Goal: Task Accomplishment & Management: Manage account settings

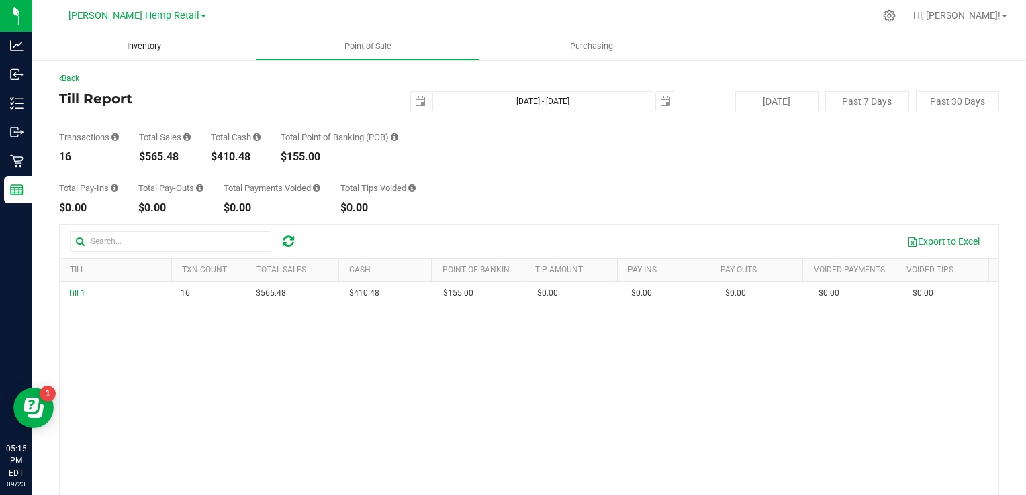
click at [137, 52] on span "Inventory" at bounding box center [144, 46] width 70 height 12
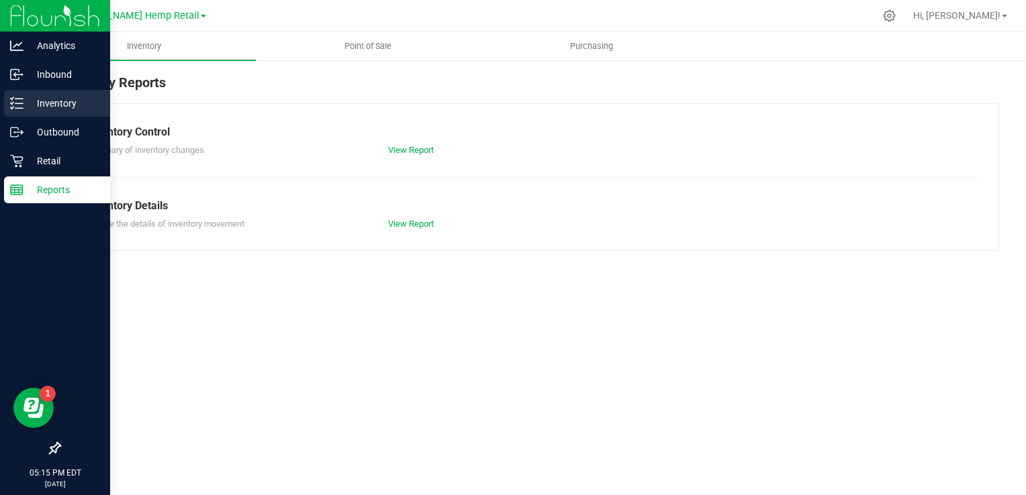
click at [60, 104] on p "Inventory" at bounding box center [63, 103] width 81 height 16
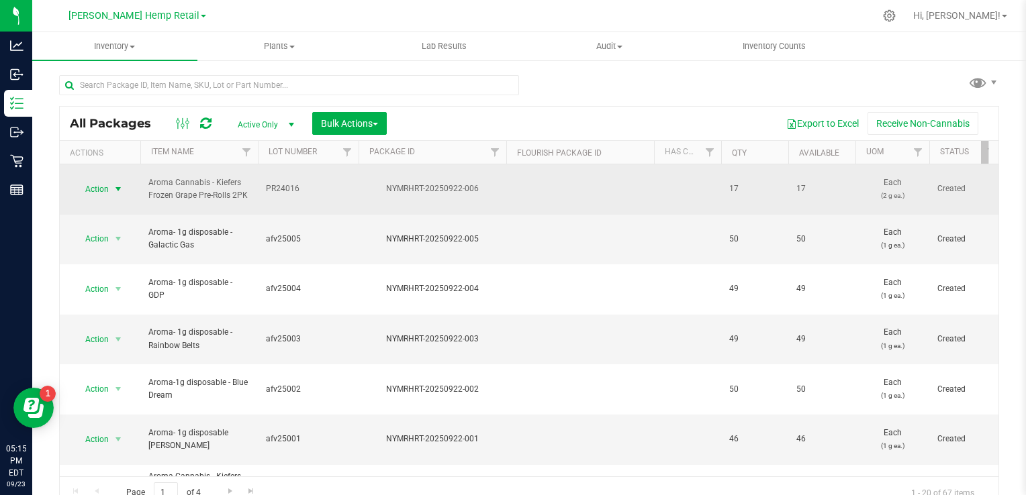
click at [105, 180] on span "Action" at bounding box center [91, 189] width 36 height 19
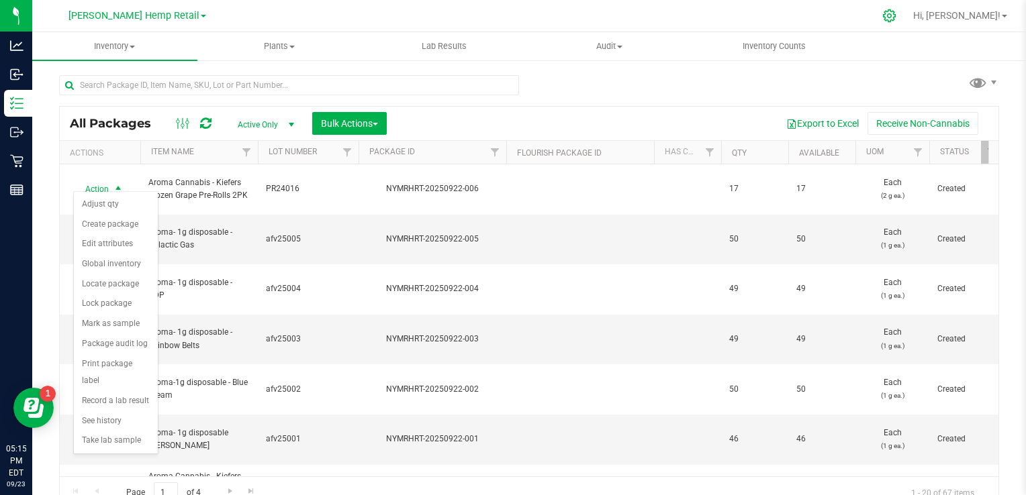
click at [896, 15] on icon at bounding box center [889, 16] width 14 height 14
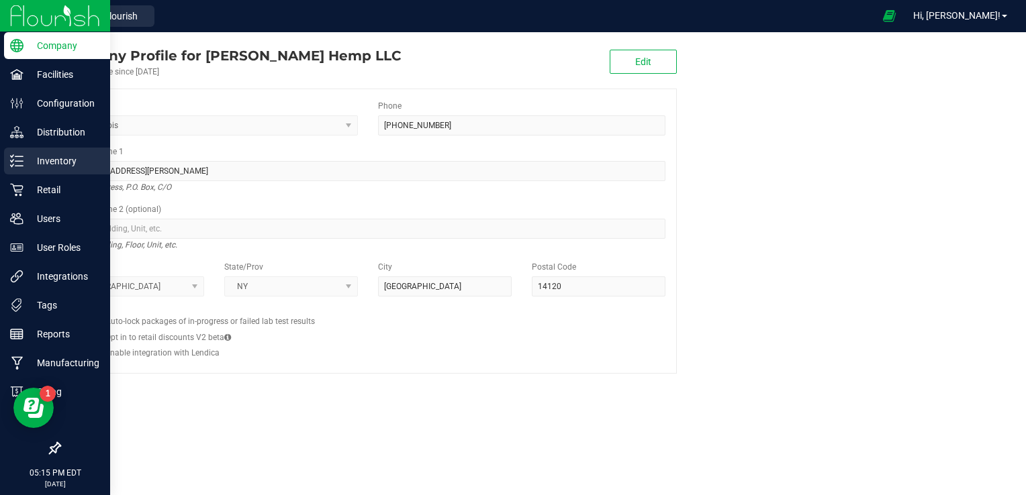
click at [52, 160] on p "Inventory" at bounding box center [63, 161] width 81 height 16
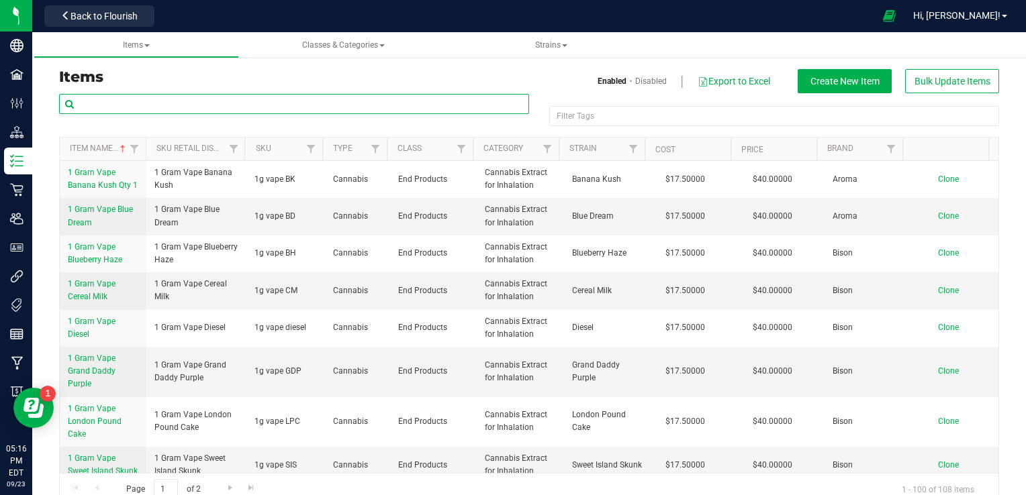
click at [189, 108] on input "text" at bounding box center [294, 104] width 470 height 20
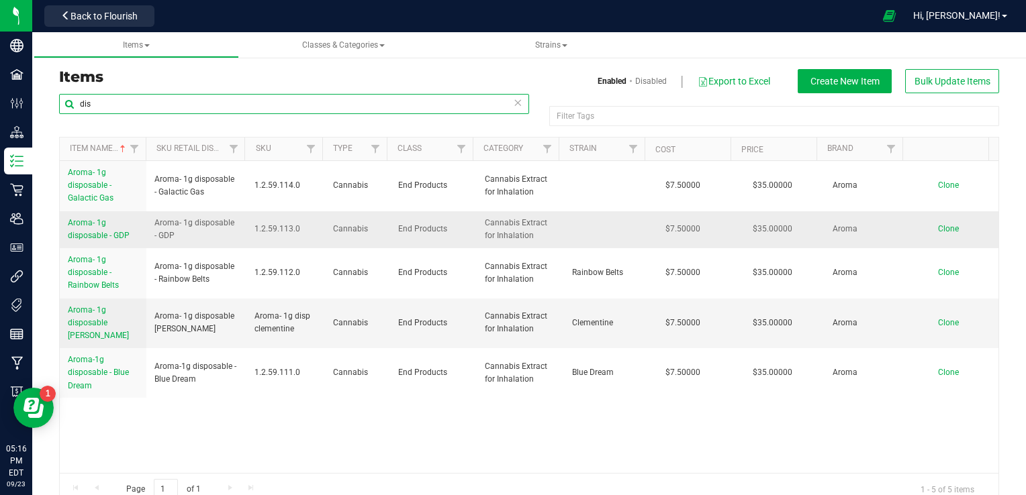
type input "dis"
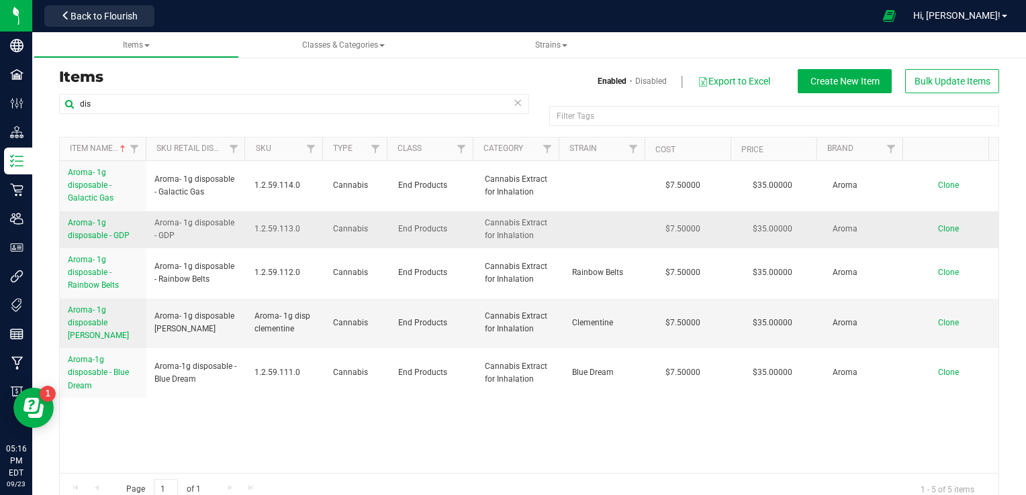
click at [81, 230] on span "Aroma- 1g disposable - GDP" at bounding box center [99, 229] width 62 height 22
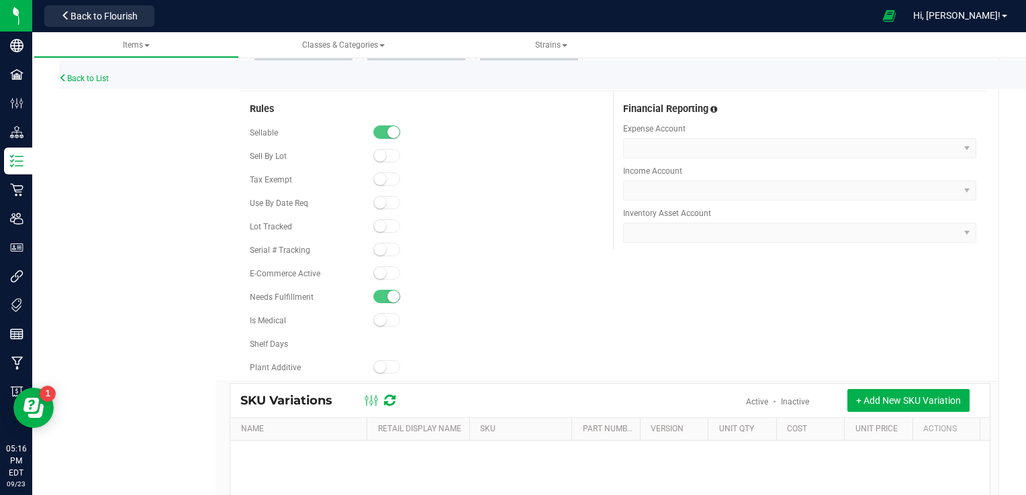
scroll to position [808, 0]
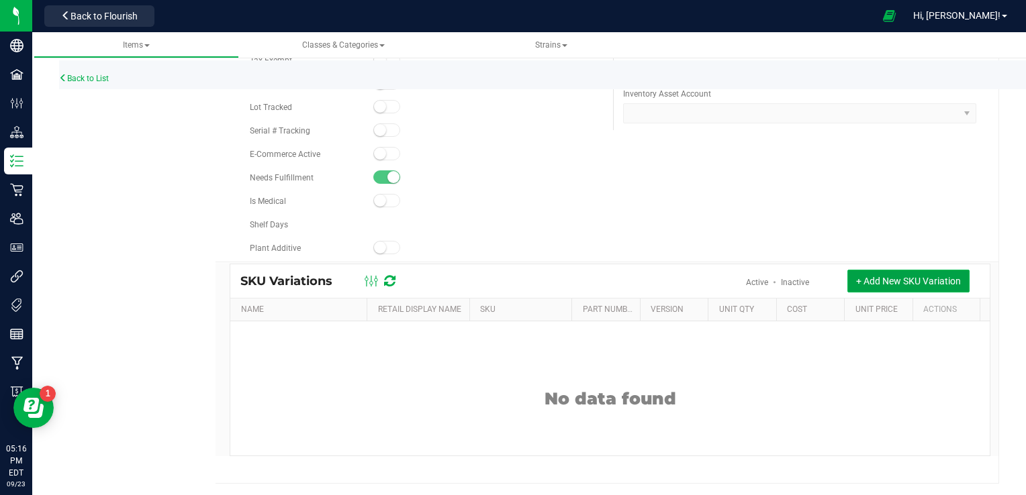
click at [856, 276] on span "+ Add New SKU Variation" at bounding box center [908, 281] width 105 height 11
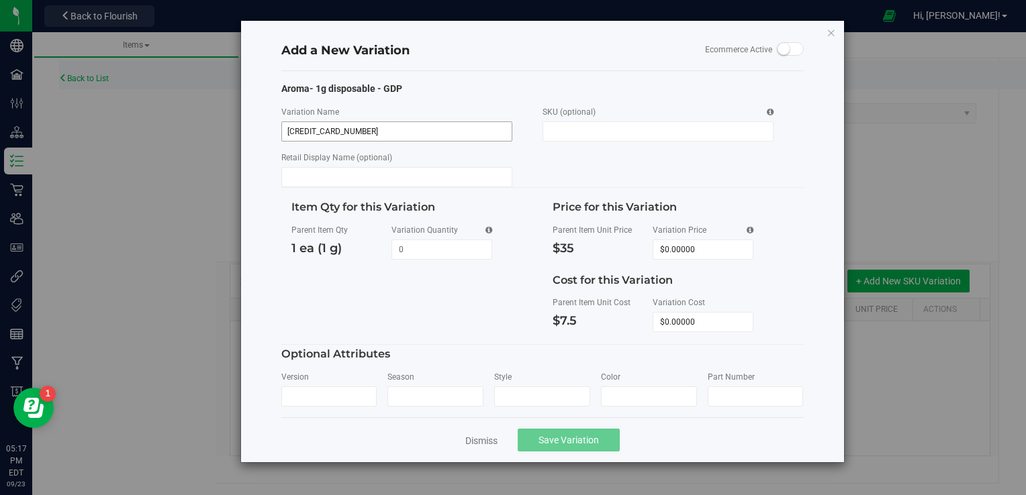
type input "669185410976"
click at [602, 131] on input "SKU (optional)" at bounding box center [657, 132] width 231 height 20
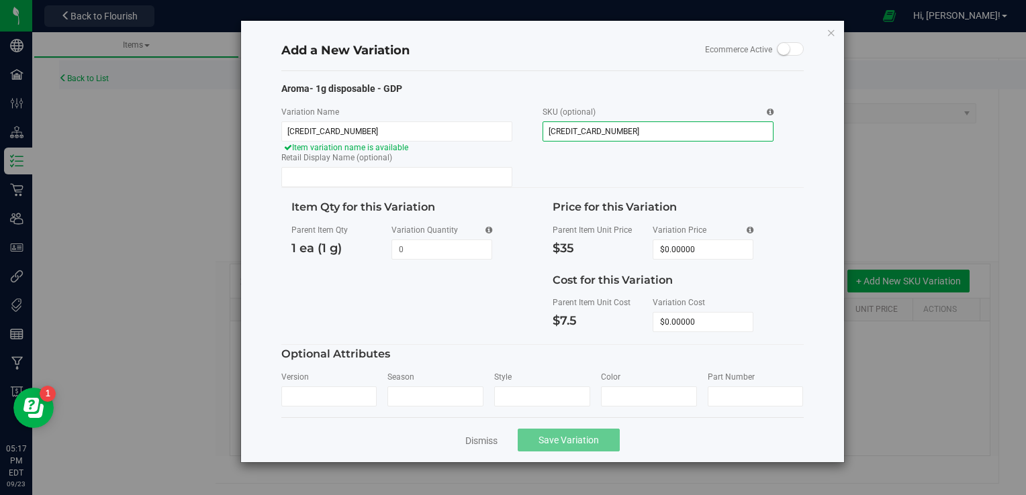
type input "669185410976"
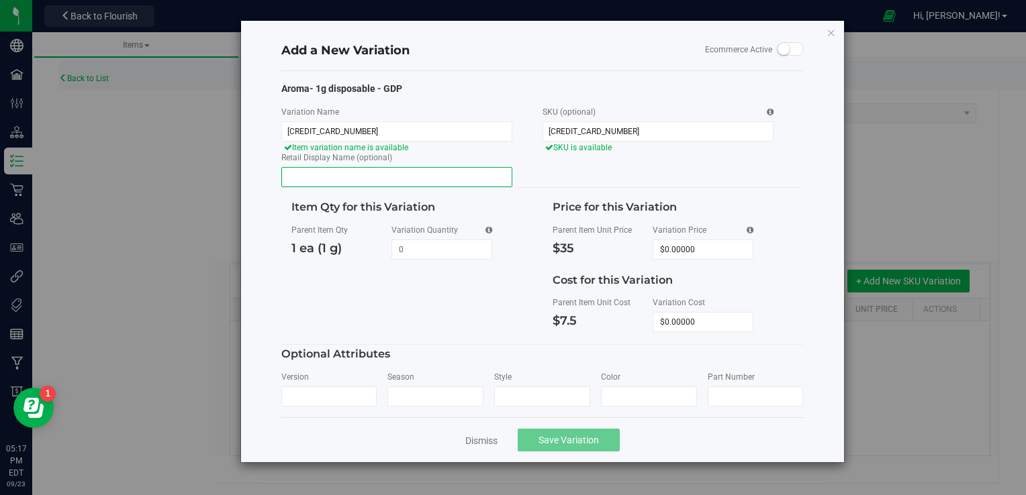
click at [395, 173] on input "Retail Display Name (optional)" at bounding box center [396, 177] width 231 height 20
type input "Aroma-1g disposable-GDP"
click at [440, 340] on div "Item Qty for this Variation Parent Item Qty 1 ea (1 g) Variation Quantity 0" at bounding box center [542, 267] width 522 height 156
click at [489, 446] on div "Dismiss Save Variation" at bounding box center [542, 440] width 522 height 45
click at [477, 442] on link "Dismiss" at bounding box center [481, 440] width 32 height 13
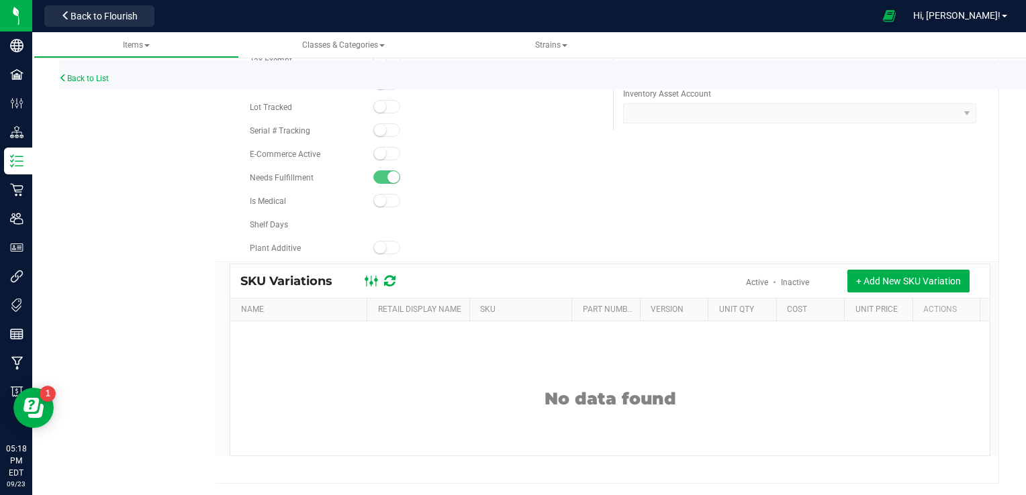
click at [370, 281] on ellipse at bounding box center [371, 282] width 3 height 3
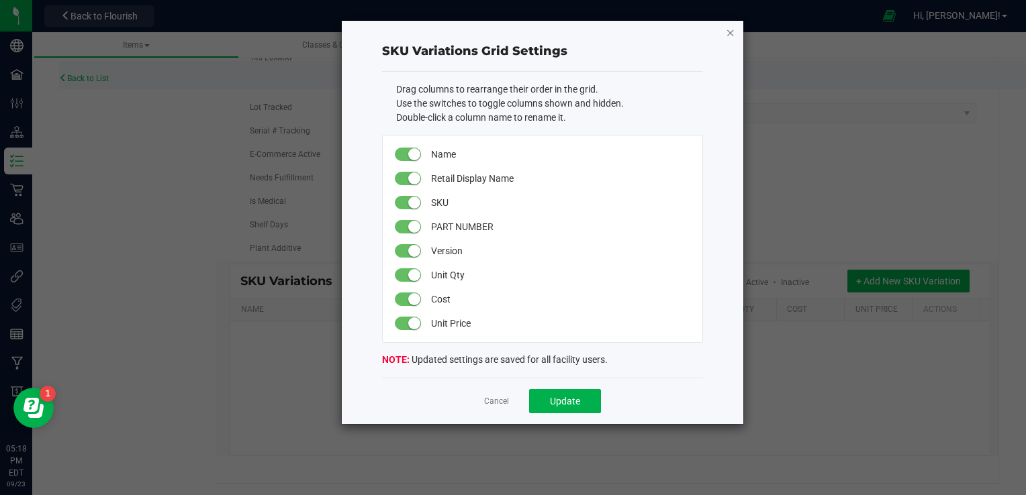
click at [732, 28] on icon "button" at bounding box center [730, 32] width 9 height 16
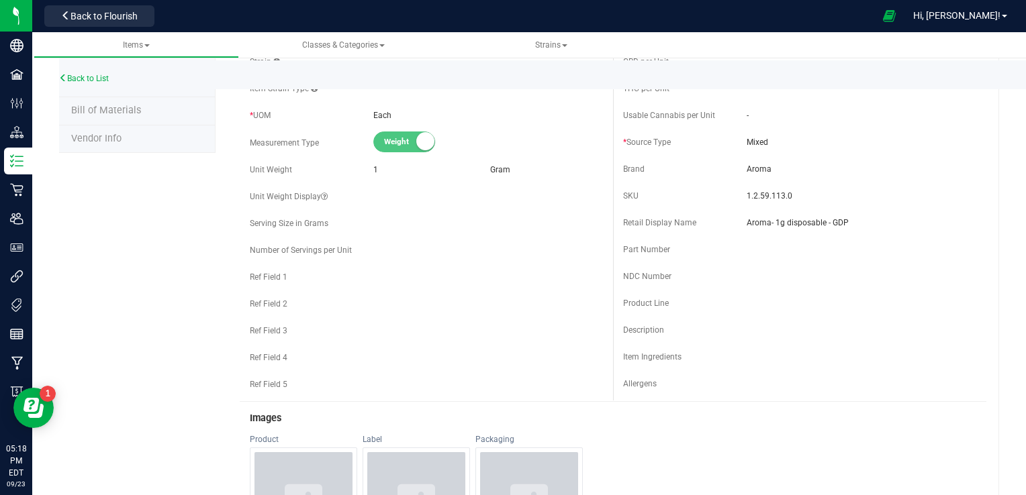
scroll to position [122, 0]
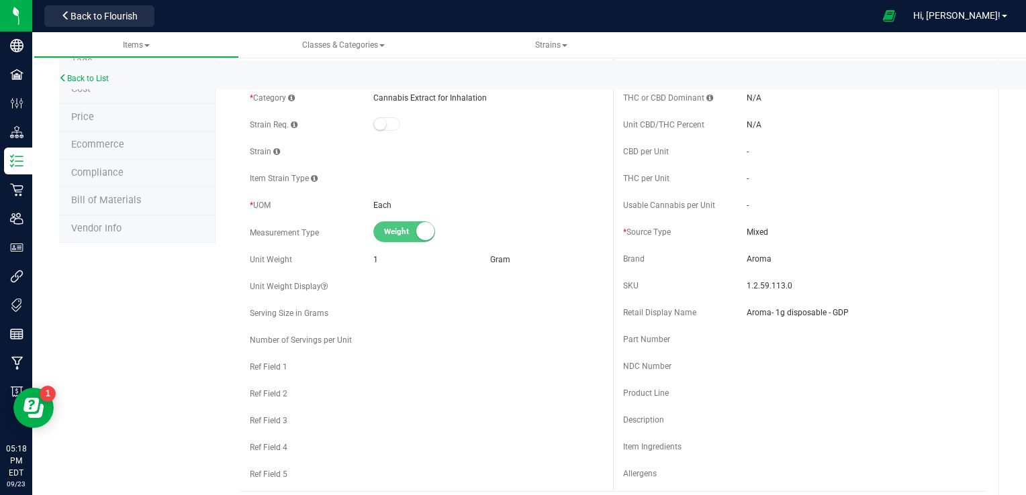
click at [1024, 63] on div "Back to List" at bounding box center [572, 74] width 1026 height 29
drag, startPoint x: 1024, startPoint y: 63, endPoint x: 1023, endPoint y: 56, distance: 7.5
click at [1023, 56] on ul "Items Classes & Categories Strains" at bounding box center [547, 45] width 1026 height 26
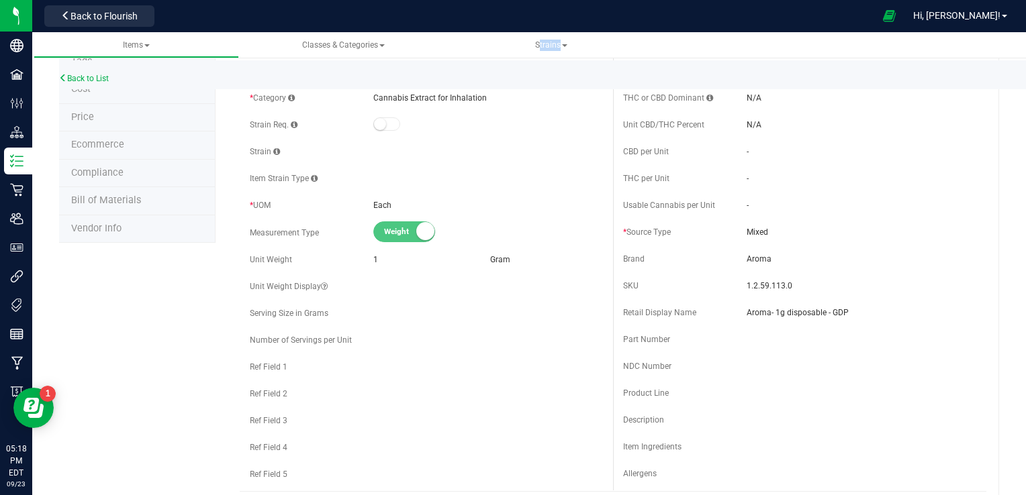
click at [1023, 56] on ul "Items Classes & Categories Strains" at bounding box center [547, 45] width 1026 height 26
click at [1023, 47] on ul "Items Classes & Categories Strains" at bounding box center [547, 45] width 1026 height 26
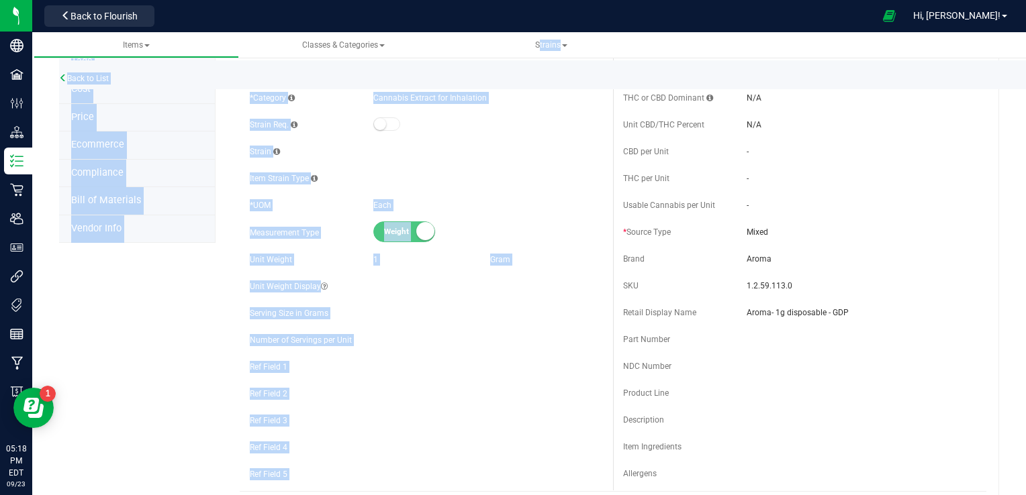
drag, startPoint x: 1023, startPoint y: 47, endPoint x: 1016, endPoint y: 59, distance: 13.8
click at [1016, 59] on div "Items Classes & Categories Strains Back to List Product Info UPCs State Eligibi…" at bounding box center [529, 263] width 994 height 463
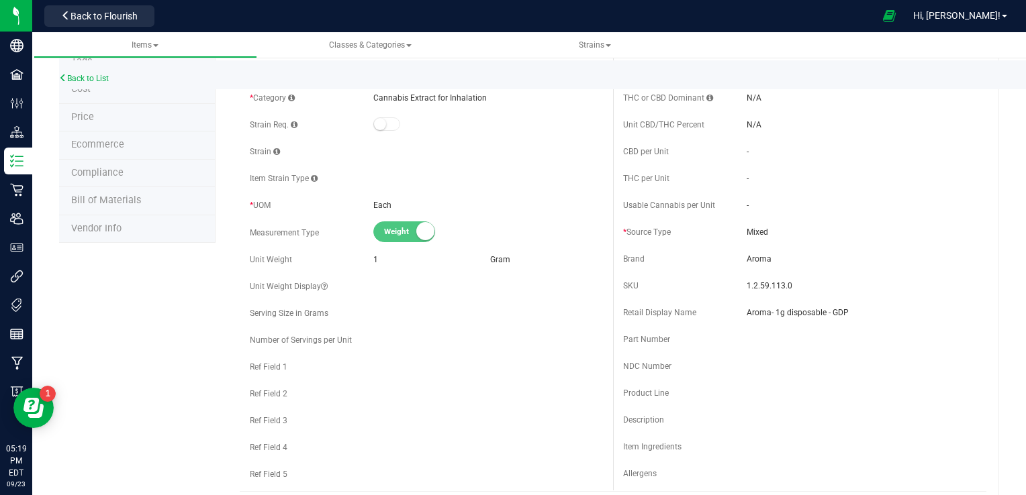
click at [1020, 71] on div "Back to List" at bounding box center [572, 74] width 1026 height 29
click at [1019, 75] on div "Back to List" at bounding box center [572, 74] width 1026 height 29
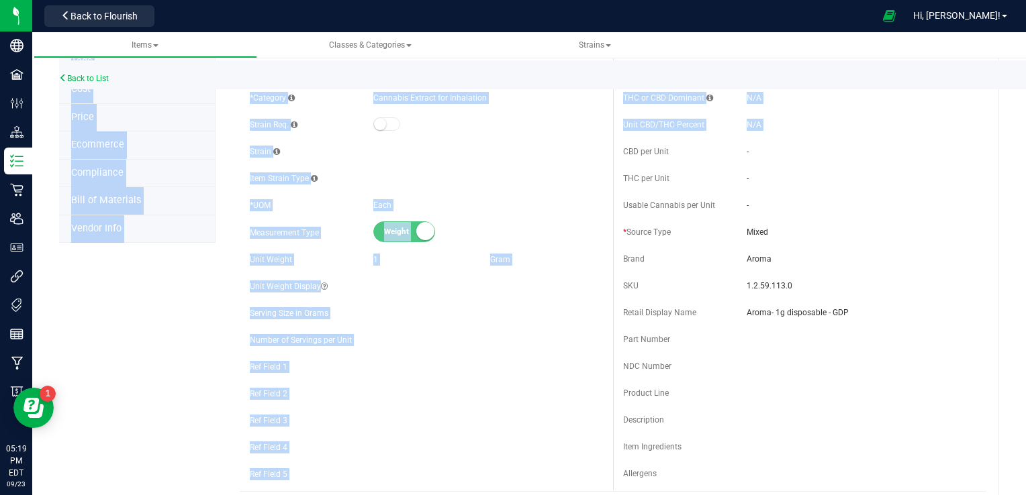
drag, startPoint x: 1019, startPoint y: 75, endPoint x: 1020, endPoint y: 133, distance: 57.8
click at [1020, 133] on div "Items Classes & Categories Strains Back to List Product Info UPCs State Eligibi…" at bounding box center [529, 263] width 994 height 463
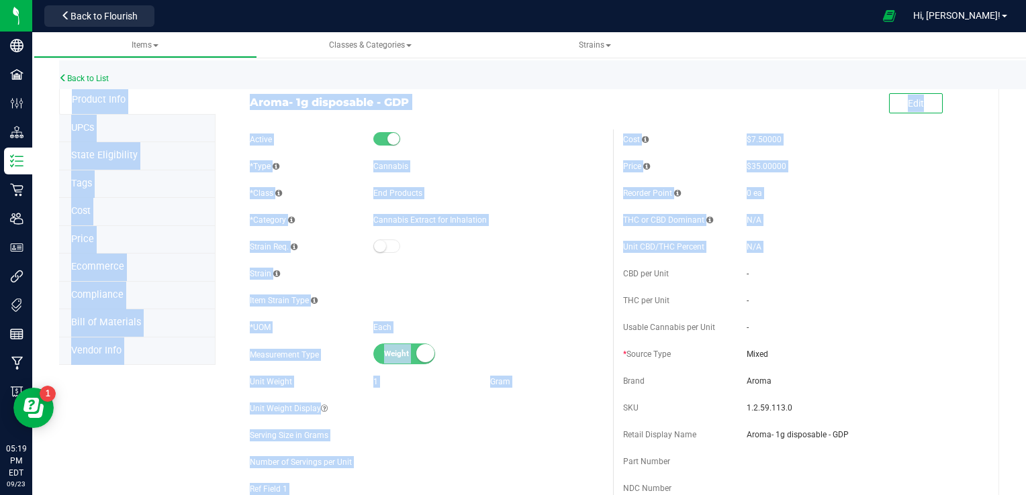
click at [1020, 62] on div "Back to List" at bounding box center [572, 74] width 1026 height 29
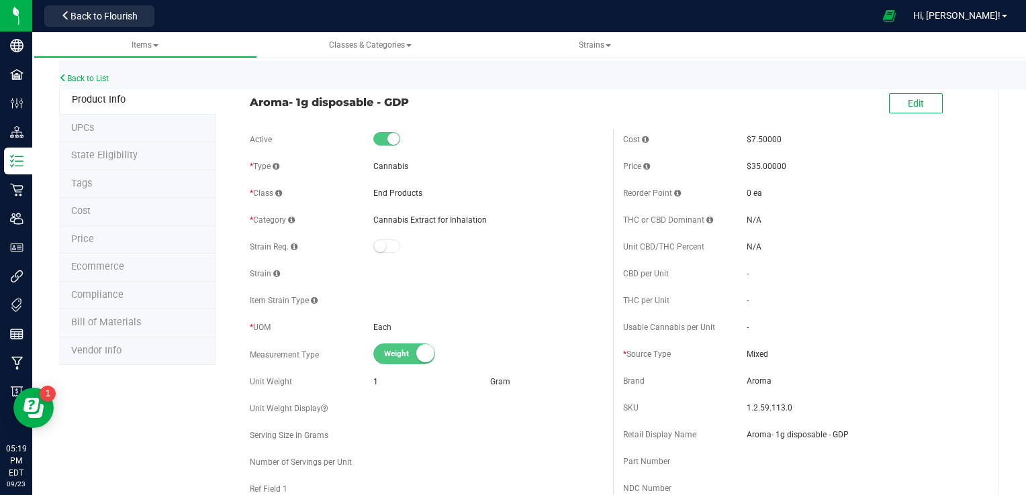
click at [1020, 62] on div "Back to List" at bounding box center [572, 74] width 1026 height 29
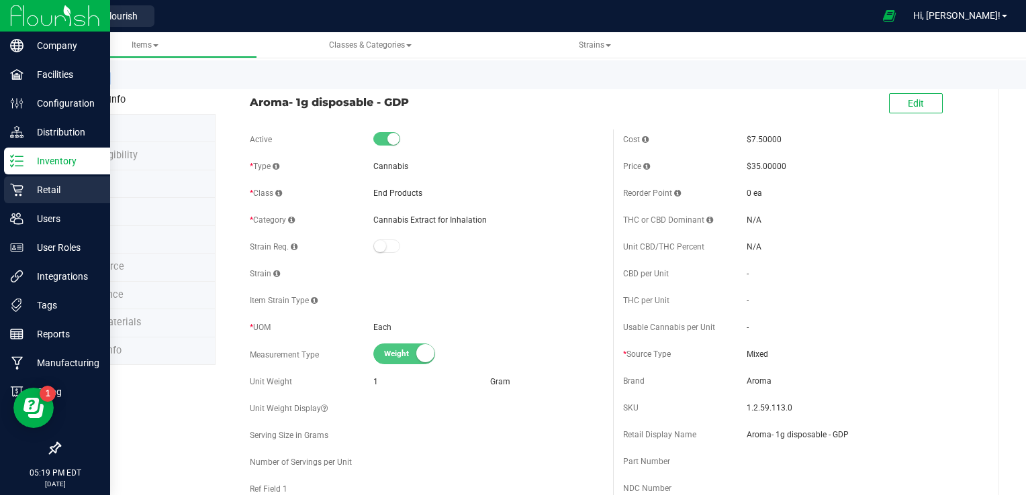
click at [59, 192] on p "Retail" at bounding box center [63, 190] width 81 height 16
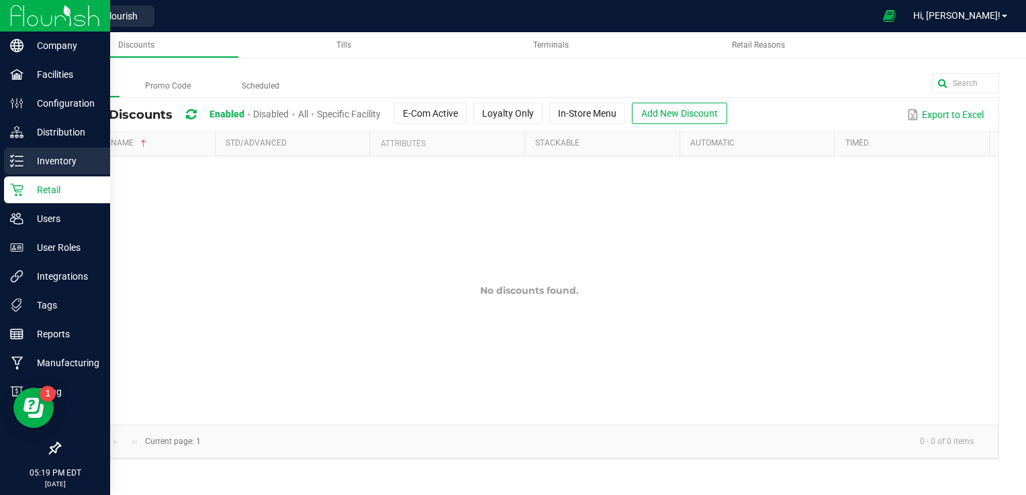
click at [66, 169] on p "Inventory" at bounding box center [63, 161] width 81 height 16
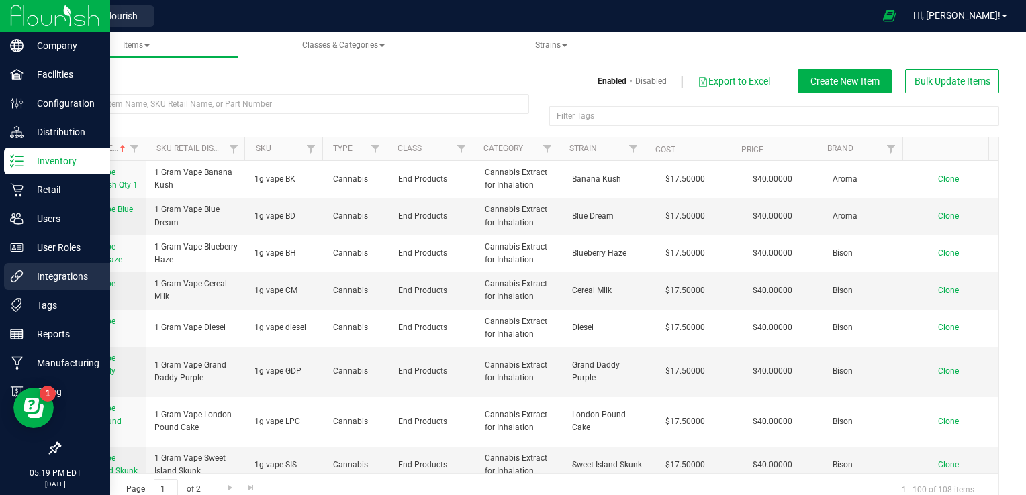
click at [67, 275] on p "Integrations" at bounding box center [63, 277] width 81 height 16
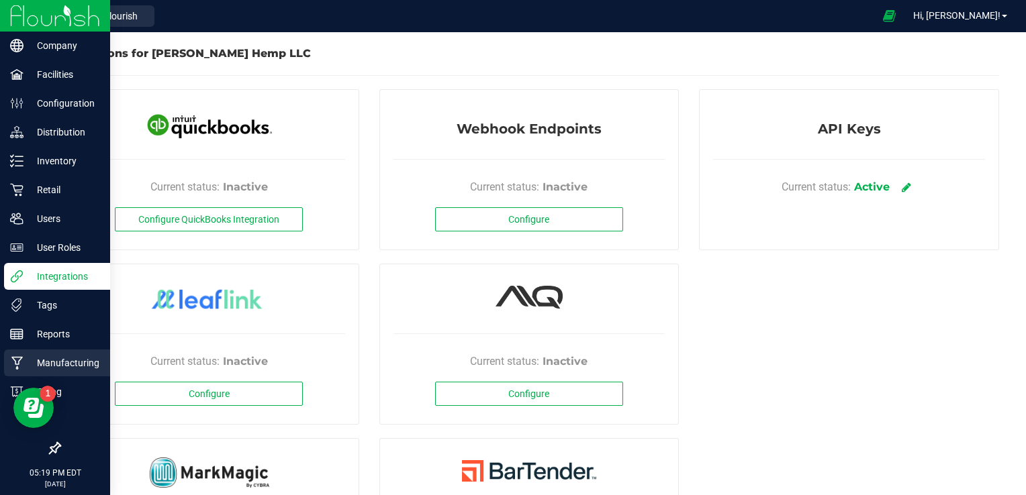
click at [84, 358] on p "Manufacturing" at bounding box center [63, 363] width 81 height 16
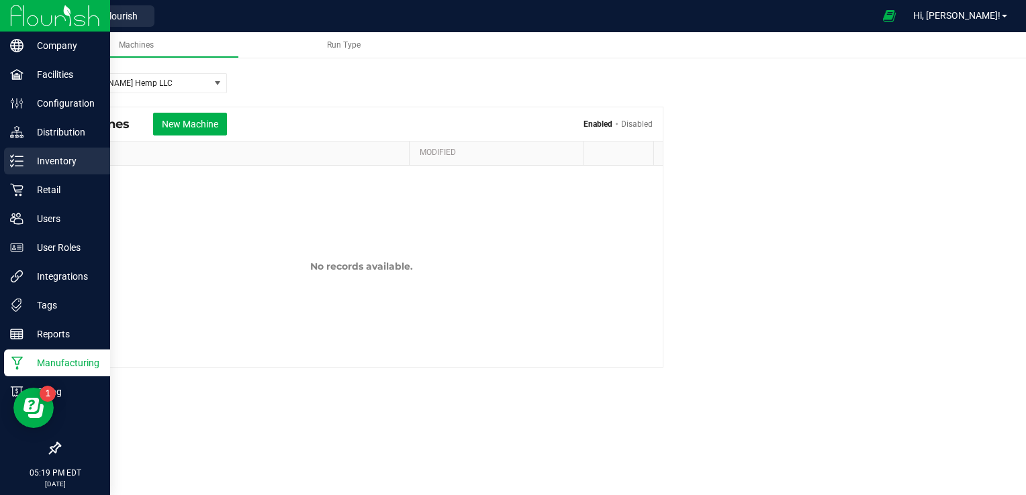
click at [60, 160] on p "Inventory" at bounding box center [63, 161] width 81 height 16
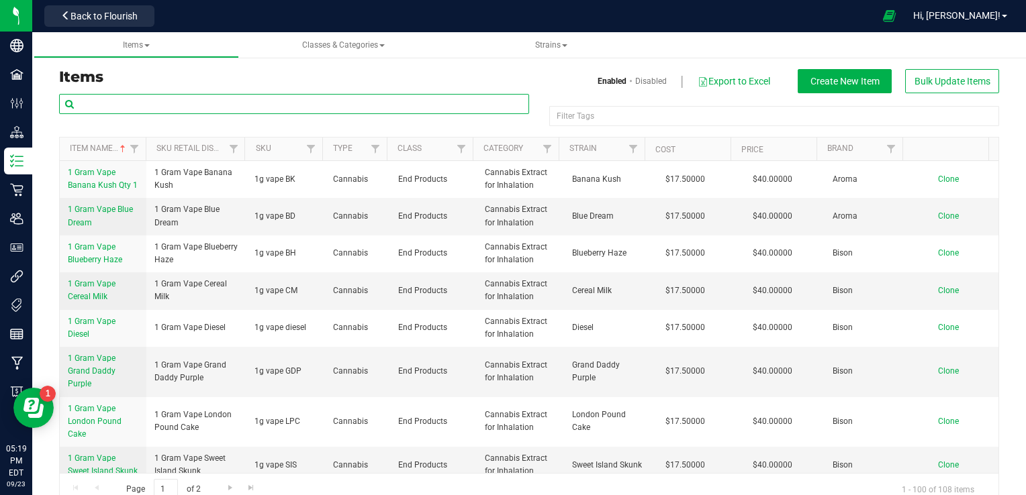
click at [235, 106] on input "text" at bounding box center [294, 104] width 470 height 20
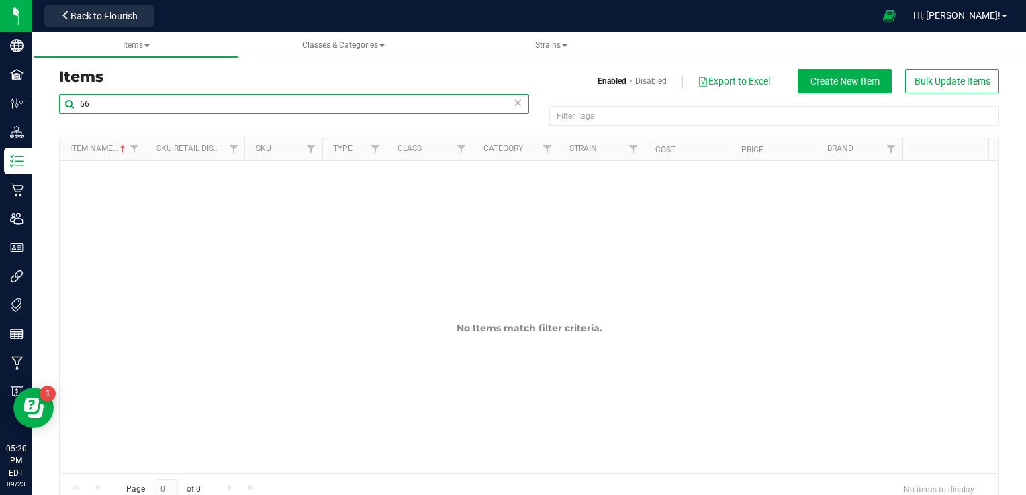
type input "6"
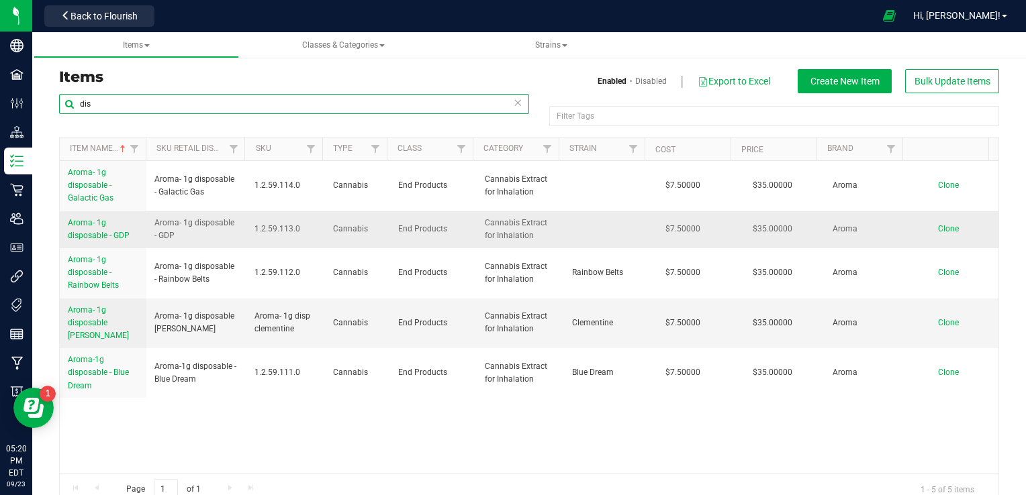
type input "dis"
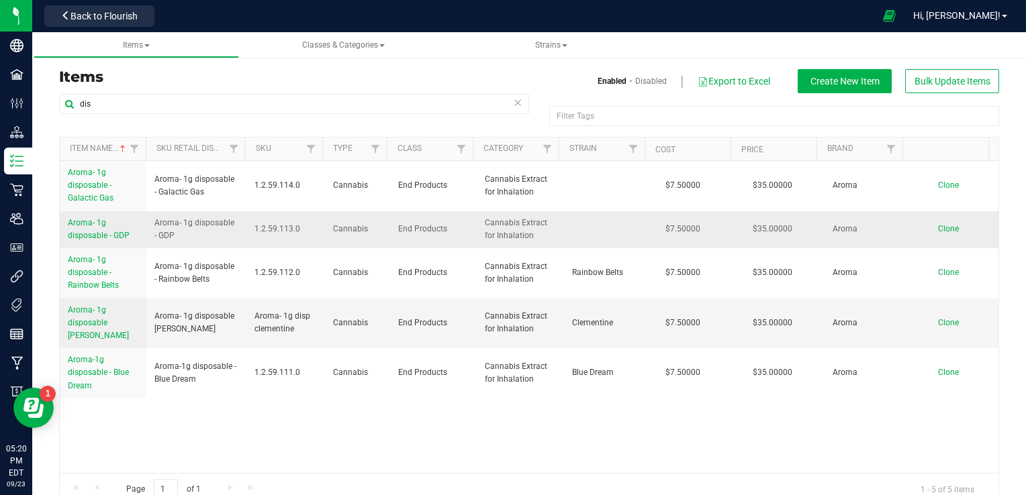
click at [101, 224] on span "Aroma- 1g disposable - GDP" at bounding box center [99, 229] width 62 height 22
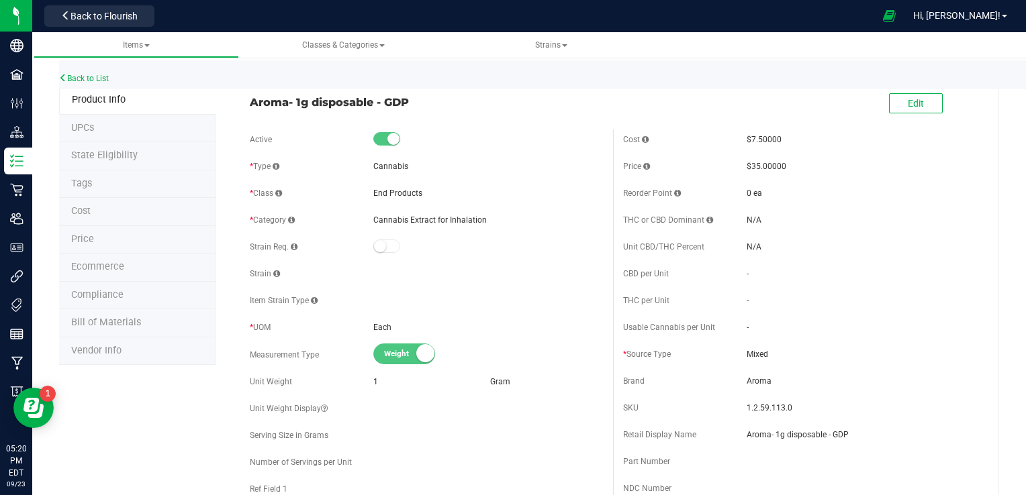
click at [108, 128] on li "UPCs" at bounding box center [137, 129] width 156 height 28
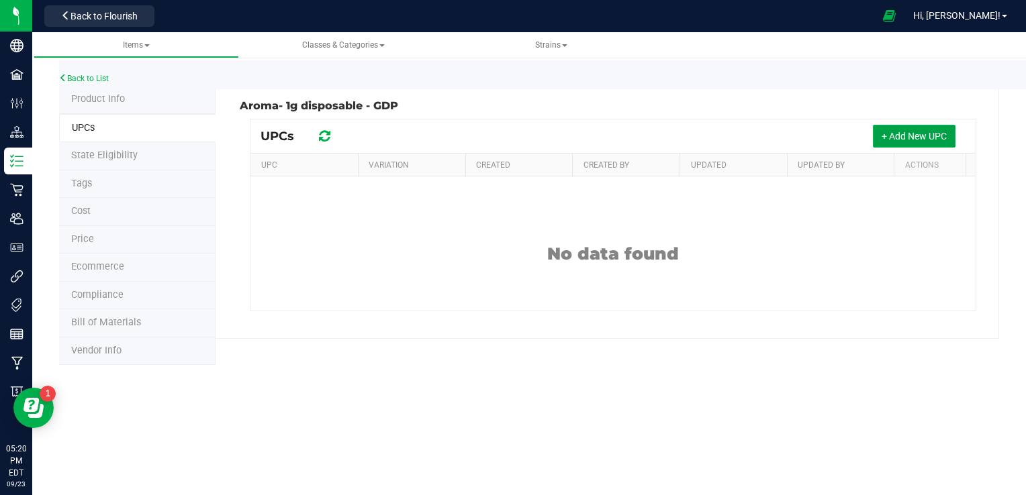
click at [929, 131] on span "+ Add New UPC" at bounding box center [913, 136] width 65 height 11
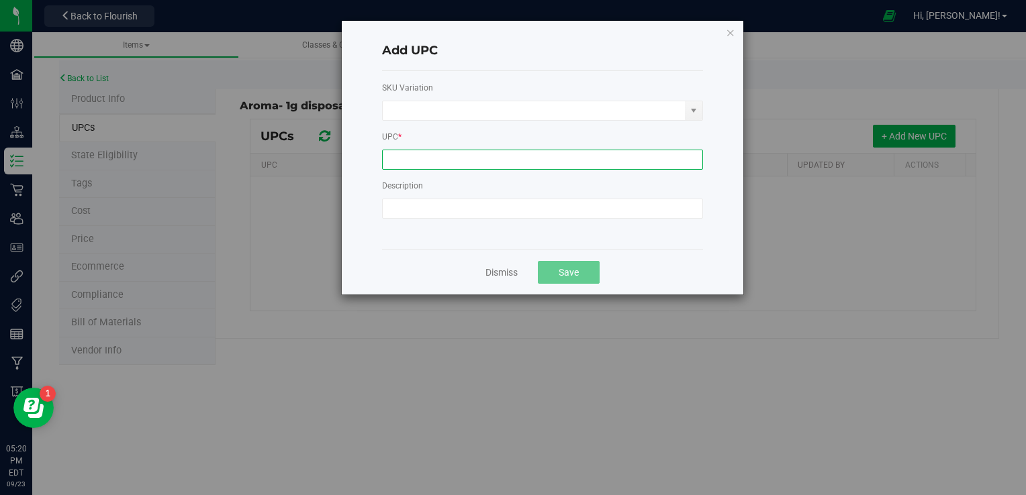
click at [423, 153] on input at bounding box center [542, 160] width 321 height 20
type input "669185410976"
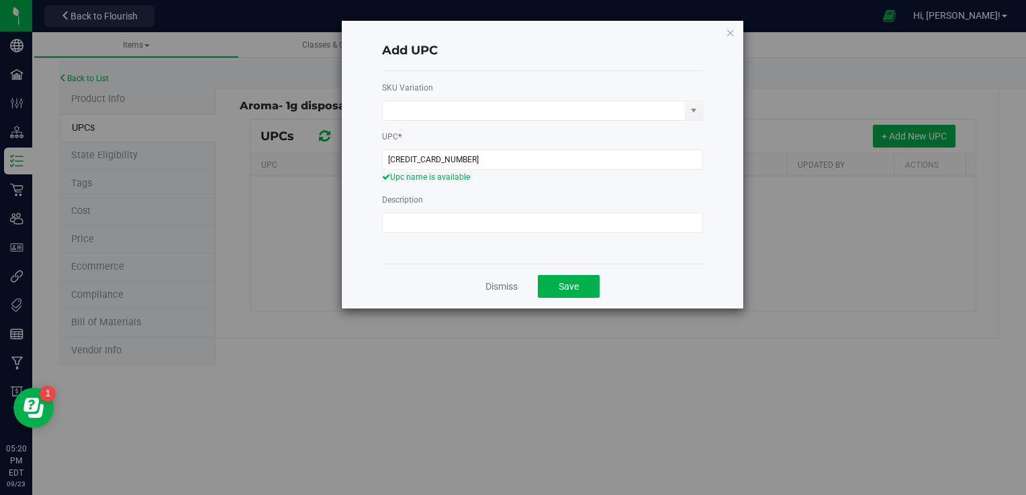
click at [687, 195] on label "Description" at bounding box center [542, 200] width 321 height 12
click at [595, 283] on button "Save" at bounding box center [569, 286] width 62 height 23
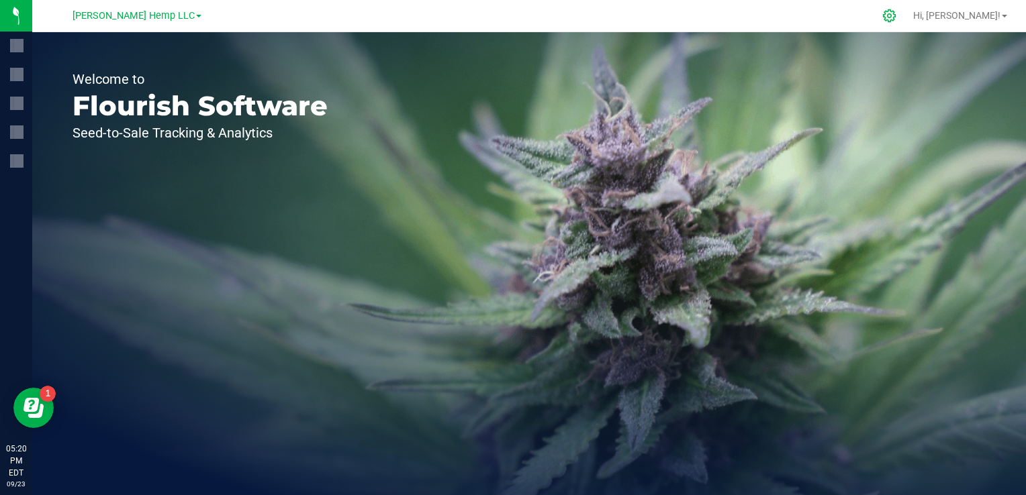
click at [896, 11] on icon at bounding box center [889, 16] width 14 height 14
click at [896, 19] on icon at bounding box center [889, 16] width 14 height 14
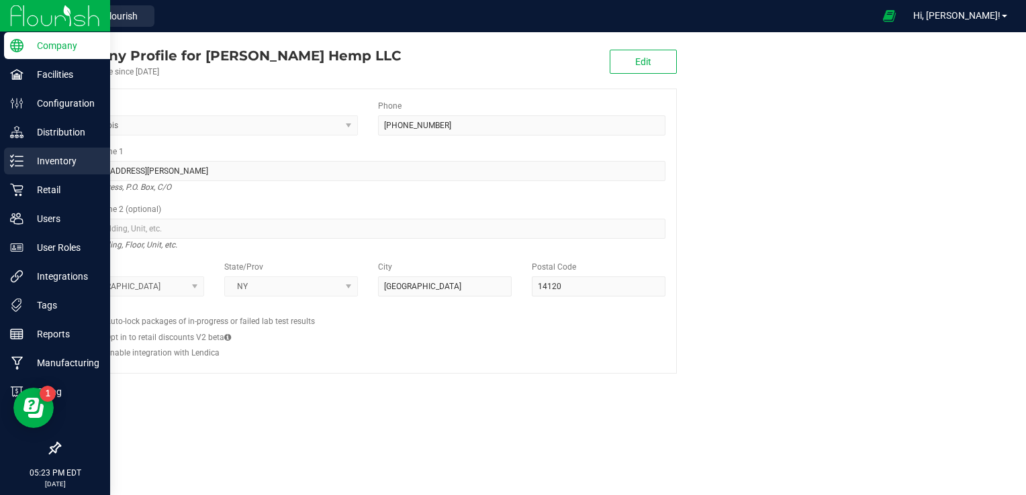
click at [56, 158] on p "Inventory" at bounding box center [63, 161] width 81 height 16
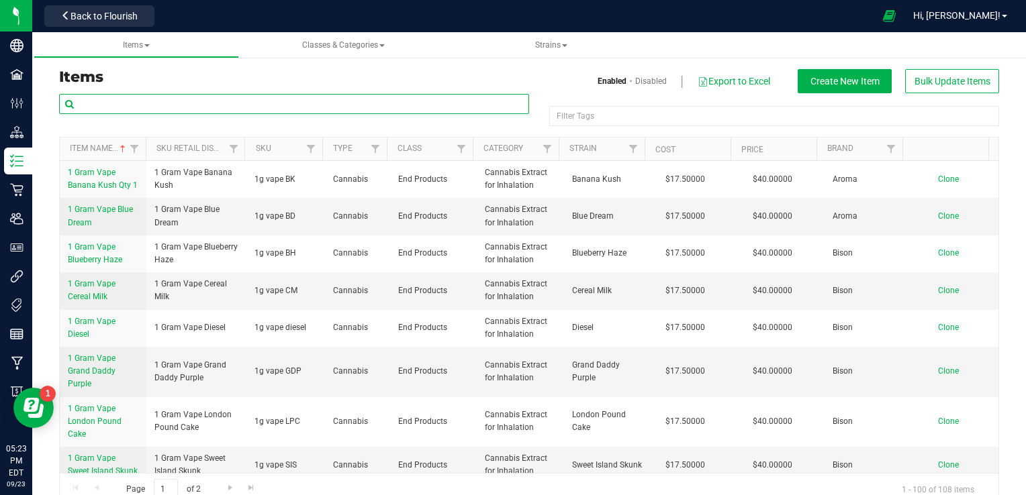
click at [300, 101] on input "text" at bounding box center [294, 104] width 470 height 20
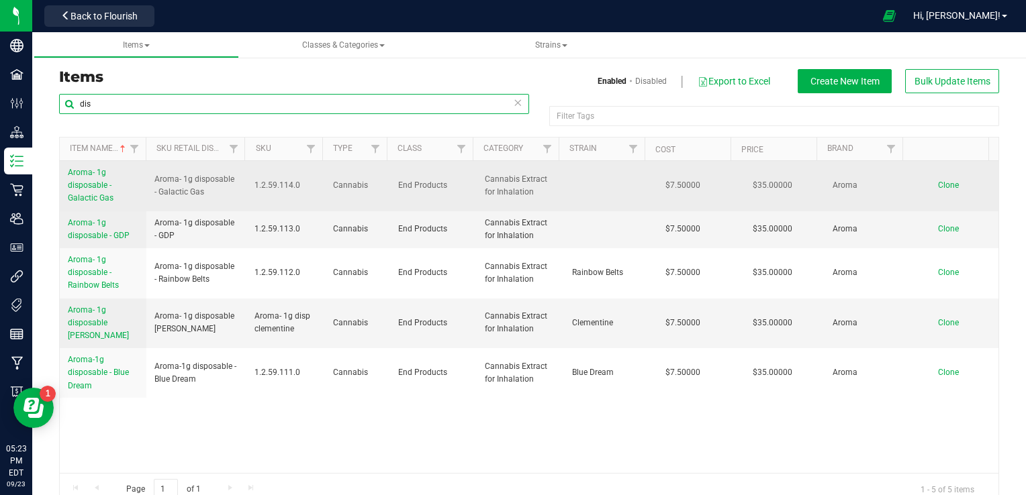
type input "dis"
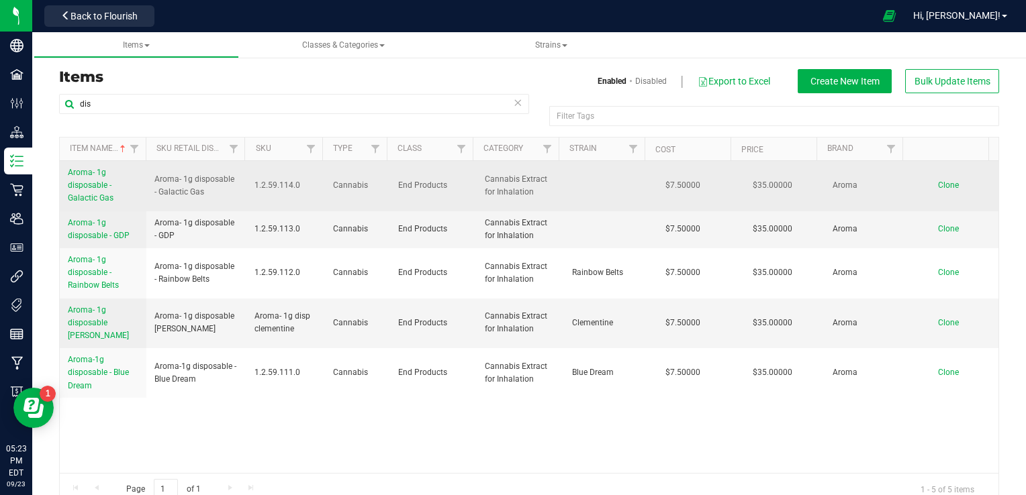
click at [89, 195] on span "Aroma- 1g disposable - Galactic Gas" at bounding box center [91, 185] width 46 height 35
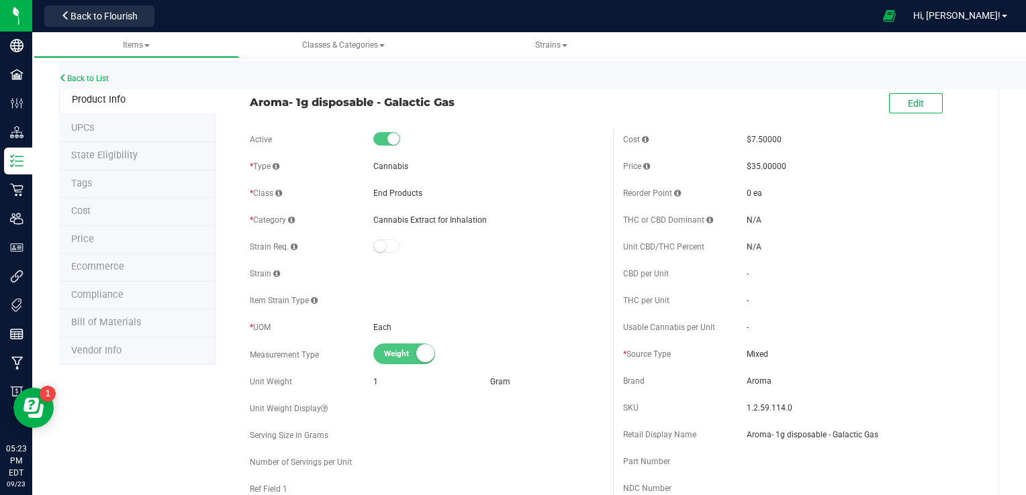
click at [101, 291] on span "Compliance" at bounding box center [97, 294] width 52 height 11
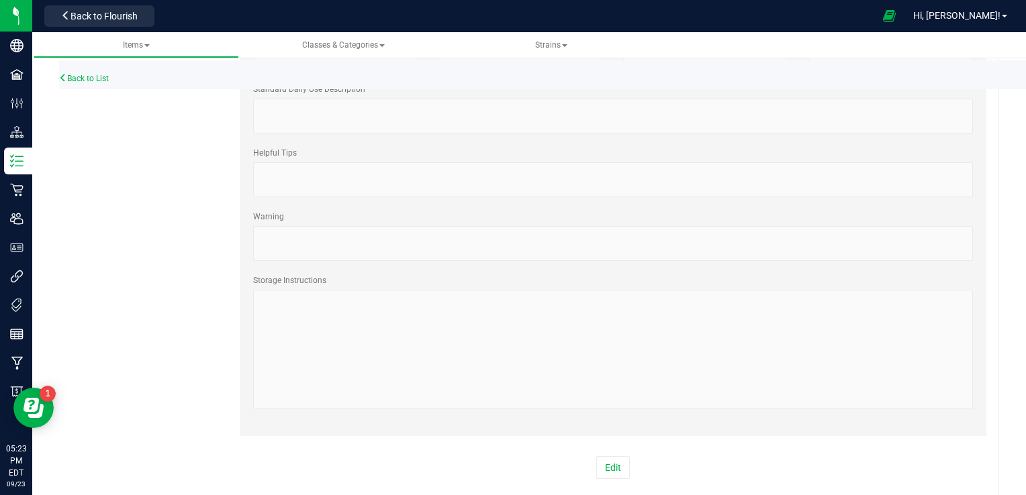
scroll to position [787, 0]
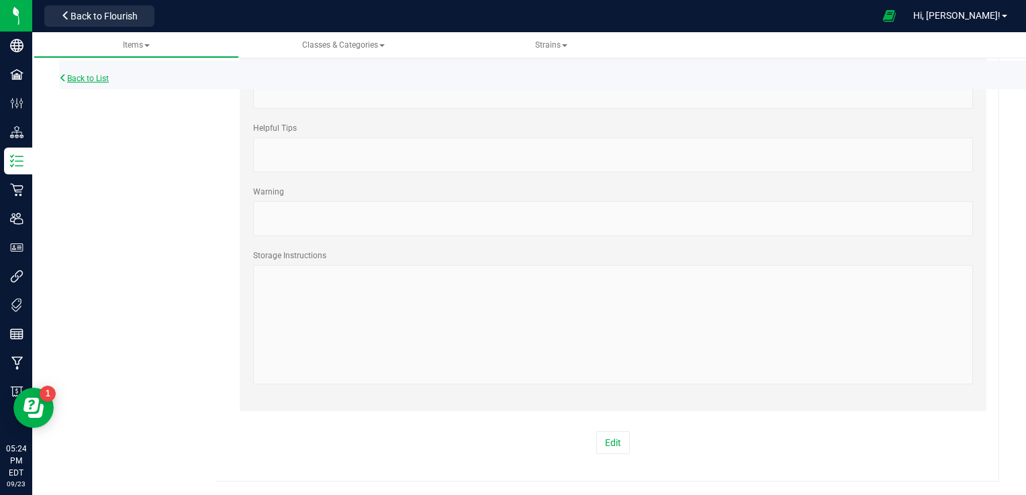
click at [92, 83] on link "Back to List" at bounding box center [84, 78] width 50 height 9
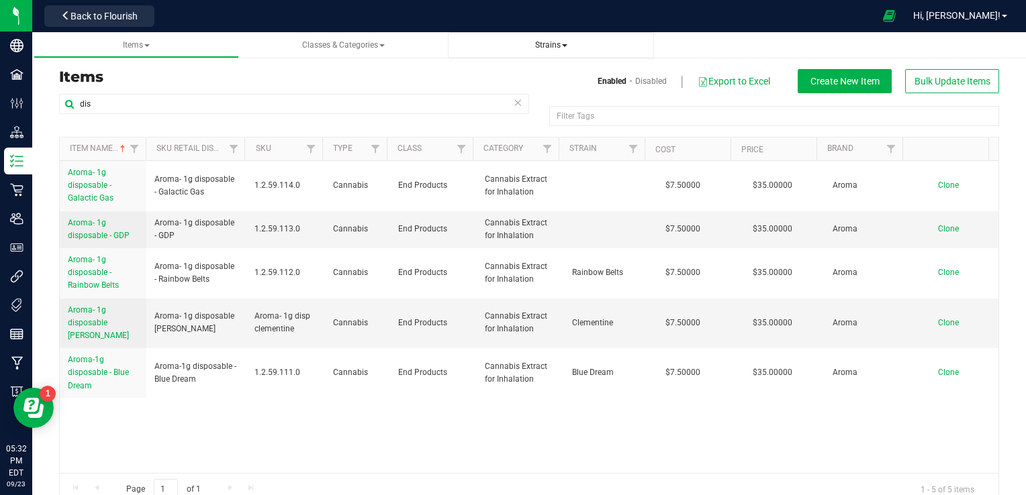
click at [553, 44] on span "Strains" at bounding box center [551, 44] width 32 height 9
click at [493, 81] on span "All strains" at bounding box center [489, 81] width 41 height 11
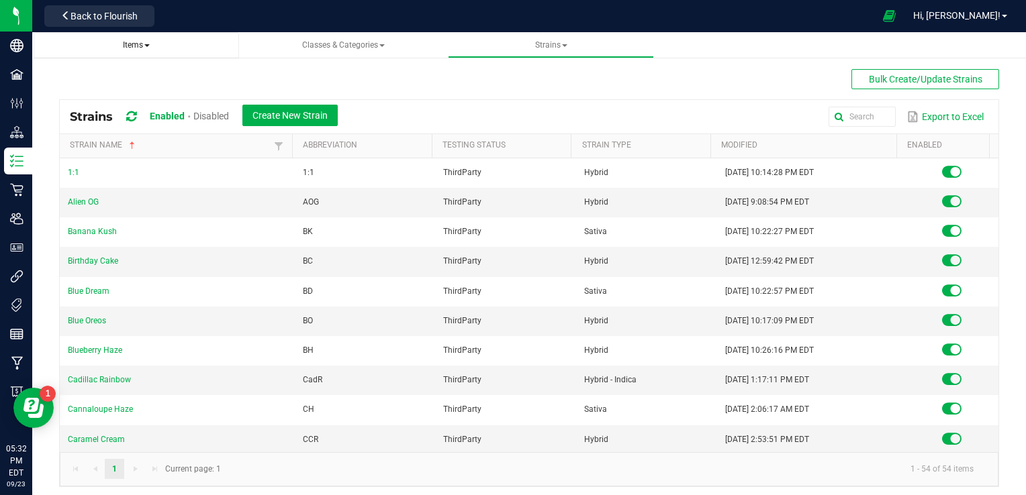
click at [149, 46] on span at bounding box center [146, 45] width 5 height 3
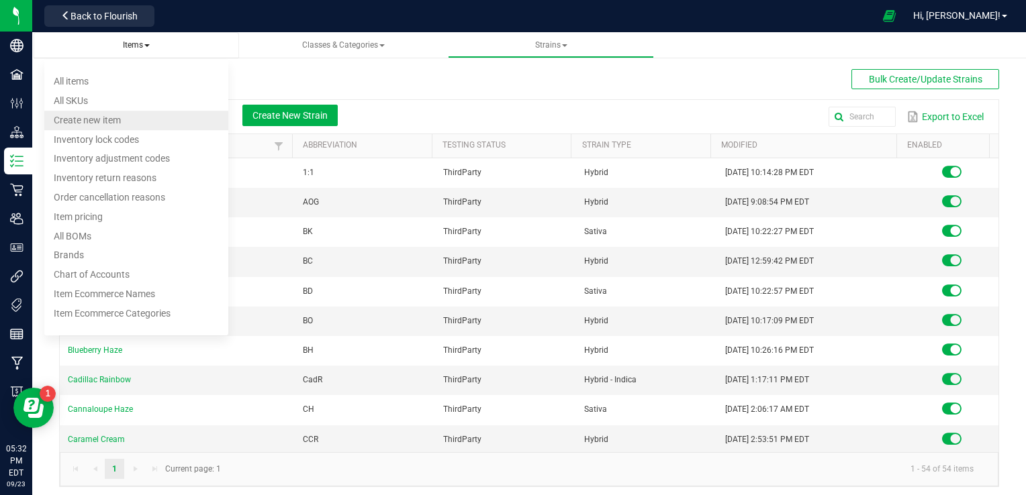
click at [77, 116] on span "Create new item" at bounding box center [87, 120] width 67 height 11
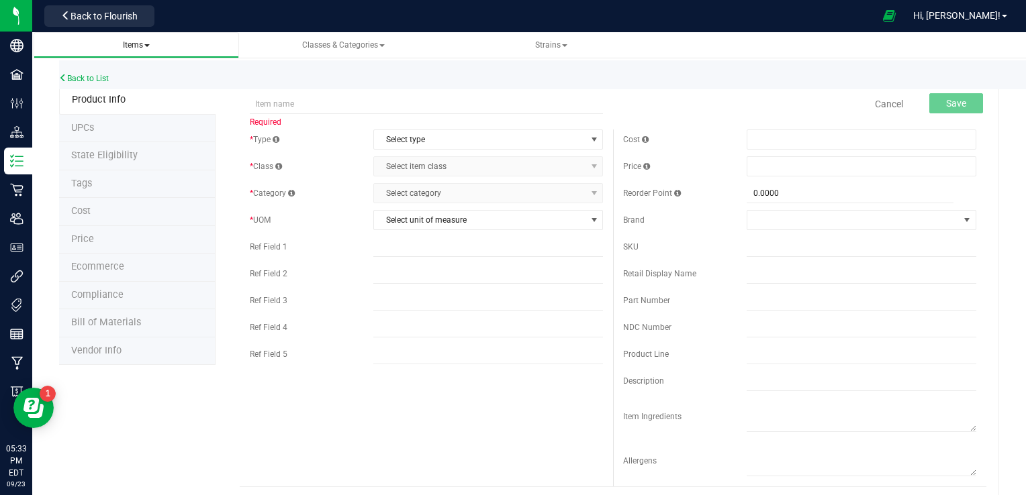
click at [149, 49] on span "Items" at bounding box center [136, 44] width 27 height 9
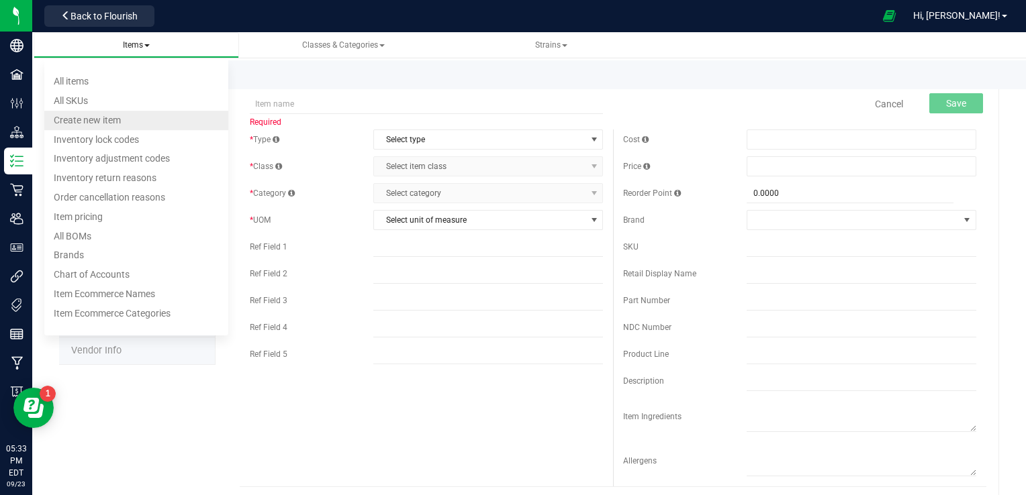
click at [115, 118] on span "Create new item" at bounding box center [87, 120] width 67 height 11
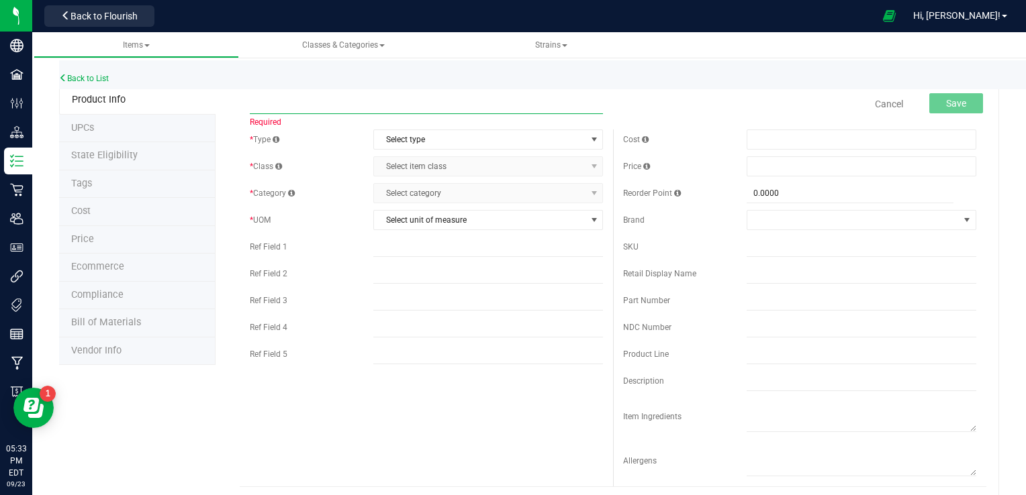
click at [338, 103] on input "text" at bounding box center [426, 104] width 353 height 20
click at [399, 108] on input "text" at bounding box center [426, 104] width 353 height 20
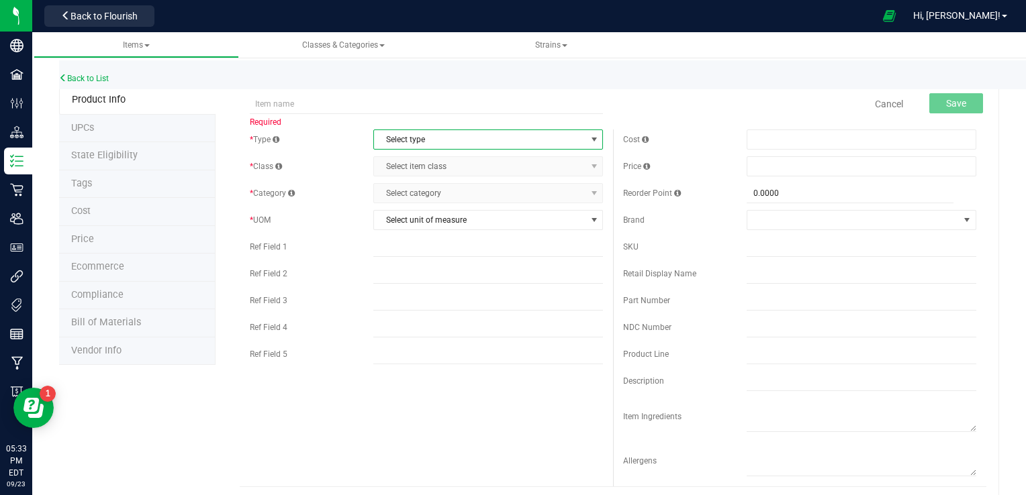
click at [434, 135] on span "Select type" at bounding box center [479, 139] width 211 height 19
click at [415, 158] on li "Cannabis" at bounding box center [484, 162] width 226 height 20
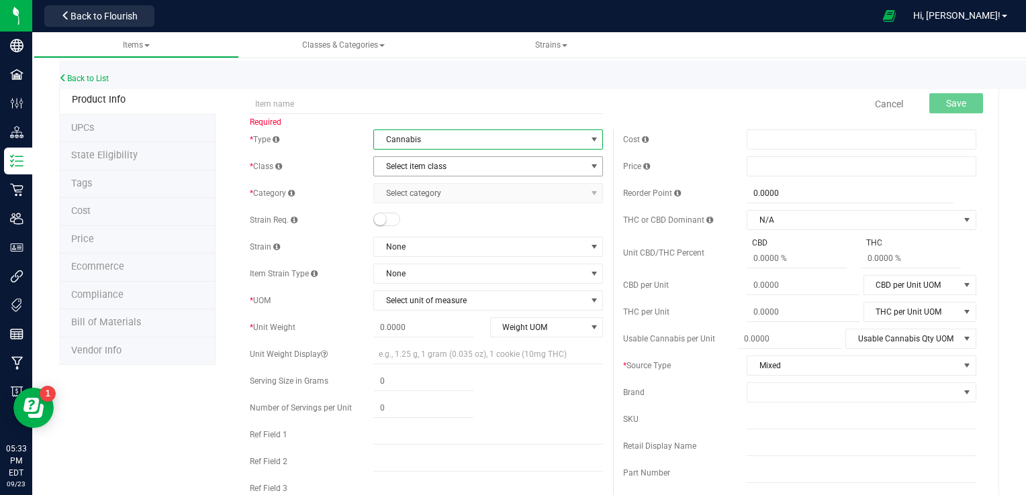
click at [466, 162] on span "Select item class" at bounding box center [479, 166] width 211 height 19
click at [459, 142] on span "Cannabis" at bounding box center [479, 139] width 211 height 19
click at [448, 138] on span "Cannabis" at bounding box center [479, 139] width 211 height 19
click at [473, 162] on span "Select item class" at bounding box center [479, 166] width 211 height 19
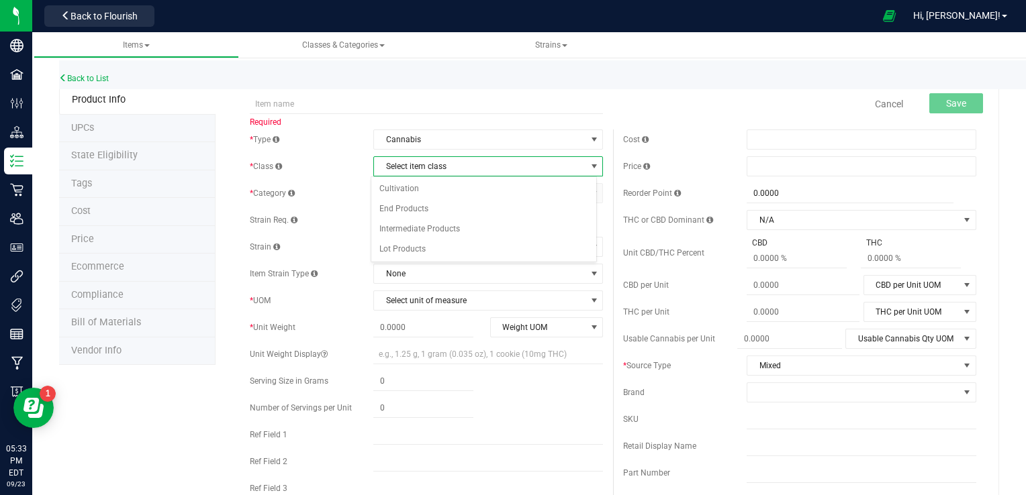
click at [589, 169] on span "select" at bounding box center [594, 166] width 11 height 11
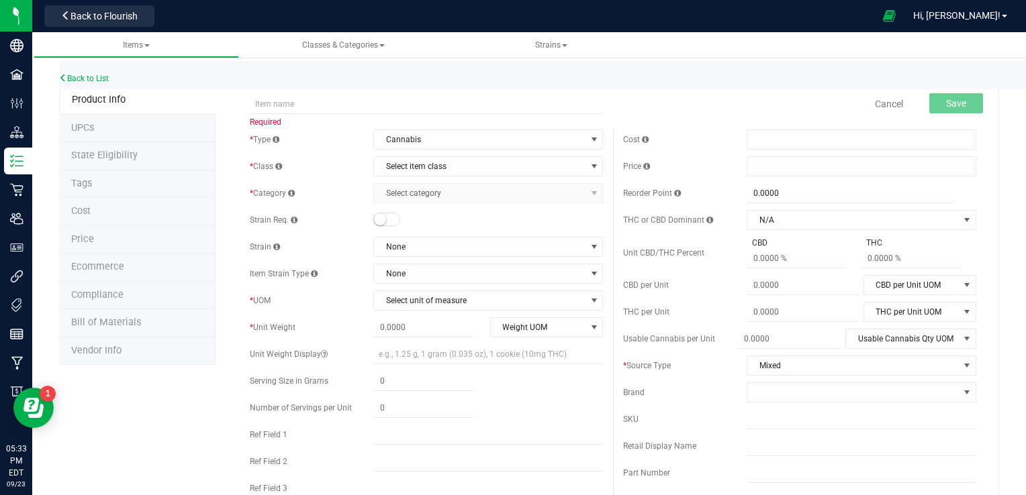
click at [541, 195] on span "Select category Select category" at bounding box center [488, 193] width 230 height 20
click at [557, 171] on span "Select item class" at bounding box center [479, 166] width 211 height 19
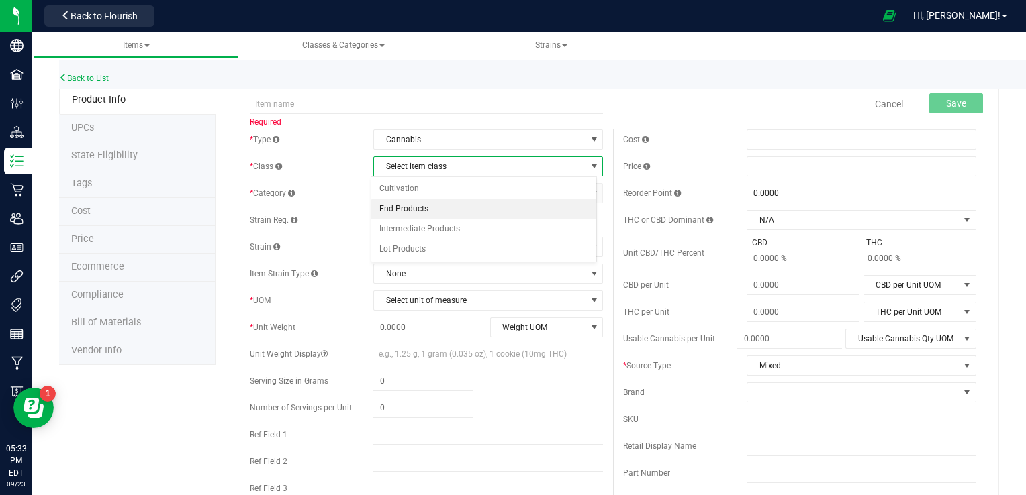
click at [460, 211] on li "End Products" at bounding box center [484, 209] width 226 height 20
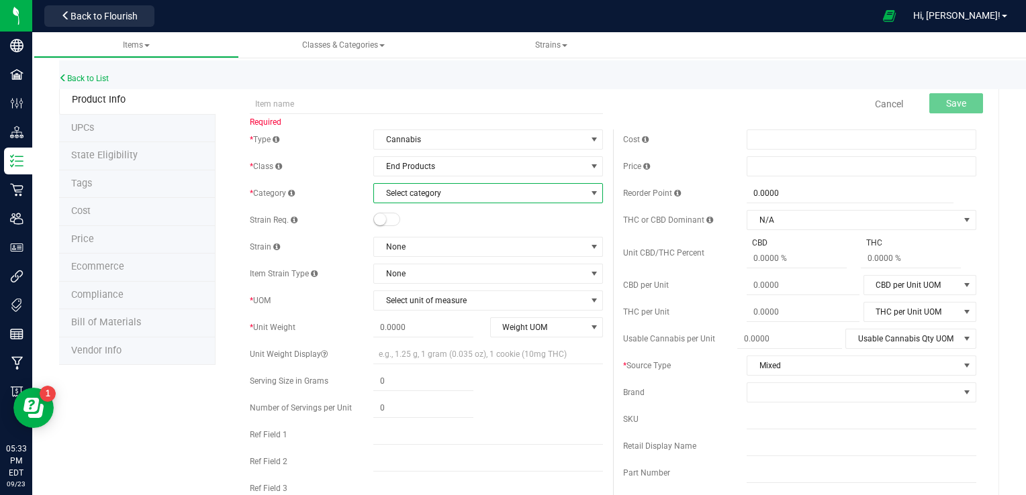
click at [512, 195] on span "Select category" at bounding box center [479, 193] width 211 height 19
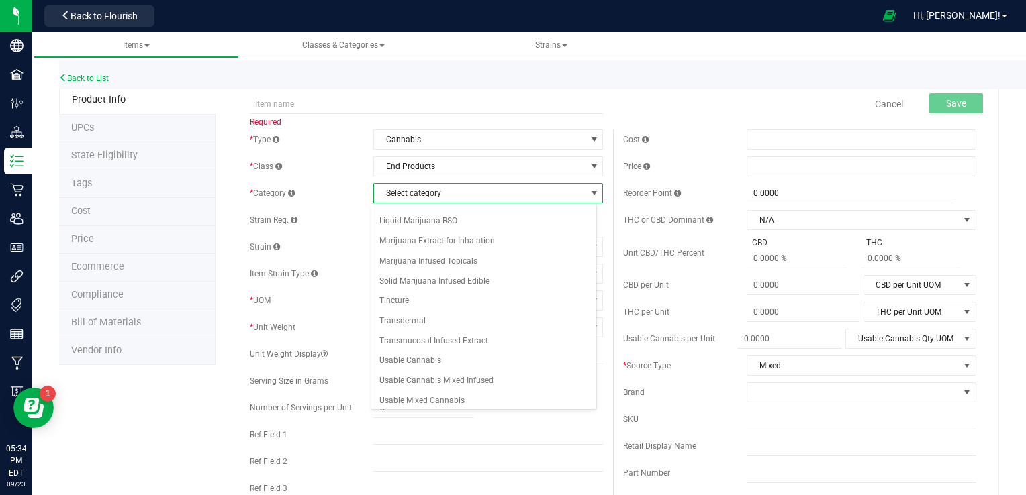
scroll to position [153, 0]
click at [423, 397] on li "Usable Prerolled Cannabis" at bounding box center [484, 403] width 226 height 20
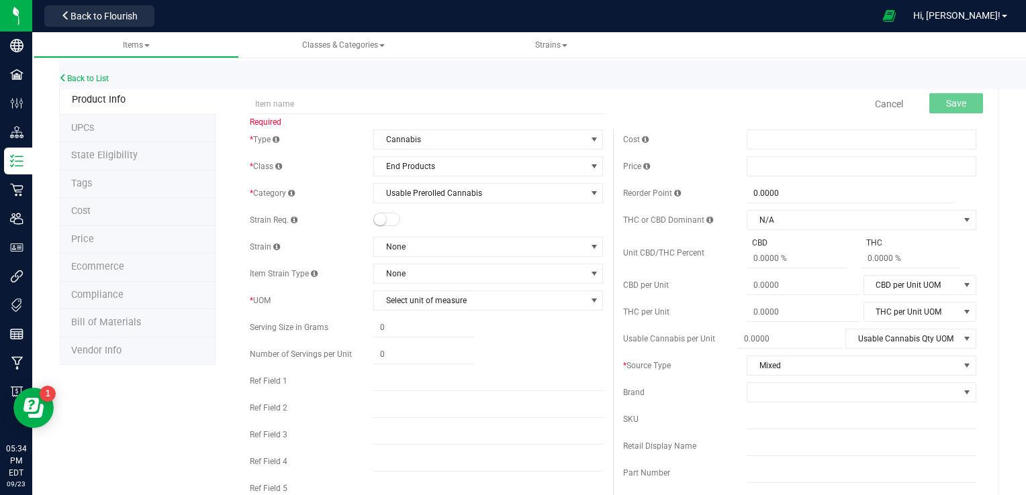
click at [127, 130] on li "UPCs" at bounding box center [137, 129] width 156 height 28
click at [595, 256] on span "None" at bounding box center [488, 247] width 230 height 20
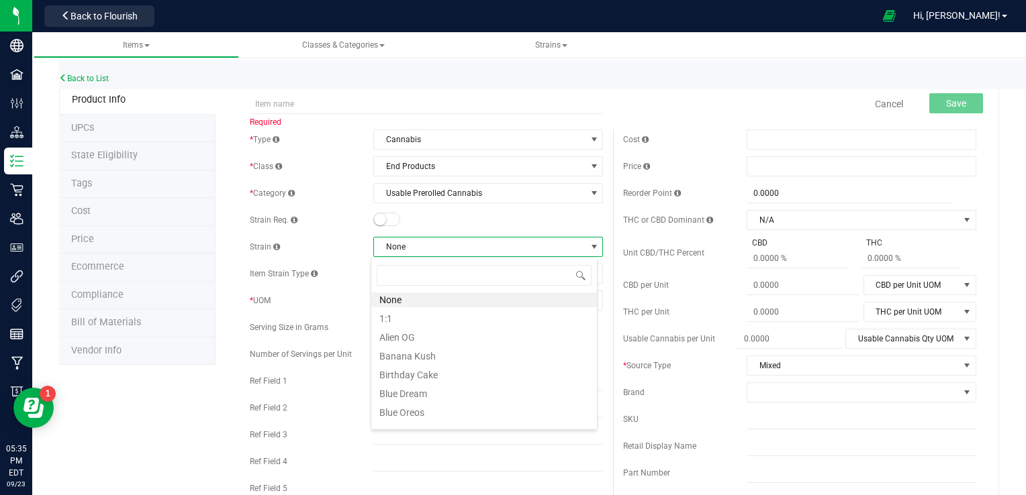
scroll to position [0, 0]
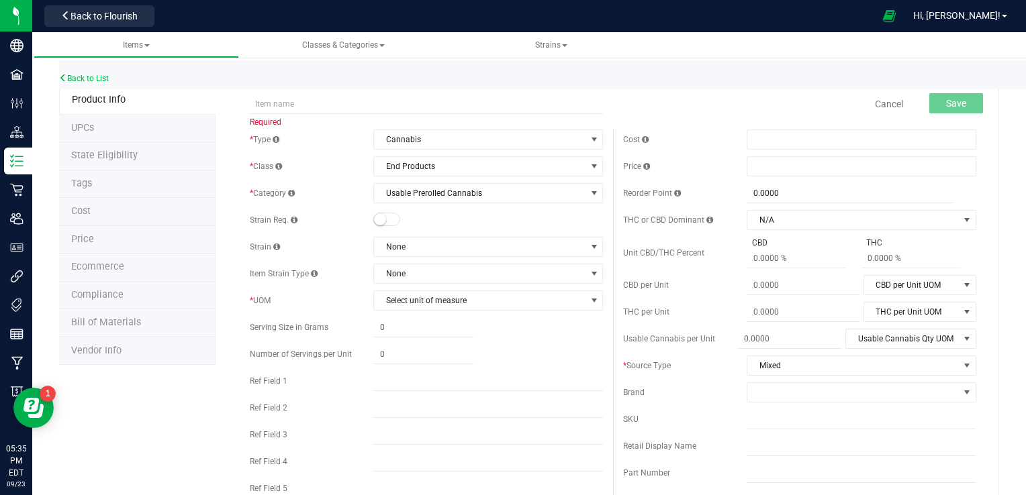
click at [483, 299] on span "Select unit of measure" at bounding box center [479, 300] width 211 height 19
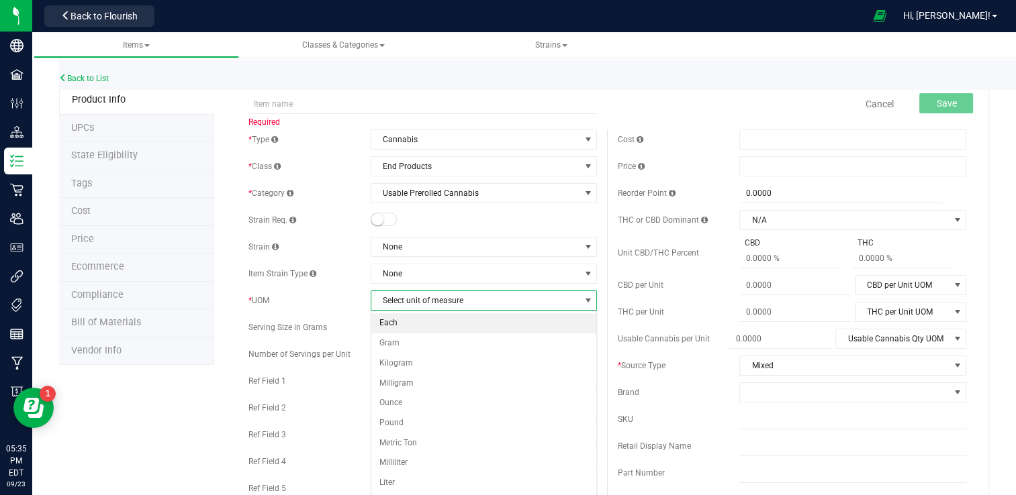
click at [410, 325] on li "Each" at bounding box center [484, 324] width 226 height 20
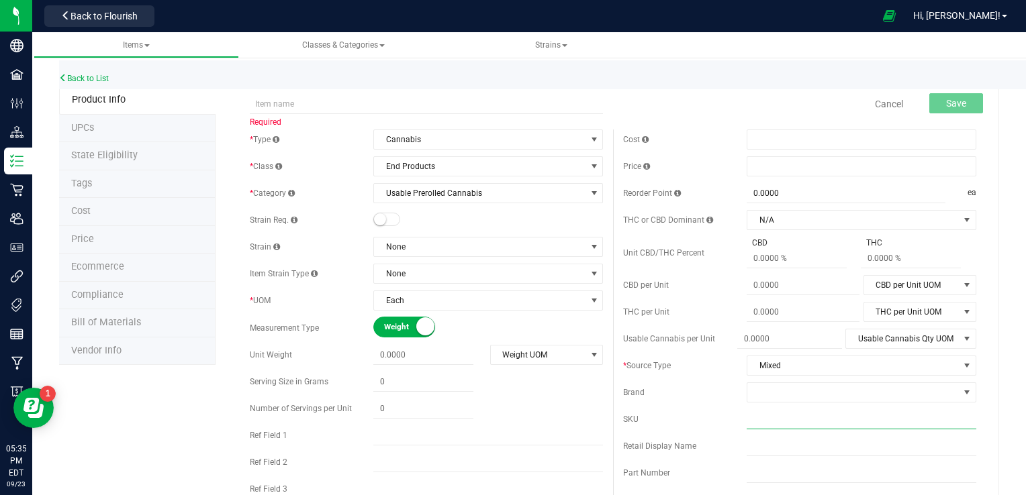
click at [773, 421] on input "text" at bounding box center [862, 420] width 230 height 20
type input "669185410051"
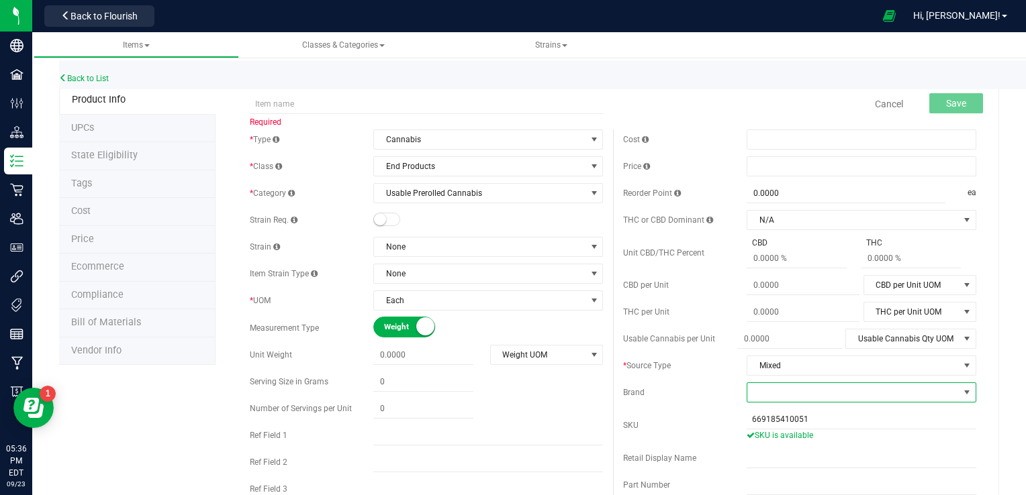
click at [959, 389] on span at bounding box center [967, 392] width 17 height 19
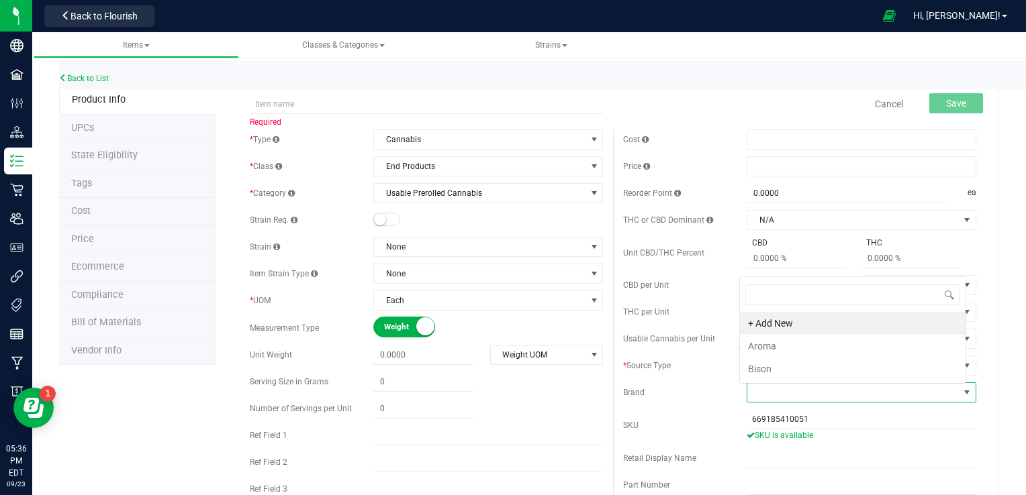
scroll to position [19, 224]
click at [764, 352] on li "Aroma" at bounding box center [853, 346] width 226 height 23
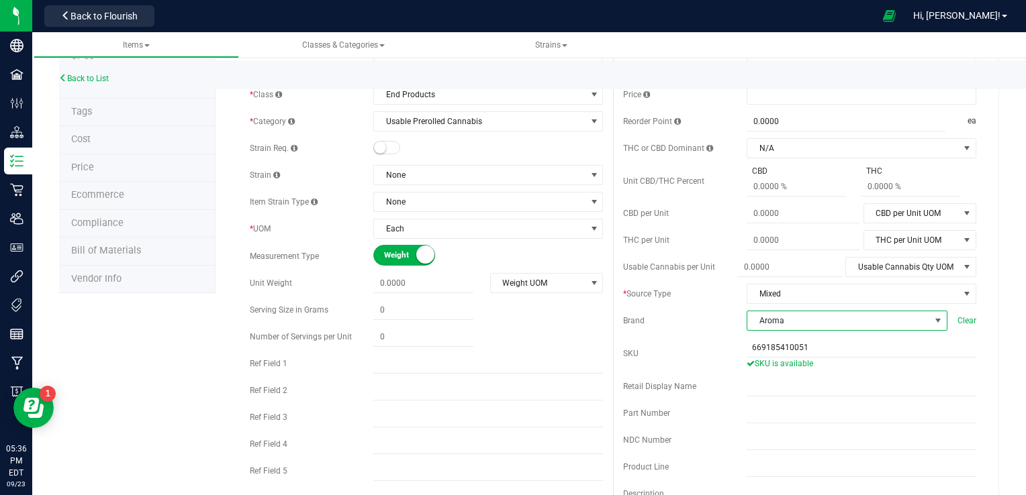
scroll to position [81, 0]
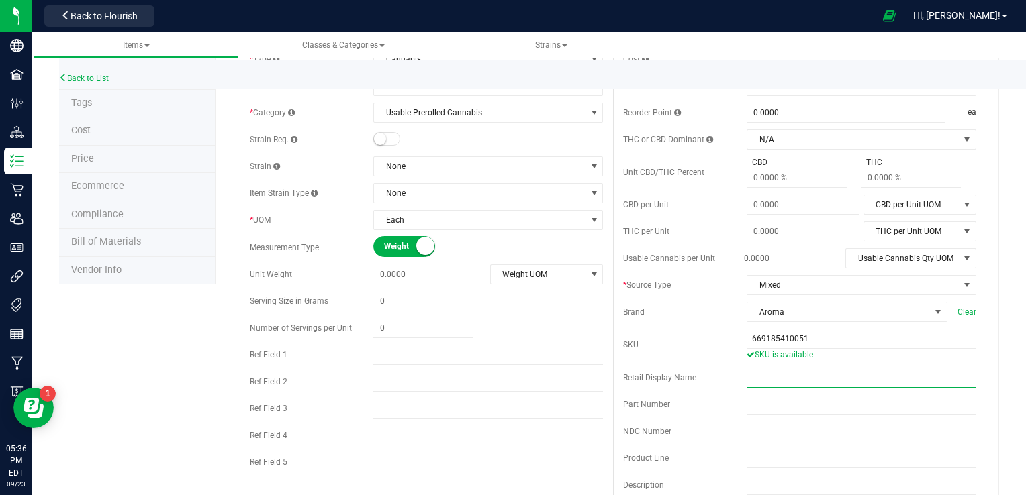
click at [779, 381] on input "text" at bounding box center [862, 378] width 230 height 20
type input "TEST test"
click at [1022, 77] on div "Back to List" at bounding box center [572, 74] width 1026 height 29
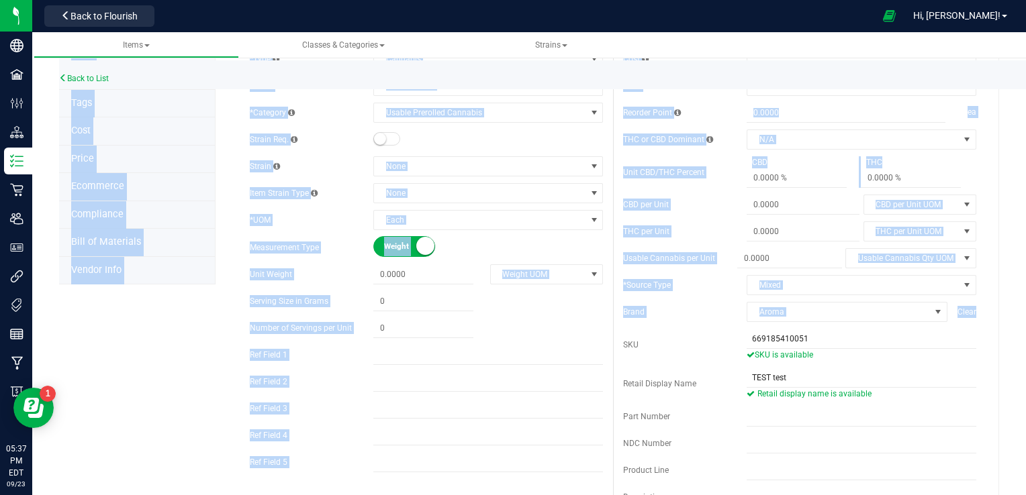
drag, startPoint x: 1022, startPoint y: 77, endPoint x: 1028, endPoint y: 311, distance: 234.4
click at [1025, 311] on html "Company Facilities Configuration Distribution Inventory Retail Users User Roles…" at bounding box center [513, 247] width 1026 height 495
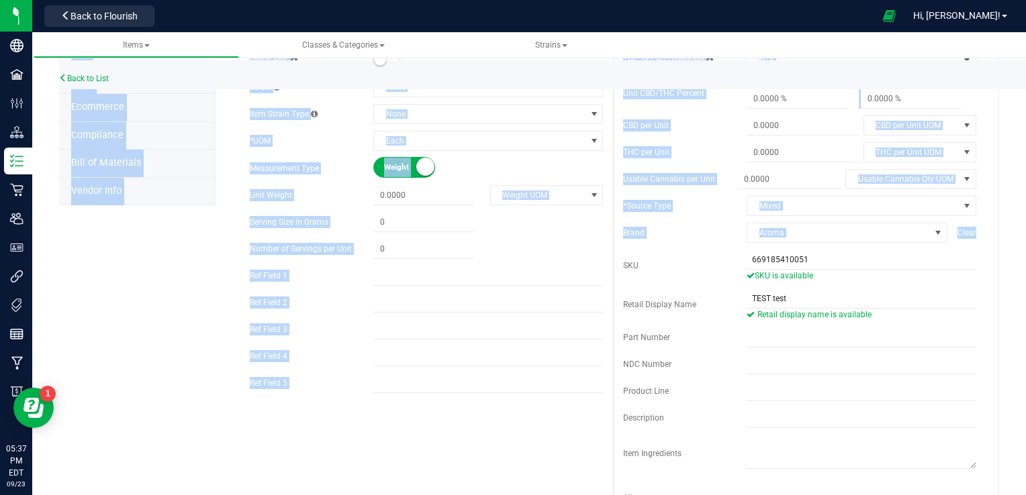
scroll to position [161, 0]
click at [1020, 81] on div "Back to List" at bounding box center [572, 74] width 1026 height 29
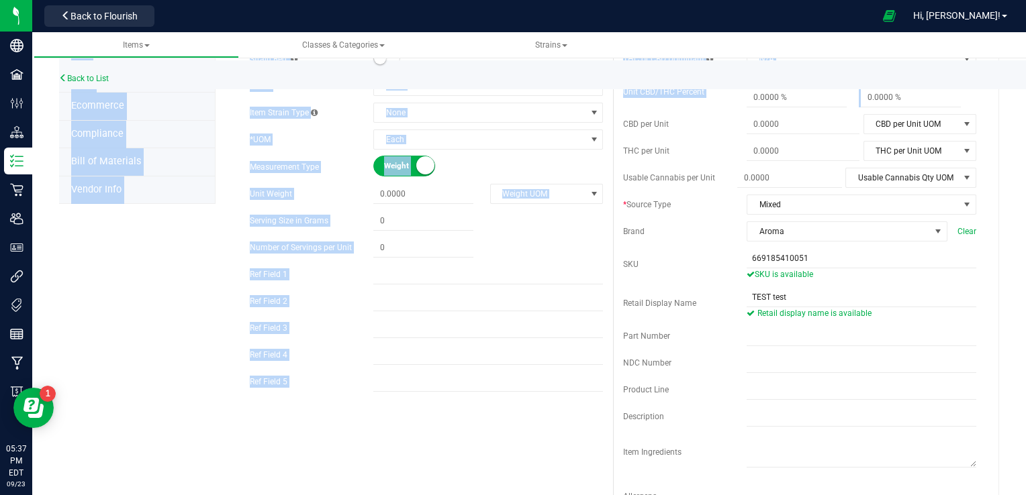
drag, startPoint x: 1020, startPoint y: 81, endPoint x: 1023, endPoint y: 94, distance: 13.0
click at [1023, 94] on div "Items All items All SKUs Create new item Inventory lock codes Inventory adjustm…" at bounding box center [529, 263] width 994 height 463
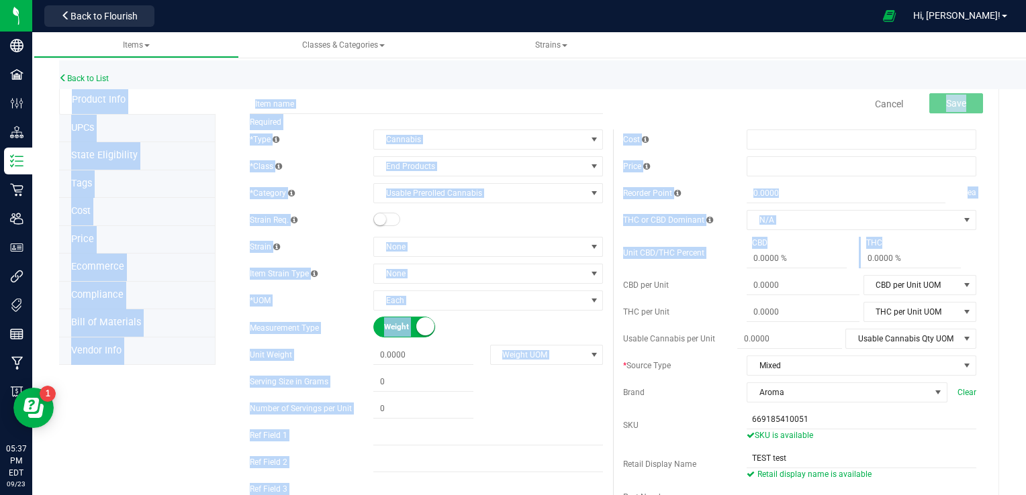
click at [1021, 77] on div "Back to List" at bounding box center [572, 74] width 1026 height 29
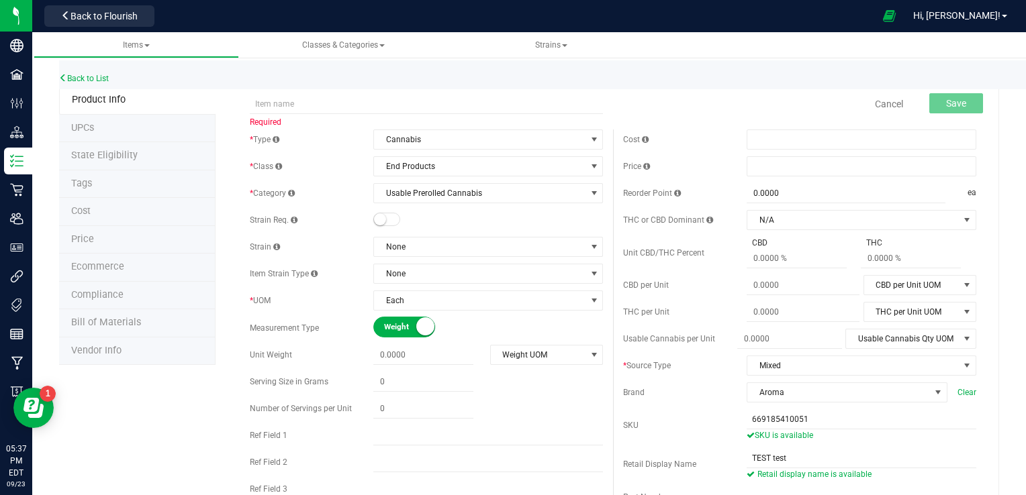
click at [1021, 77] on div "Back to List" at bounding box center [572, 74] width 1026 height 29
click at [819, 142] on span at bounding box center [862, 140] width 230 height 20
type input "0"
type input "$0.00000"
click at [781, 172] on span at bounding box center [862, 166] width 230 height 20
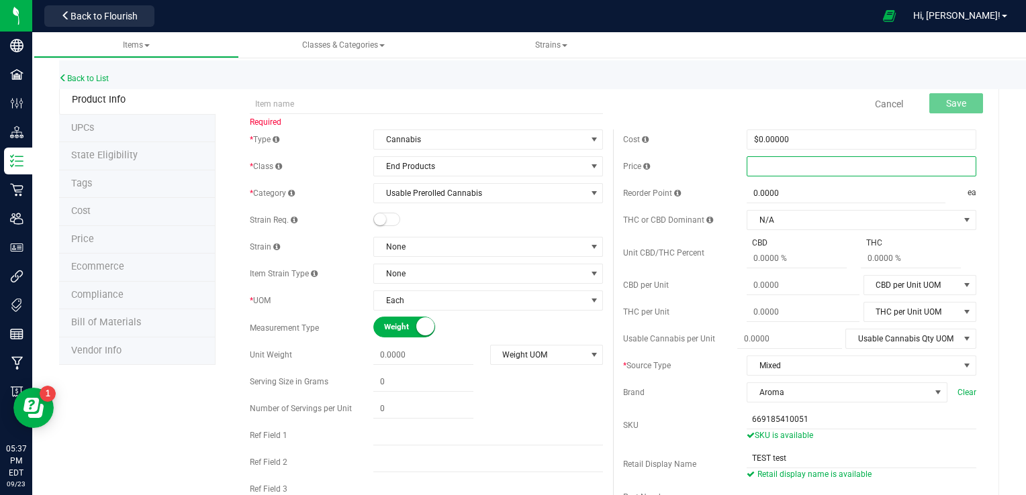
type input "0"
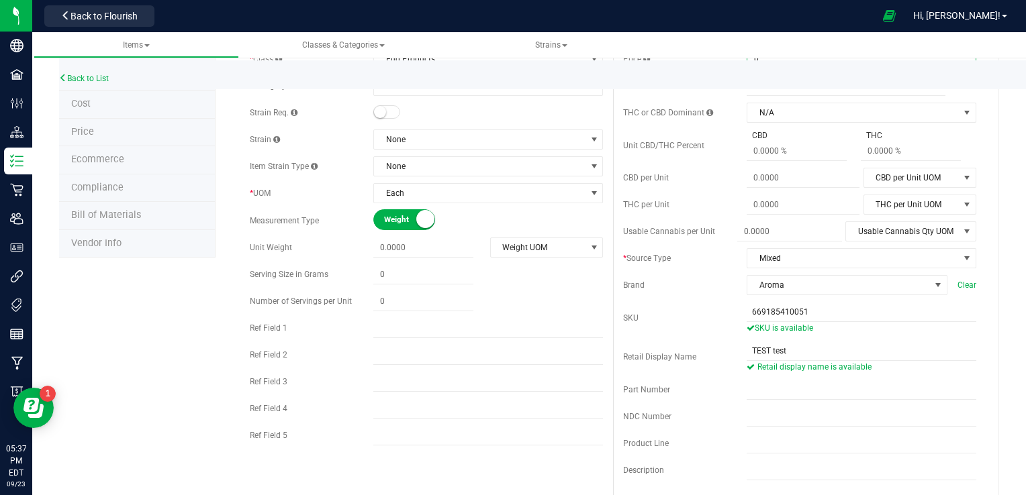
scroll to position [134, 0]
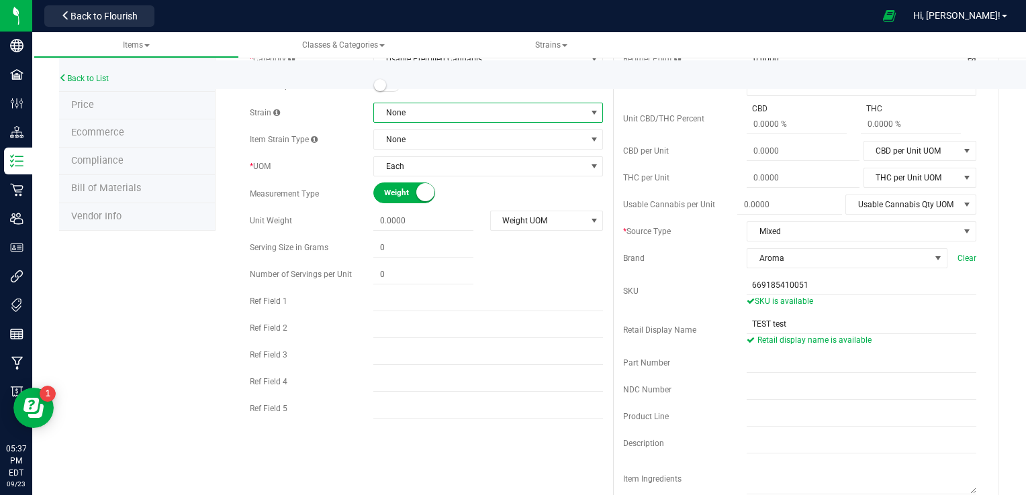
type input "$0.00000"
click at [589, 111] on span at bounding box center [594, 112] width 11 height 11
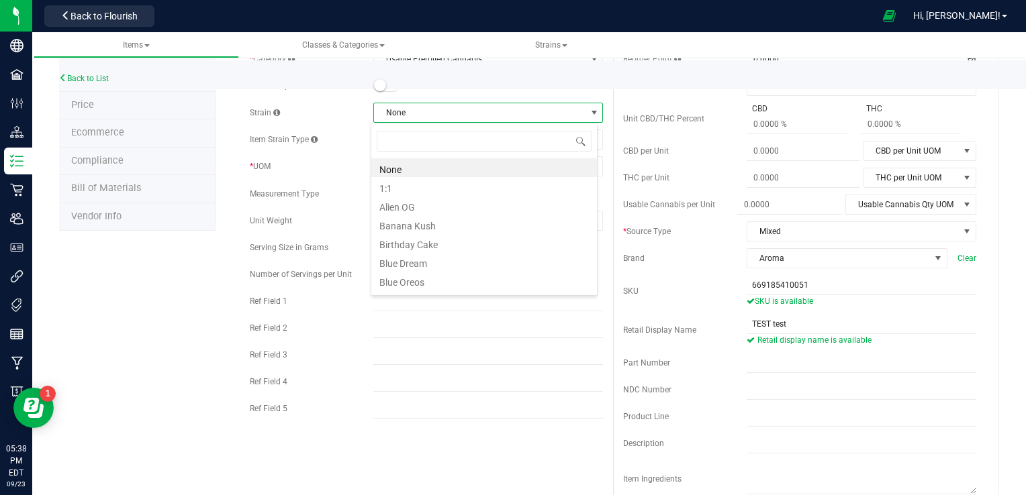
scroll to position [19, 226]
click at [425, 184] on li "1:1" at bounding box center [484, 186] width 226 height 19
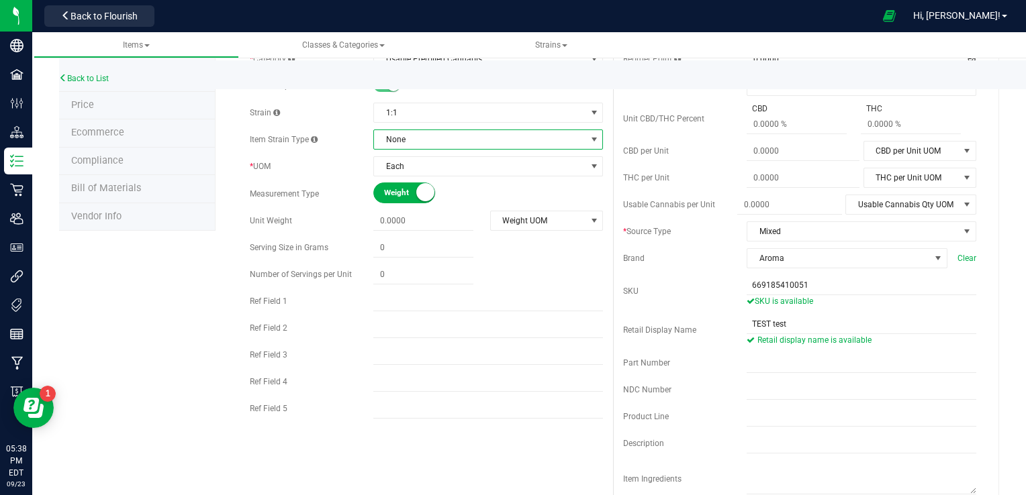
click at [548, 133] on span "None" at bounding box center [479, 139] width 211 height 19
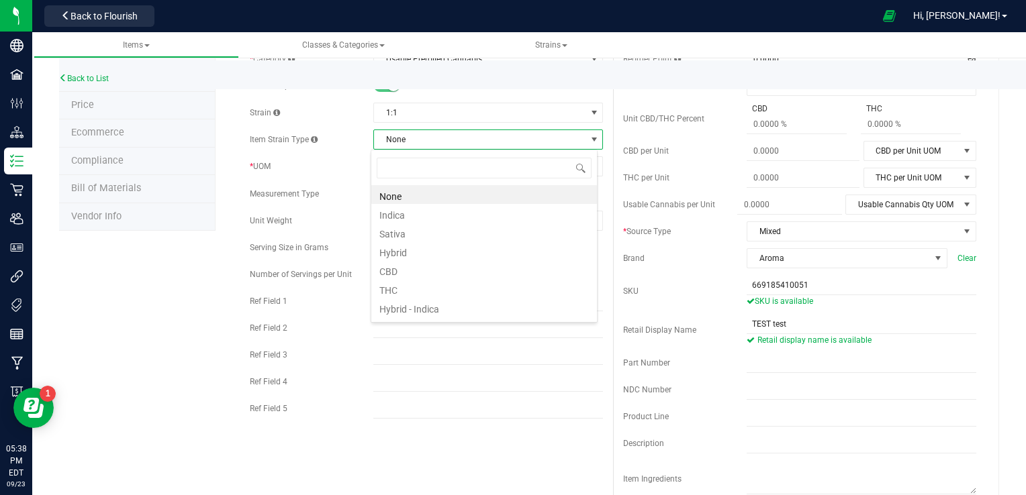
click at [443, 199] on li "None" at bounding box center [484, 194] width 226 height 19
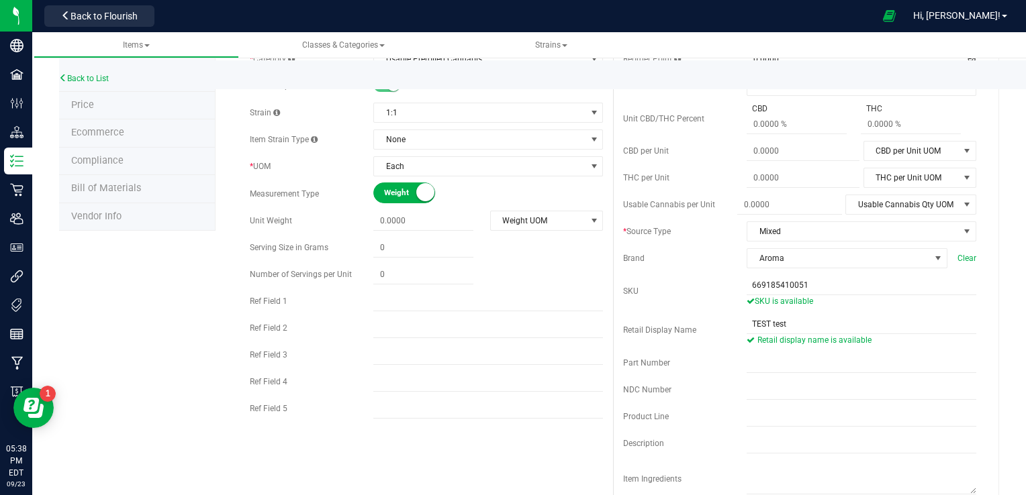
click at [1023, 81] on div "Back to List" at bounding box center [572, 74] width 1026 height 29
drag, startPoint x: 1023, startPoint y: 81, endPoint x: 1024, endPoint y: 68, distance: 12.1
click at [1024, 68] on div "Back to List" at bounding box center [572, 74] width 1026 height 29
drag, startPoint x: 1024, startPoint y: 68, endPoint x: 1012, endPoint y: 68, distance: 11.4
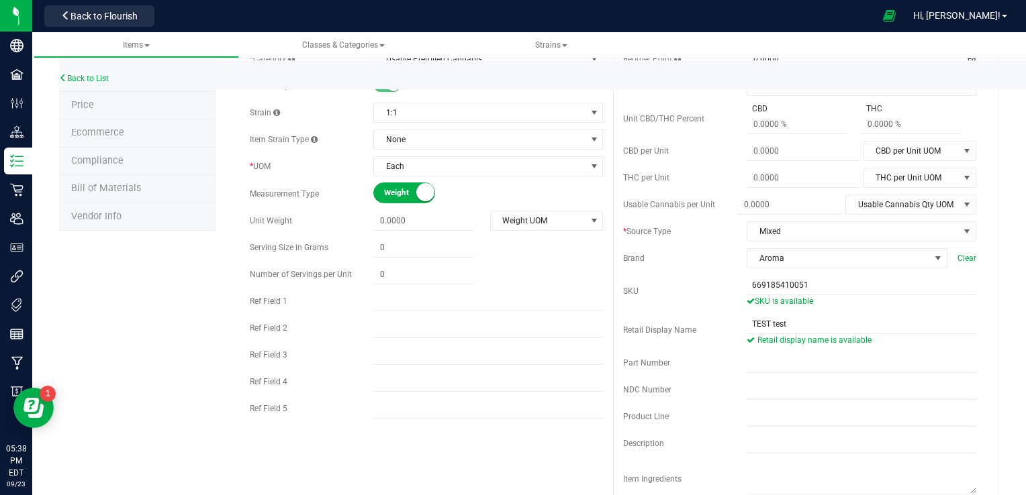
click at [1012, 68] on div "Back to List" at bounding box center [572, 74] width 1026 height 29
click at [1018, 64] on div "Back to List" at bounding box center [572, 74] width 1026 height 29
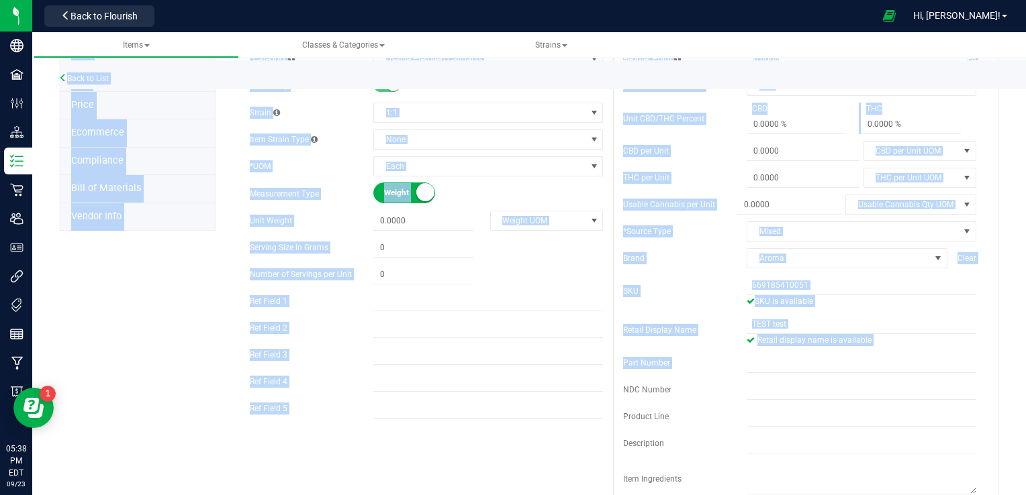
drag, startPoint x: 1018, startPoint y: 64, endPoint x: 1028, endPoint y: 351, distance: 286.8
click at [1025, 351] on html "Company Facilities Configuration Distribution Inventory Retail Users User Roles…" at bounding box center [513, 247] width 1026 height 495
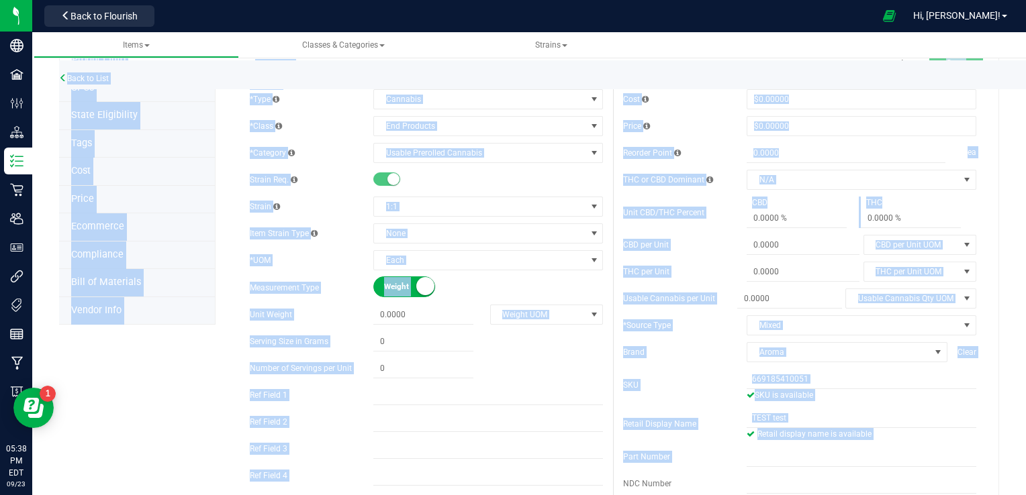
scroll to position [0, 0]
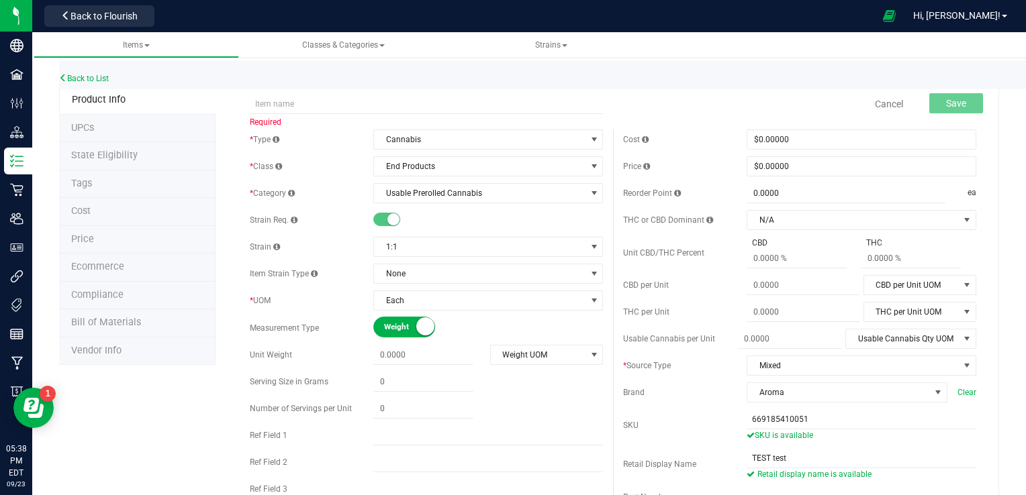
drag, startPoint x: 223, startPoint y: 97, endPoint x: 318, endPoint y: 99, distance: 95.3
click at [318, 99] on input "text" at bounding box center [426, 104] width 353 height 20
click at [353, 99] on input "text" at bounding box center [426, 104] width 353 height 20
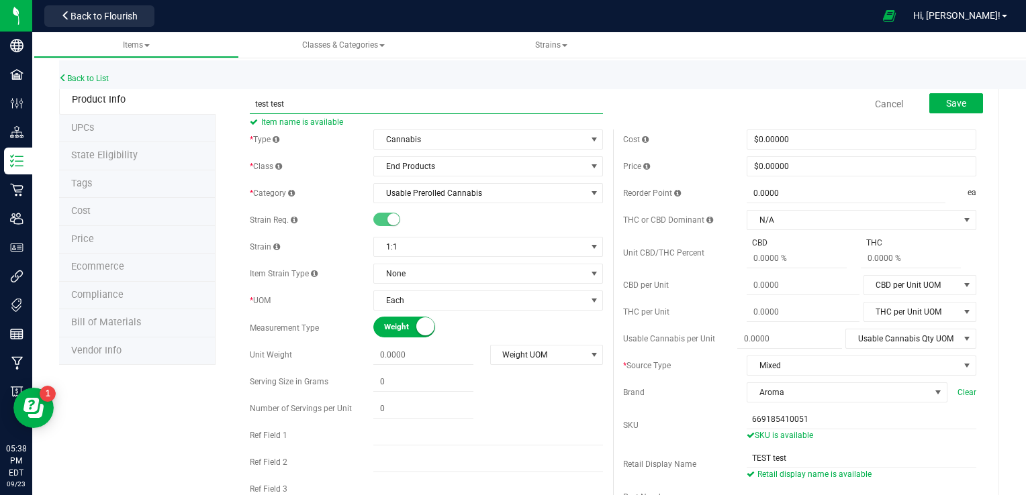
type input "test test"
click at [97, 131] on li "UPCs" at bounding box center [137, 129] width 156 height 28
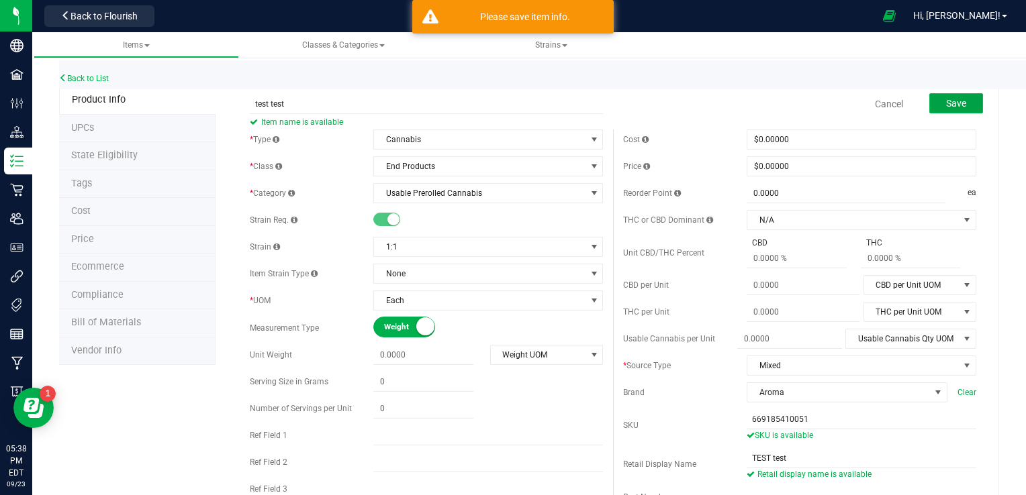
click at [961, 97] on button "Save" at bounding box center [956, 103] width 54 height 20
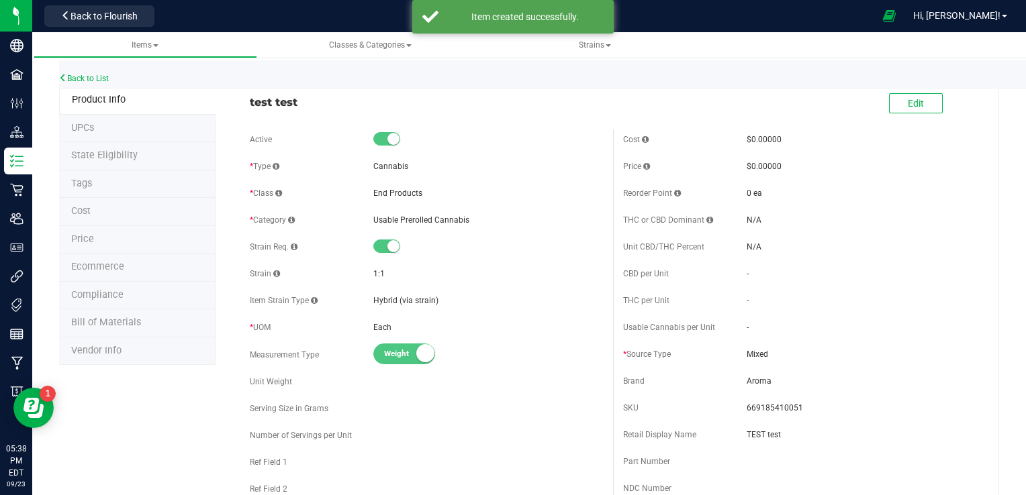
click at [83, 131] on span "UPCs" at bounding box center [82, 127] width 23 height 11
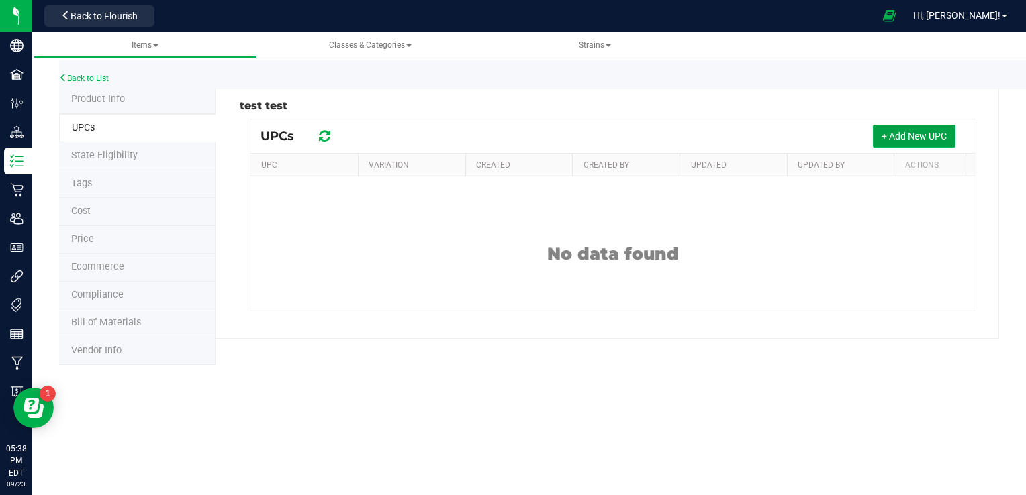
click at [886, 130] on button "+ Add New UPC" at bounding box center [914, 136] width 83 height 23
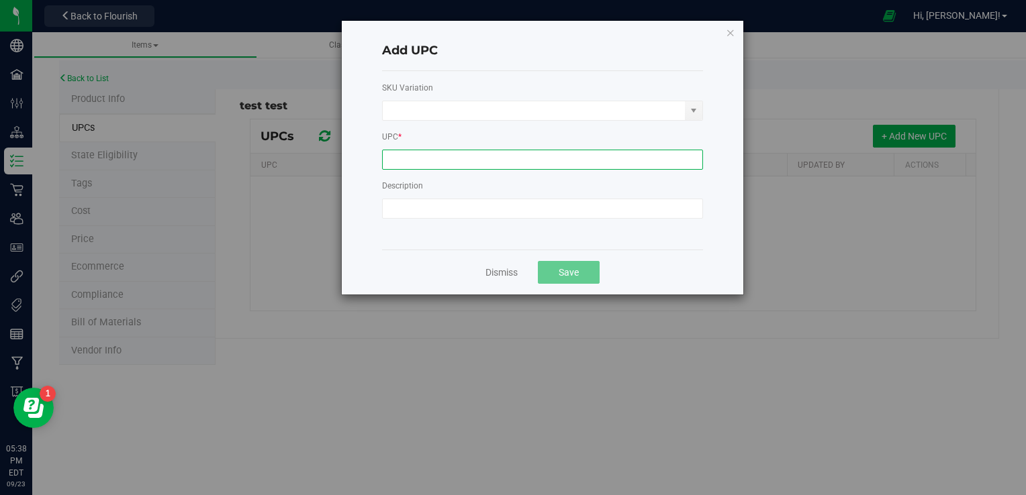
click at [456, 168] on input at bounding box center [542, 160] width 321 height 20
type input "669185410051"
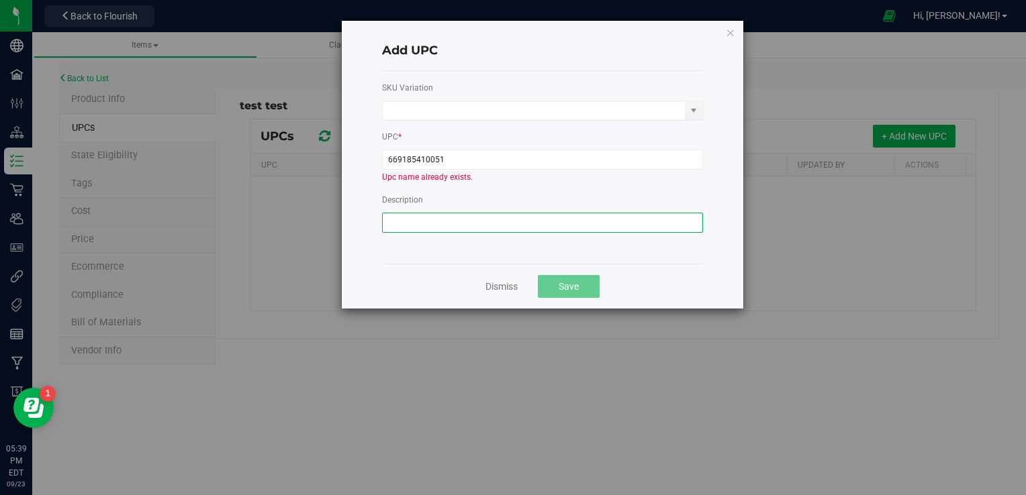
click at [428, 213] on input at bounding box center [542, 223] width 321 height 20
type input "669185410051"
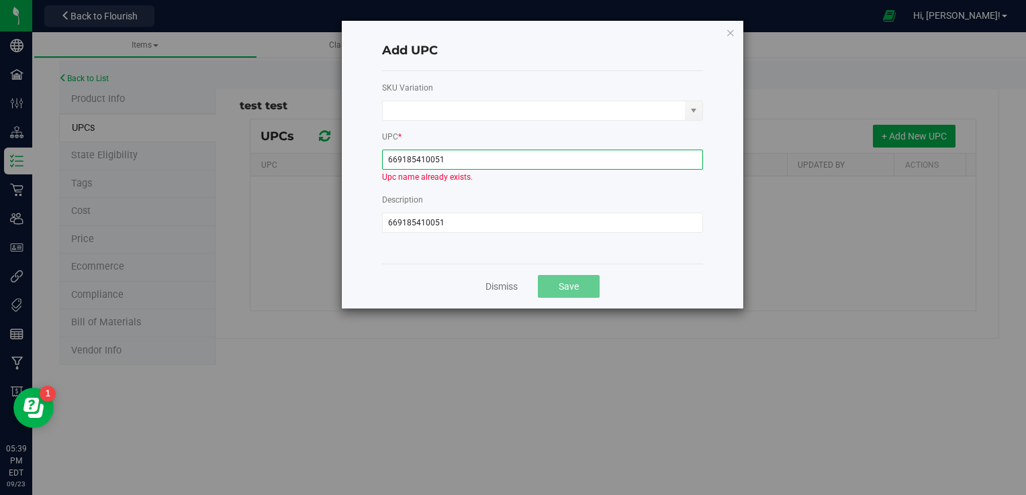
click at [532, 158] on input "669185410051" at bounding box center [542, 160] width 321 height 20
type input "6"
type input "test"
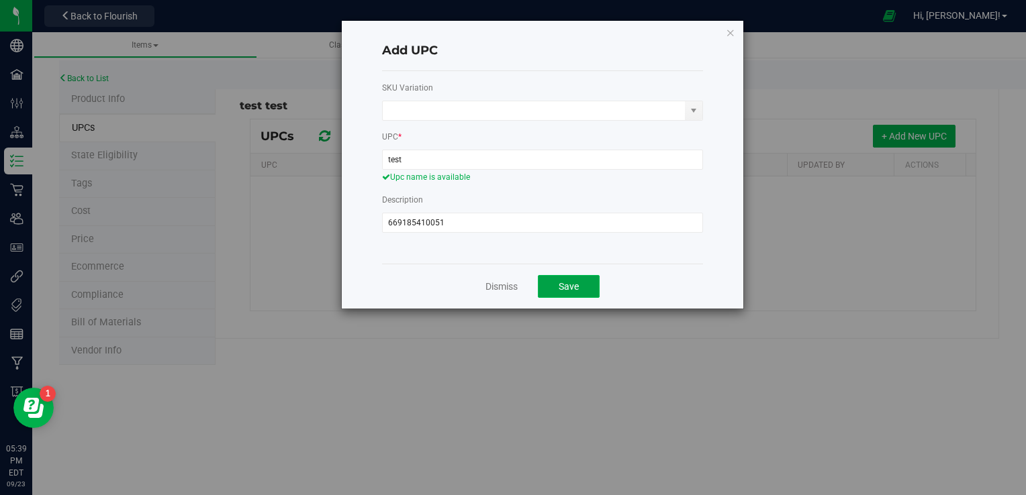
click at [559, 283] on span "Save" at bounding box center [569, 286] width 20 height 11
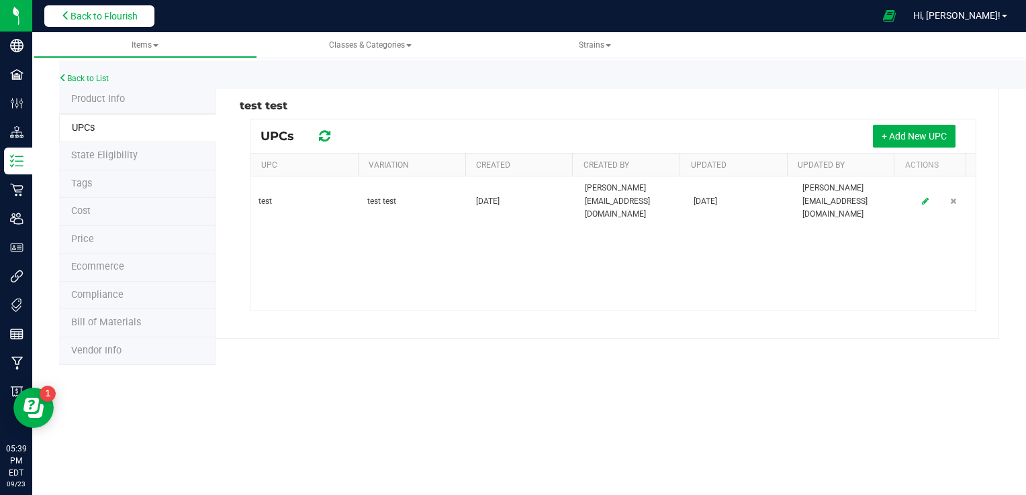
click at [120, 16] on span "Back to Flourish" at bounding box center [103, 16] width 67 height 11
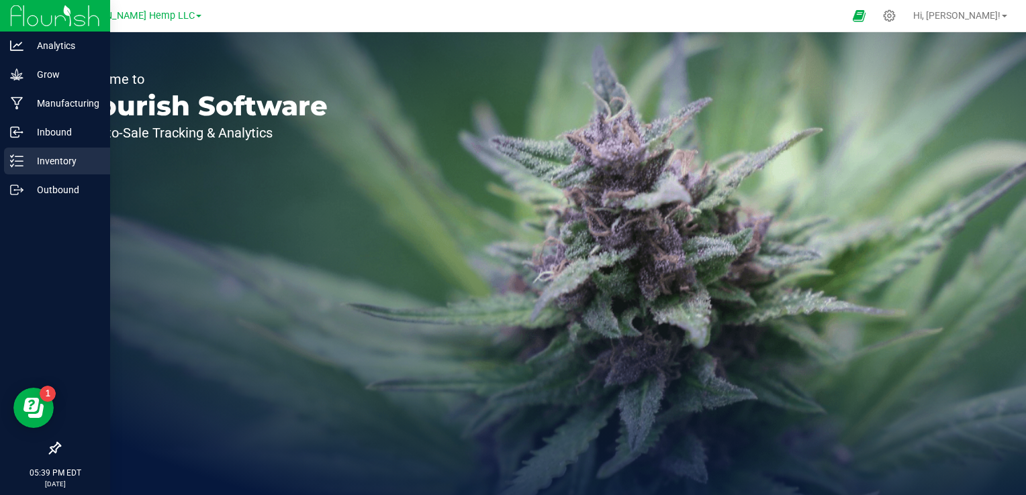
click at [54, 160] on p "Inventory" at bounding box center [63, 161] width 81 height 16
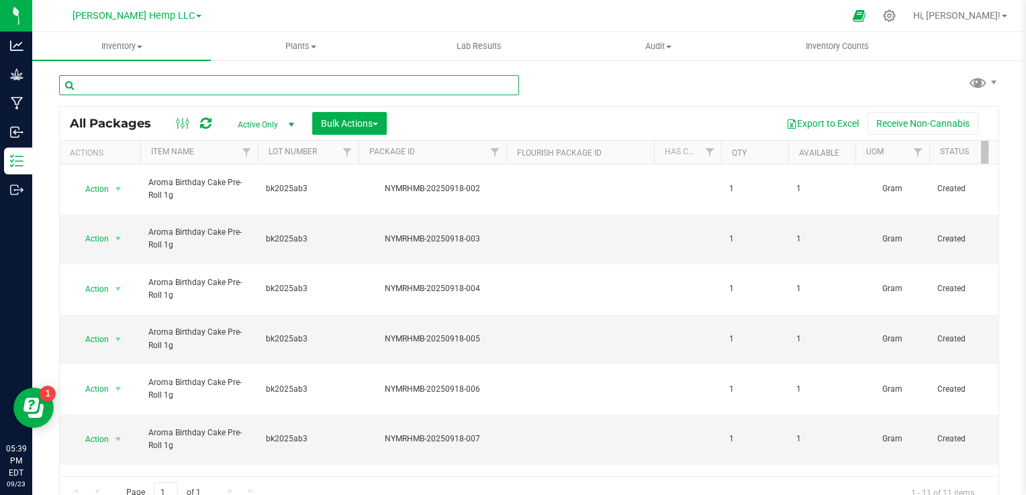
click at [281, 85] on input "text" at bounding box center [289, 85] width 460 height 20
type input "669185410051"
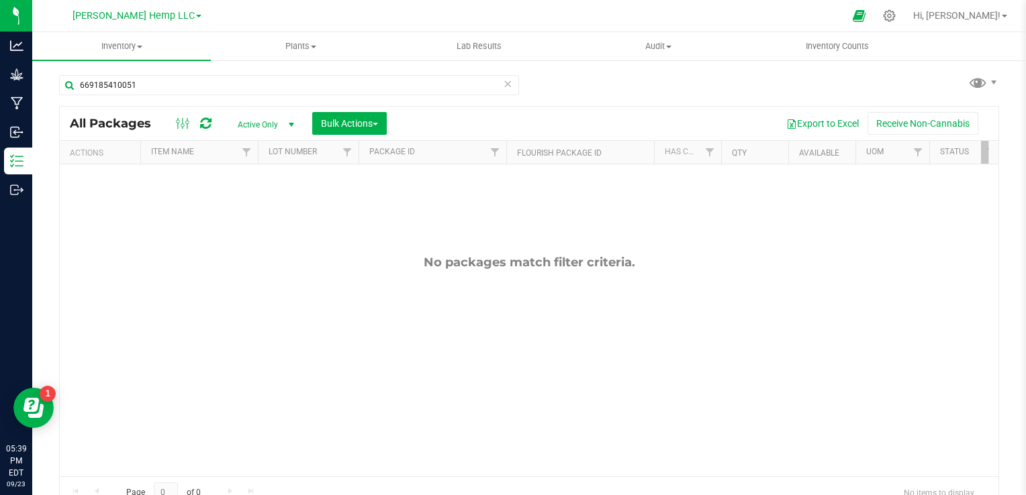
click at [503, 89] on icon at bounding box center [507, 83] width 9 height 16
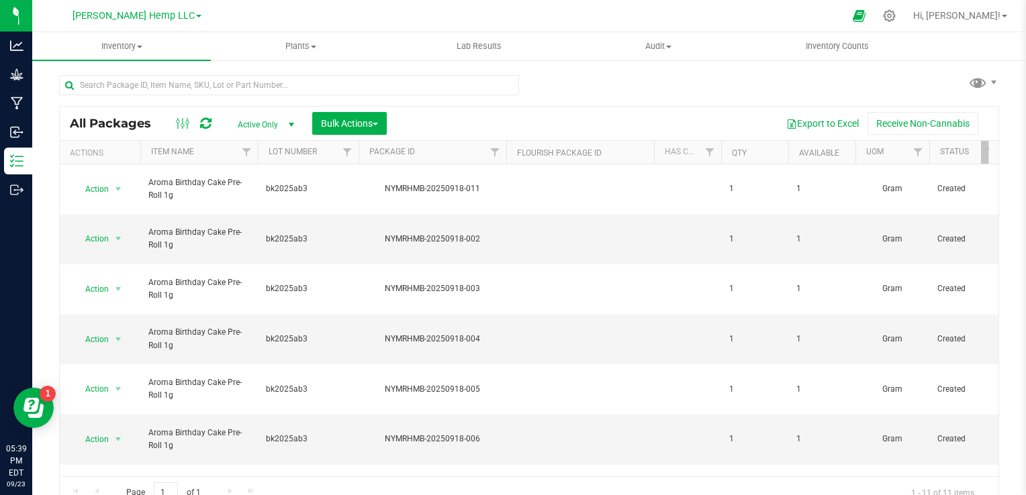
click at [173, 15] on link "[PERSON_NAME] Hemp LLC" at bounding box center [137, 15] width 129 height 13
click at [107, 65] on link "[PERSON_NAME] Hemp Retail" at bounding box center [137, 65] width 196 height 18
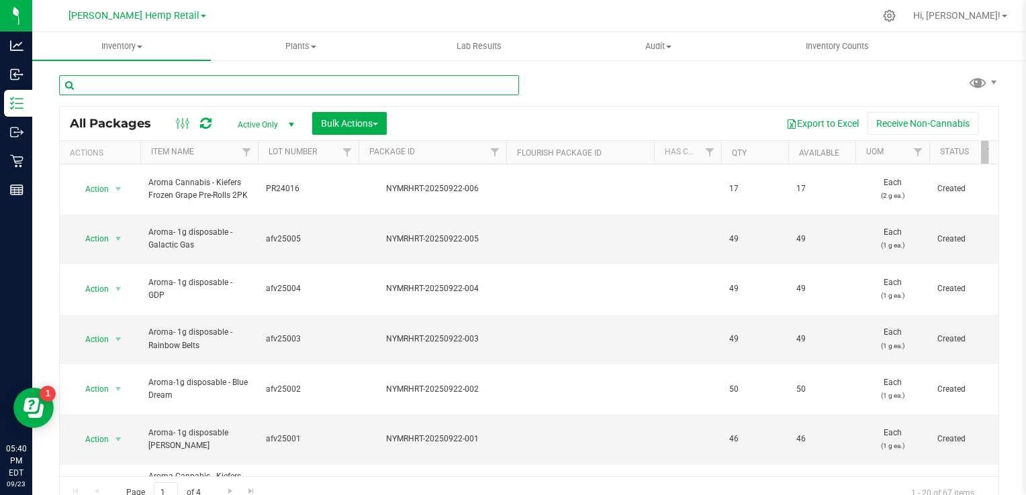
click at [129, 87] on input "text" at bounding box center [289, 85] width 460 height 20
type input "669185410051"
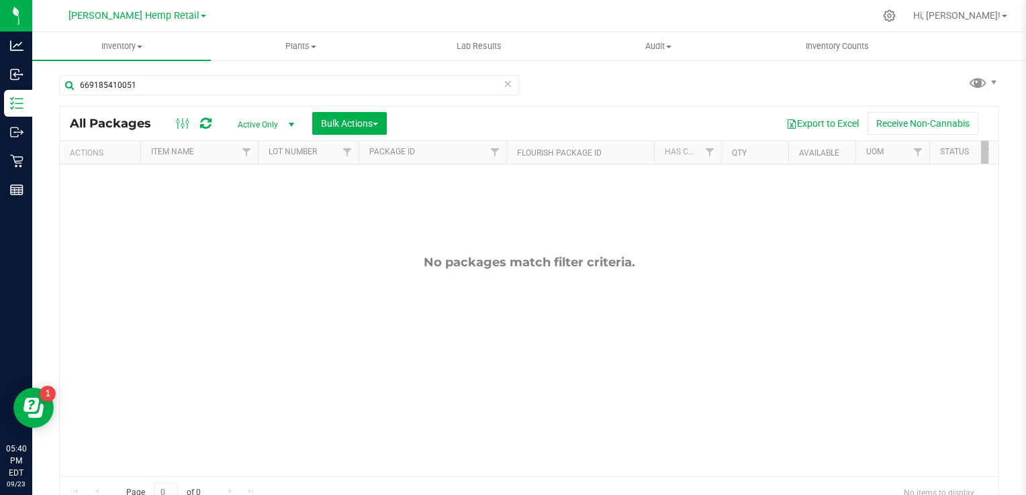
click at [503, 90] on icon at bounding box center [507, 83] width 9 height 16
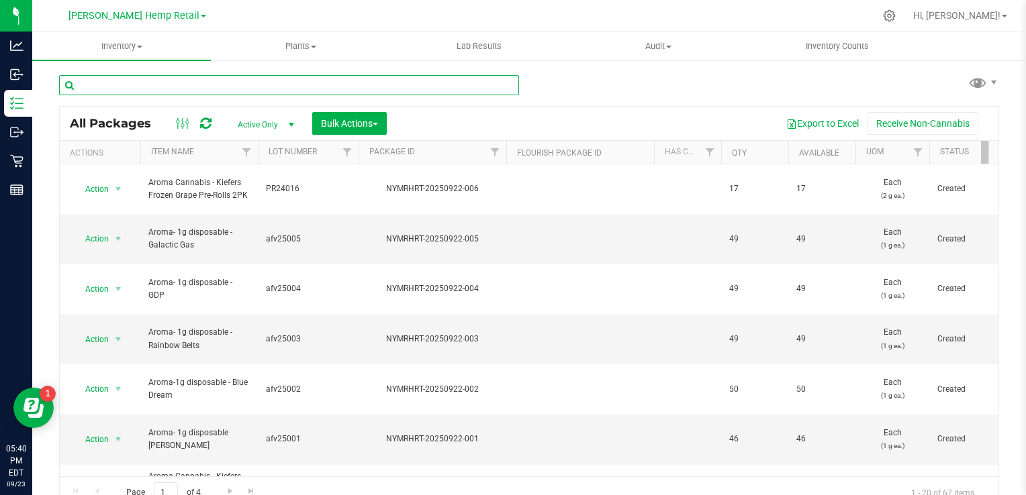
click at [197, 83] on input "text" at bounding box center [289, 85] width 460 height 20
type input "041911000505"
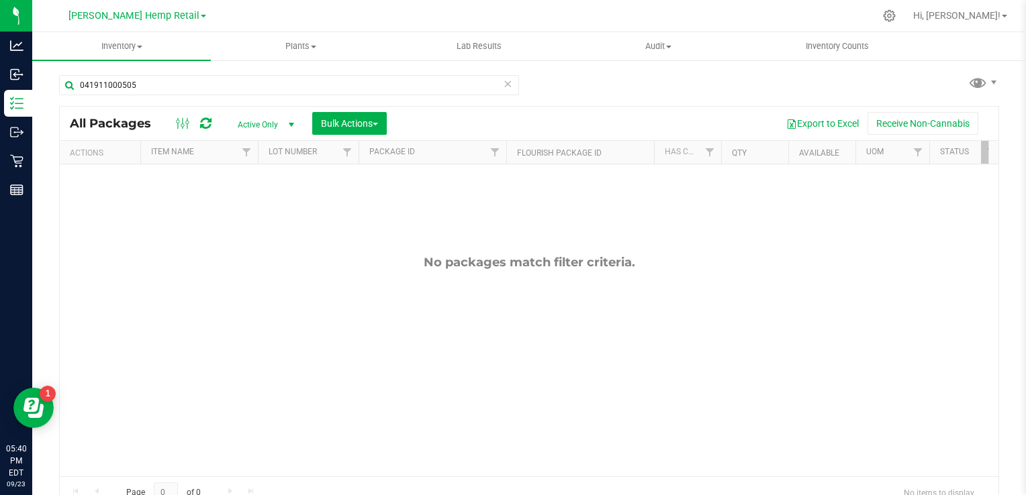
click at [505, 82] on icon at bounding box center [507, 83] width 9 height 16
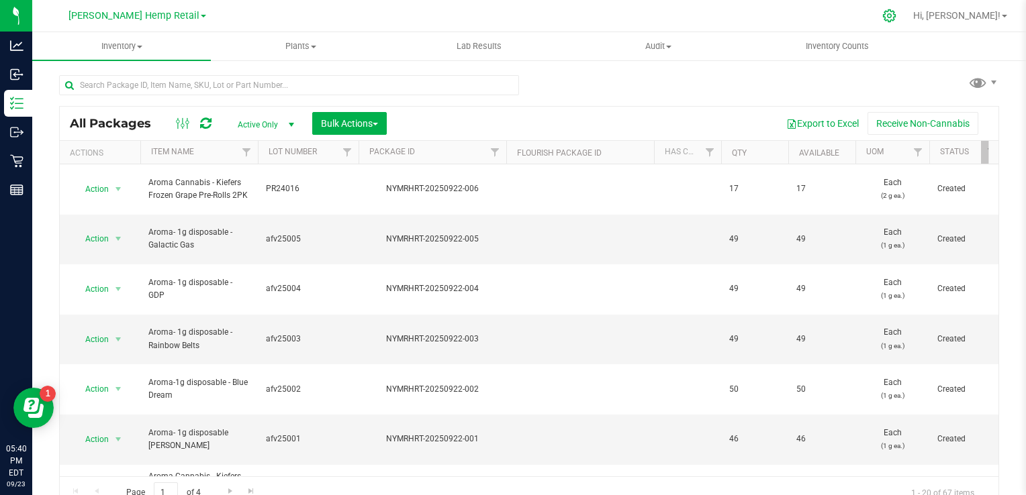
click at [896, 12] on icon at bounding box center [889, 16] width 14 height 14
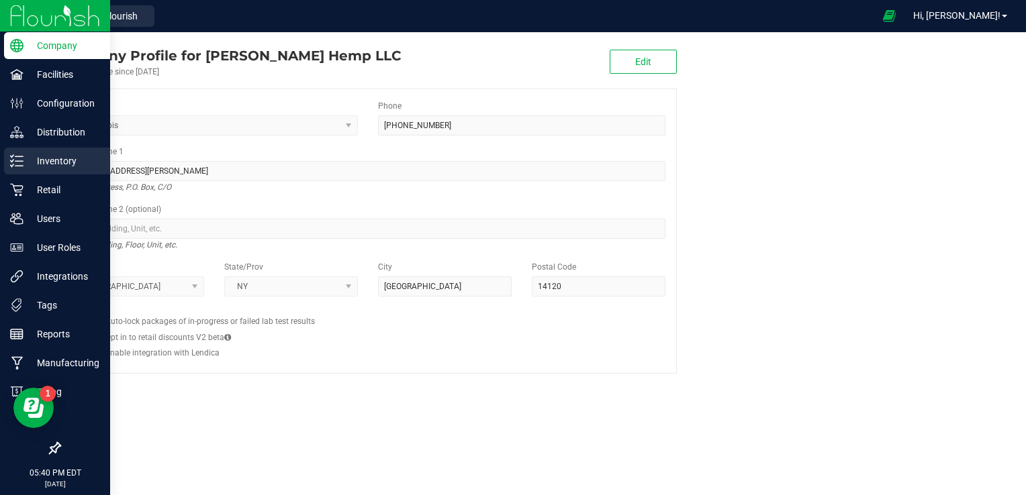
click at [56, 158] on p "Inventory" at bounding box center [63, 161] width 81 height 16
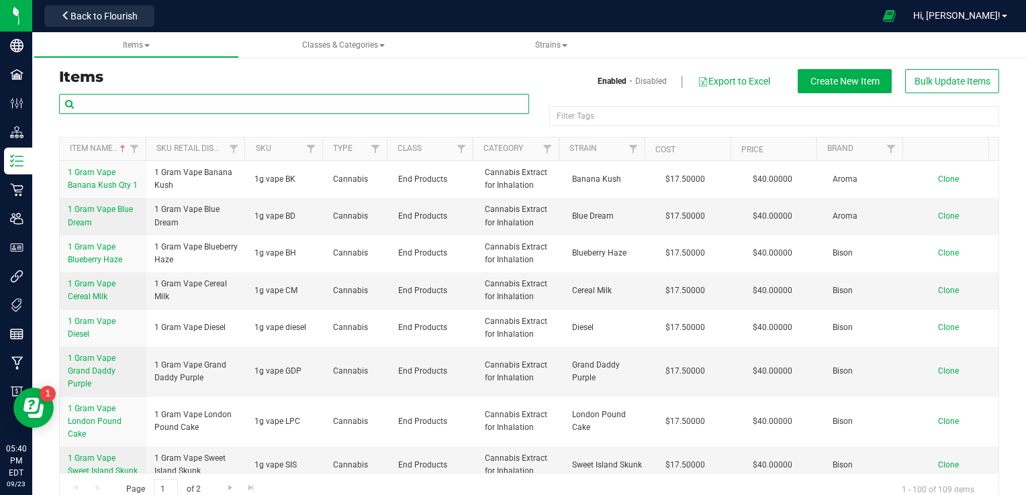
click at [153, 103] on input "text" at bounding box center [294, 104] width 470 height 20
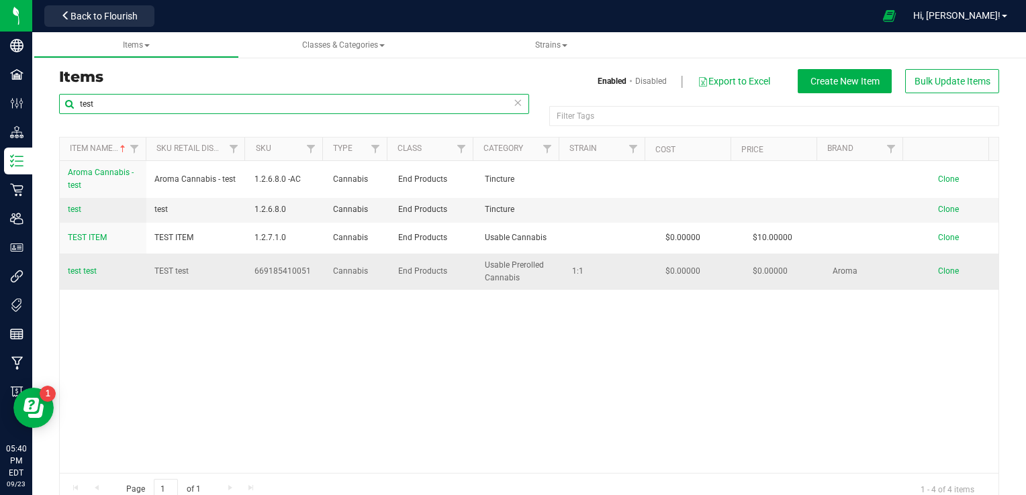
type input "test"
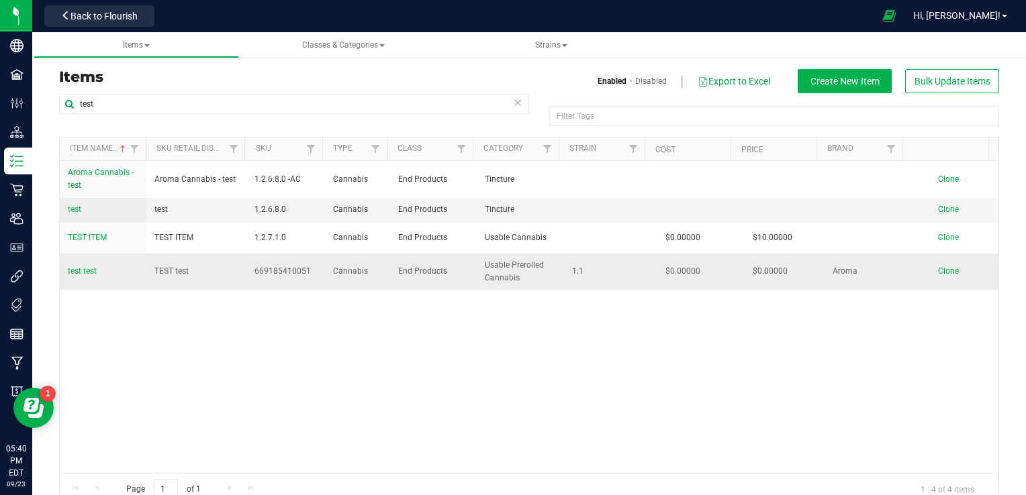
click at [81, 270] on span "test test" at bounding box center [82, 271] width 29 height 9
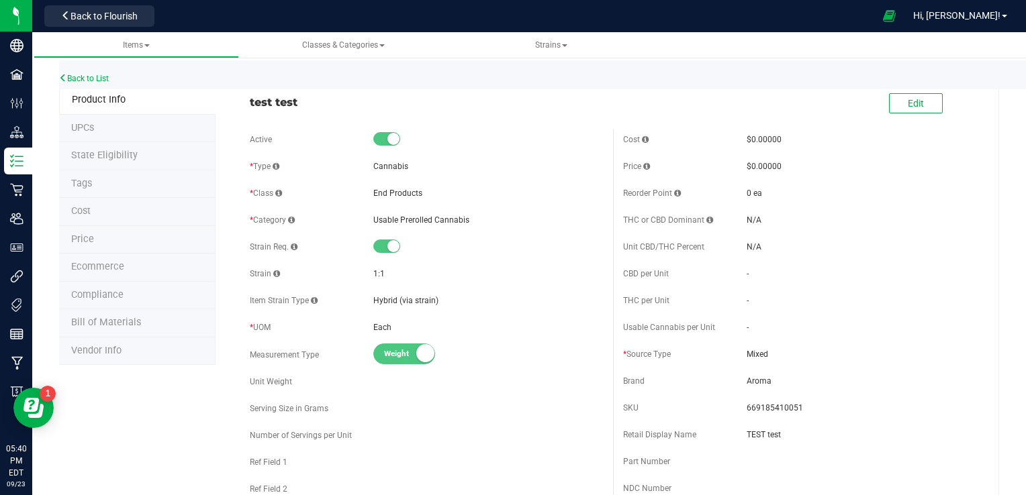
click at [95, 121] on li "UPCs" at bounding box center [137, 129] width 156 height 28
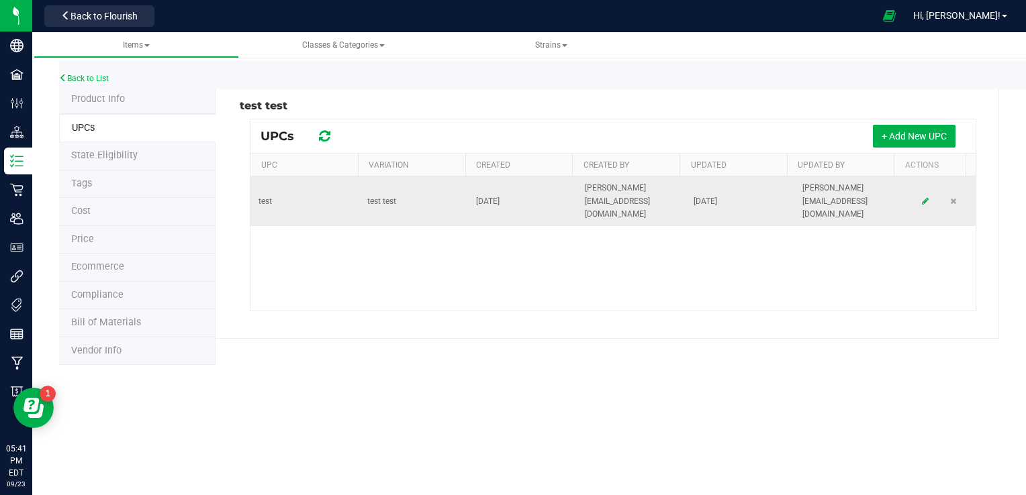
click at [919, 195] on div at bounding box center [925, 201] width 28 height 13
click at [922, 197] on icon at bounding box center [925, 201] width 7 height 8
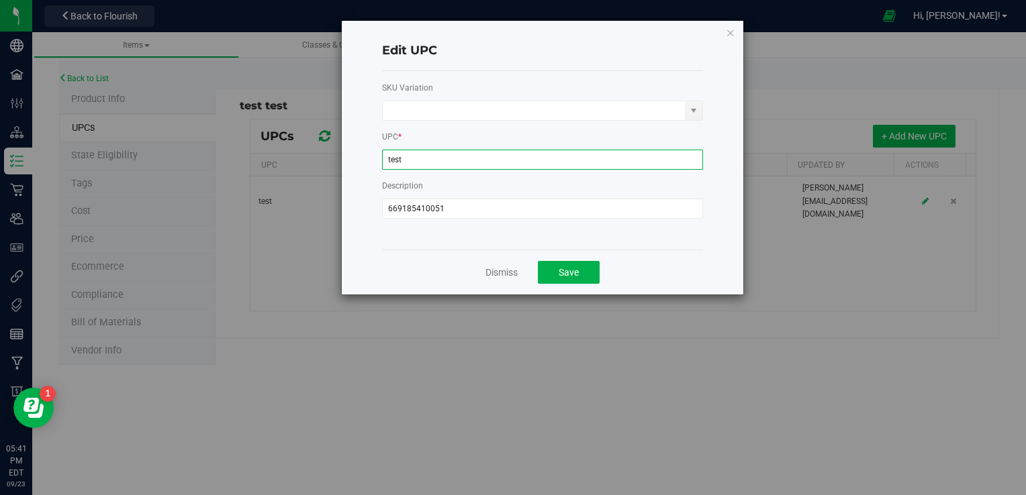
click at [568, 156] on input "test" at bounding box center [542, 160] width 321 height 20
type input "t"
type input "041911000505"
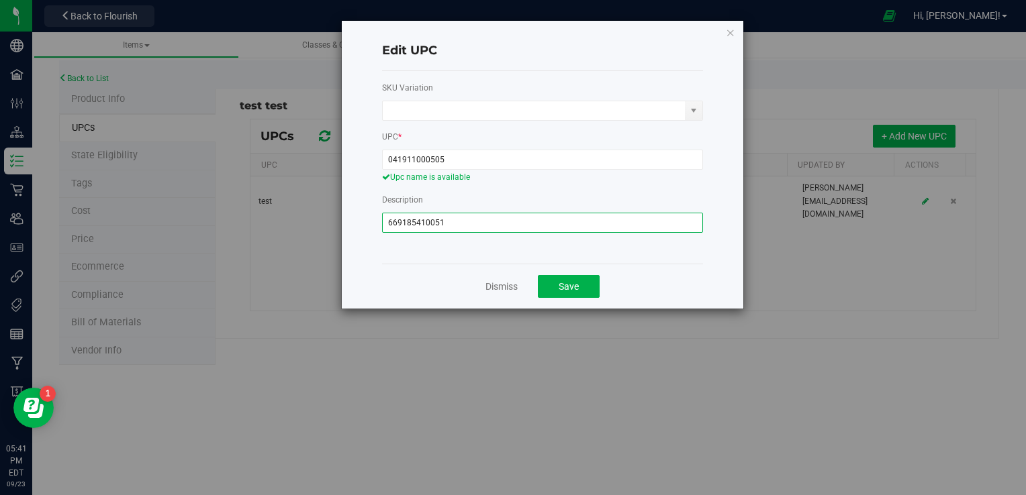
click at [508, 226] on input "669185410051" at bounding box center [542, 223] width 321 height 20
type input "6"
type input "041911000505"
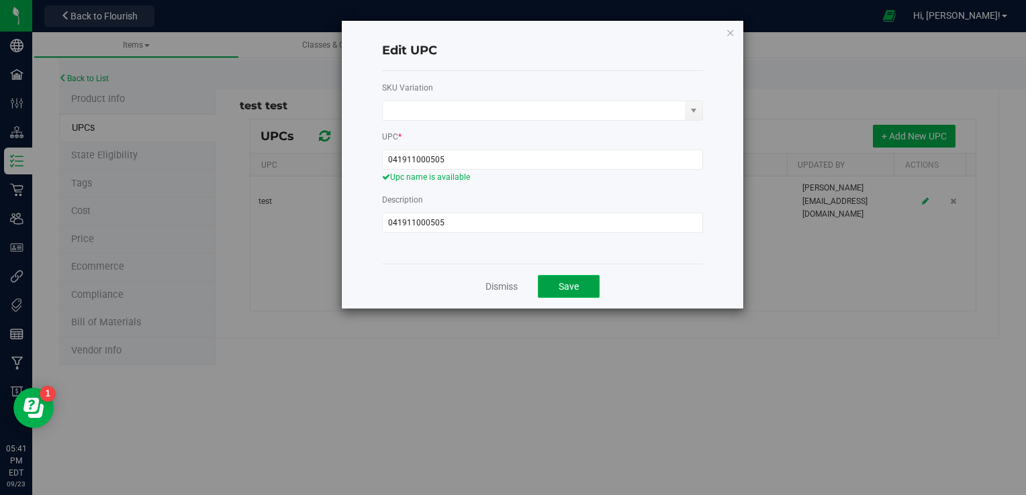
click at [565, 286] on span "Save" at bounding box center [569, 286] width 20 height 11
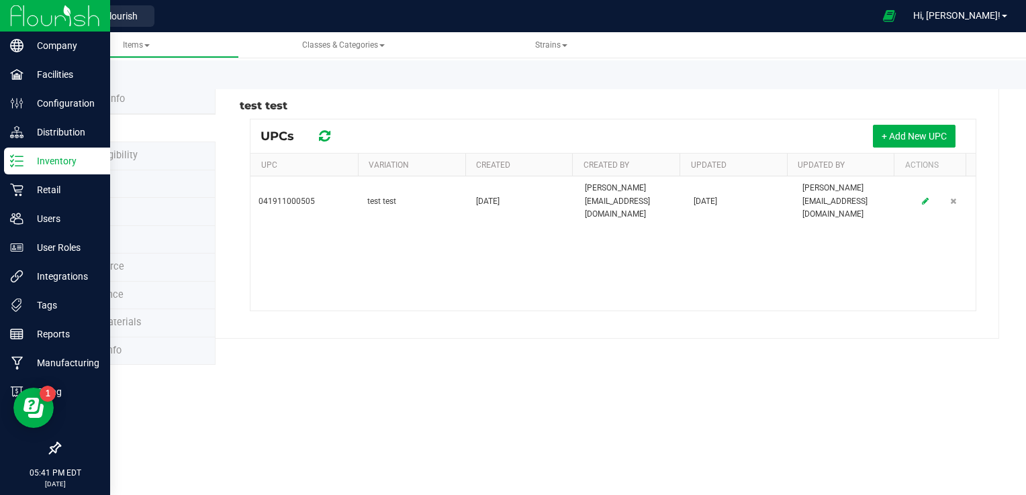
click at [67, 165] on p "Inventory" at bounding box center [63, 161] width 81 height 16
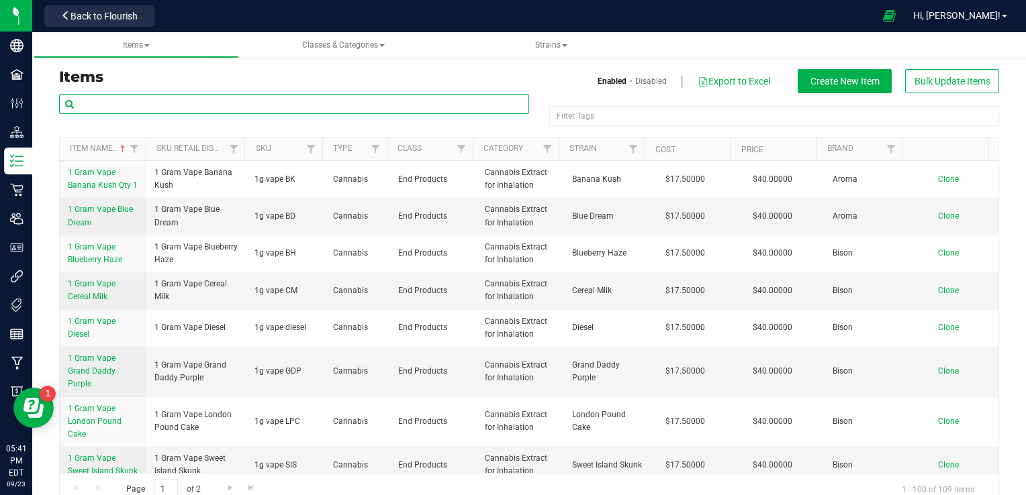
click at [184, 101] on input "text" at bounding box center [294, 104] width 470 height 20
type input "7001215000505"
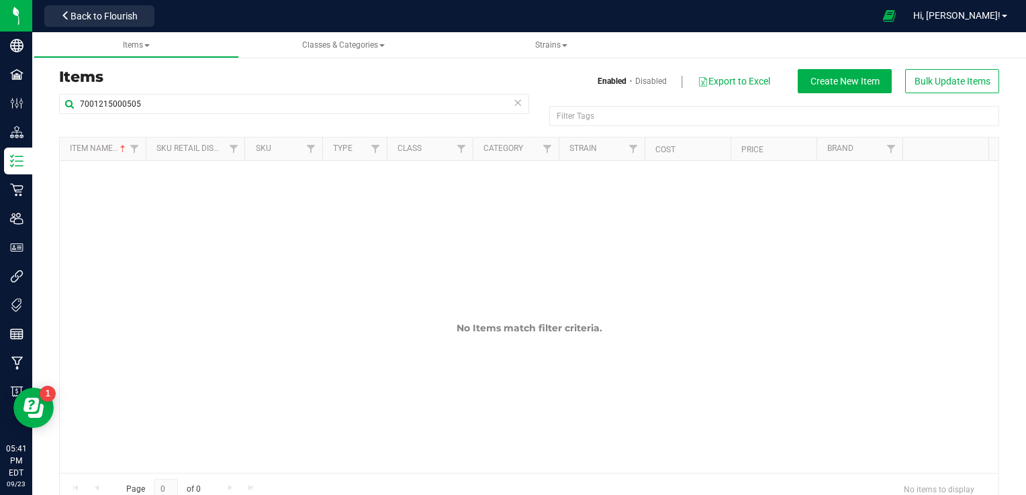
click at [514, 108] on icon at bounding box center [517, 102] width 9 height 16
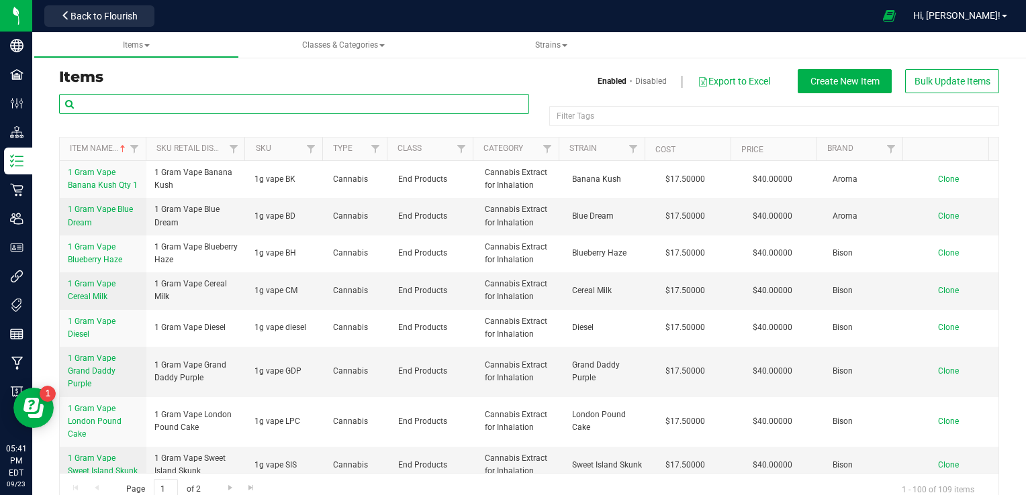
click at [139, 107] on input "text" at bounding box center [294, 104] width 470 height 20
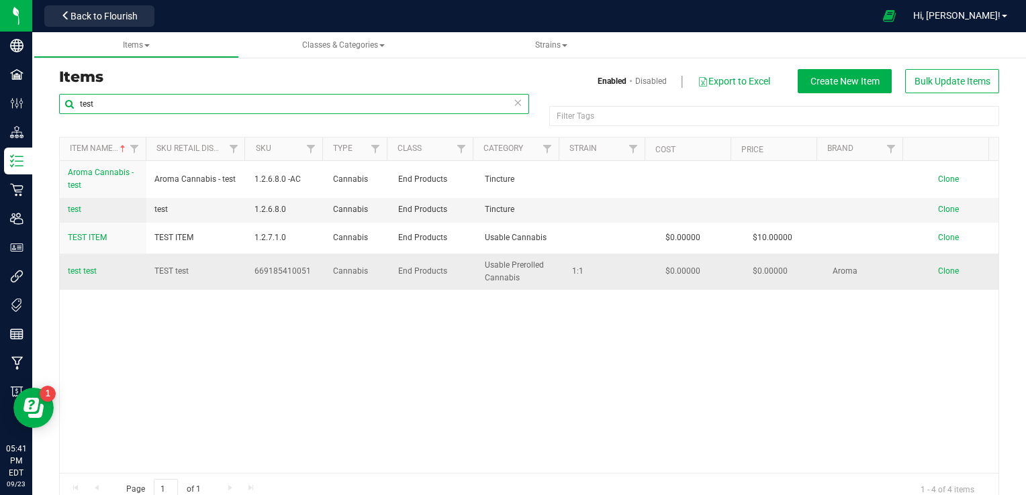
type input "test"
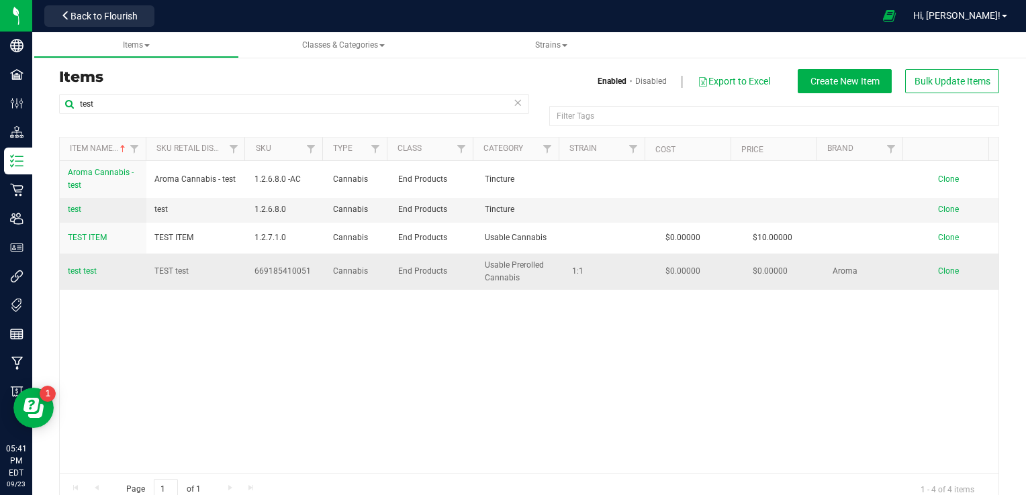
click at [75, 269] on span "test test" at bounding box center [82, 271] width 29 height 9
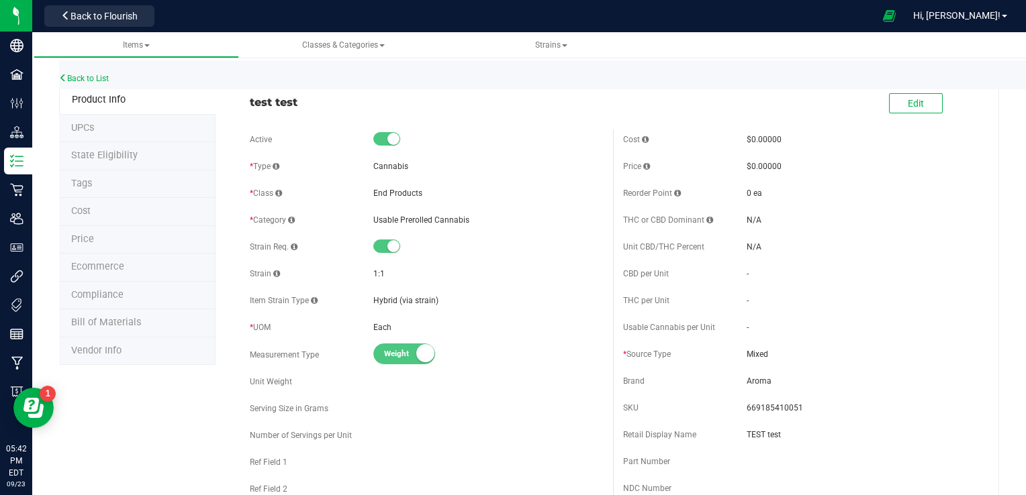
click at [132, 134] on li "UPCs" at bounding box center [137, 129] width 156 height 28
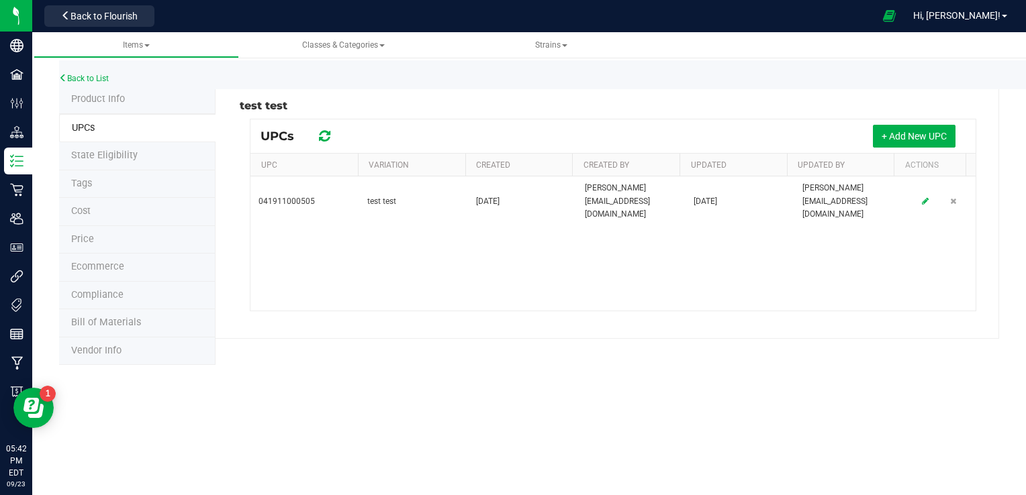
click at [109, 93] on span "Product Info" at bounding box center [98, 98] width 54 height 11
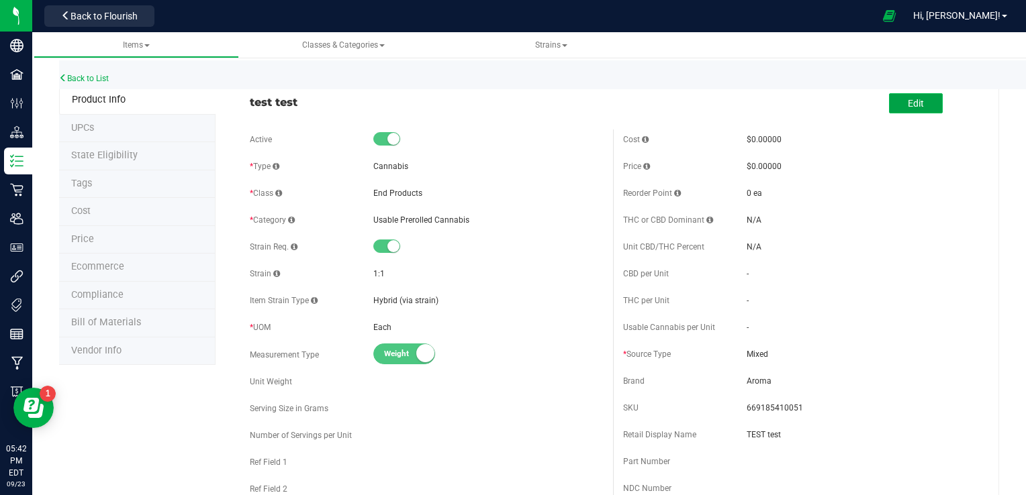
click at [914, 106] on button "Edit" at bounding box center [916, 103] width 54 height 20
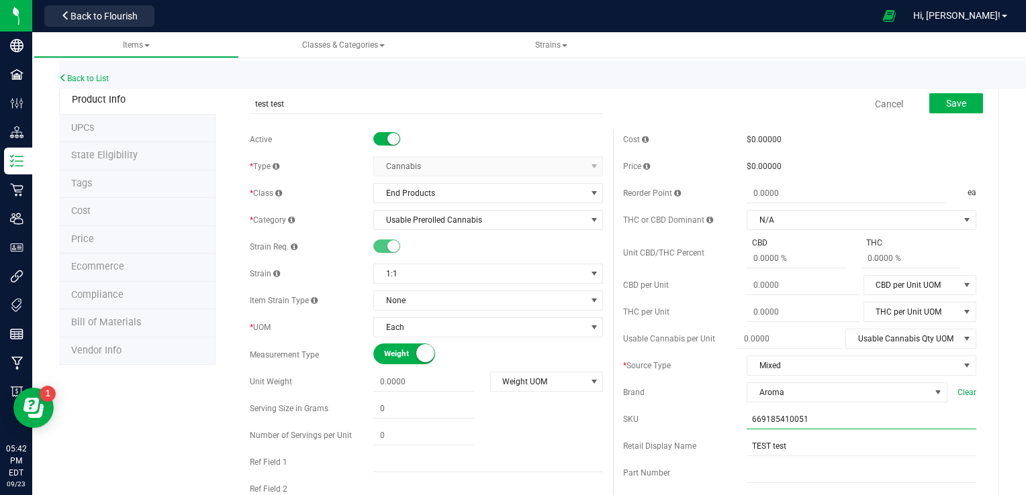
click at [820, 419] on input "669185410051" at bounding box center [862, 420] width 230 height 20
type input "6"
type input "041911000505"
click at [946, 105] on span "Save" at bounding box center [956, 103] width 20 height 11
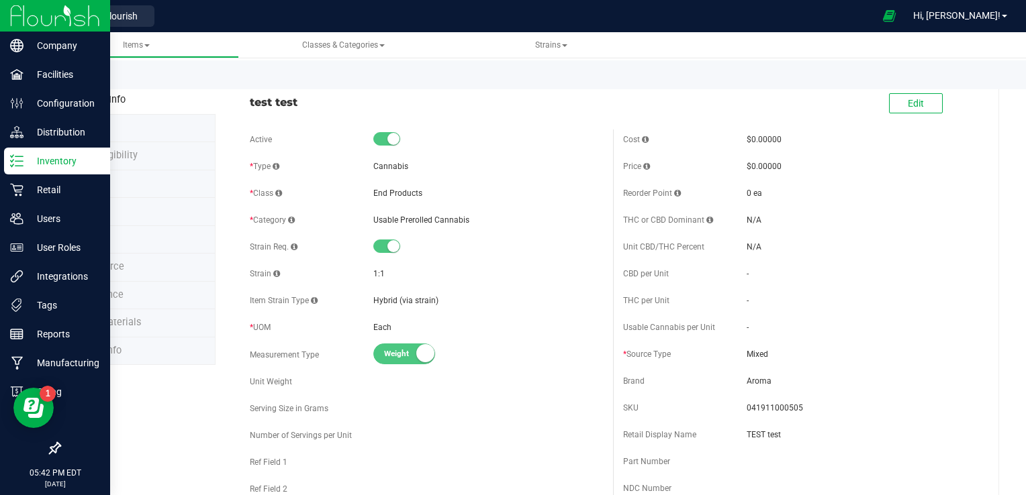
click at [59, 164] on p "Inventory" at bounding box center [63, 161] width 81 height 16
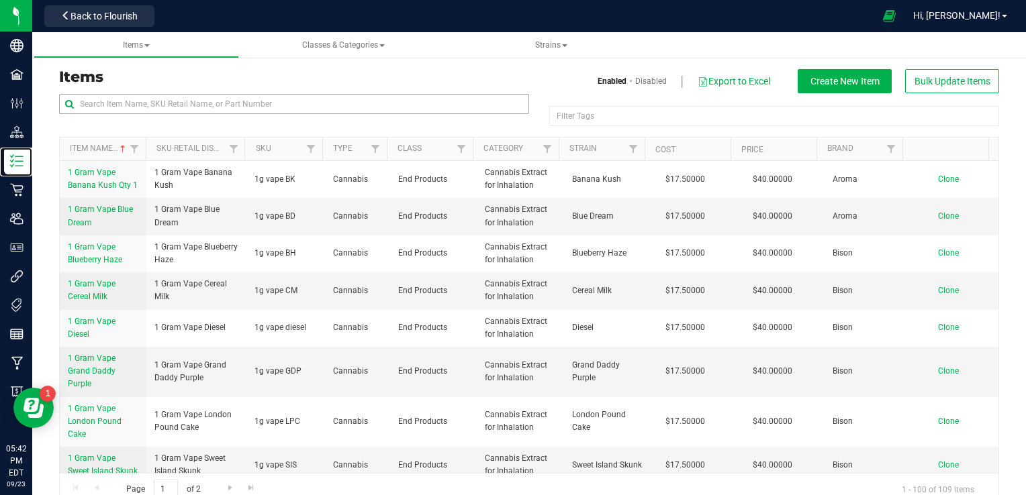
click at [0, 148] on link "Inventory" at bounding box center [16, 162] width 32 height 29
click at [154, 103] on input "text" at bounding box center [294, 104] width 470 height 20
type input "041911000505"
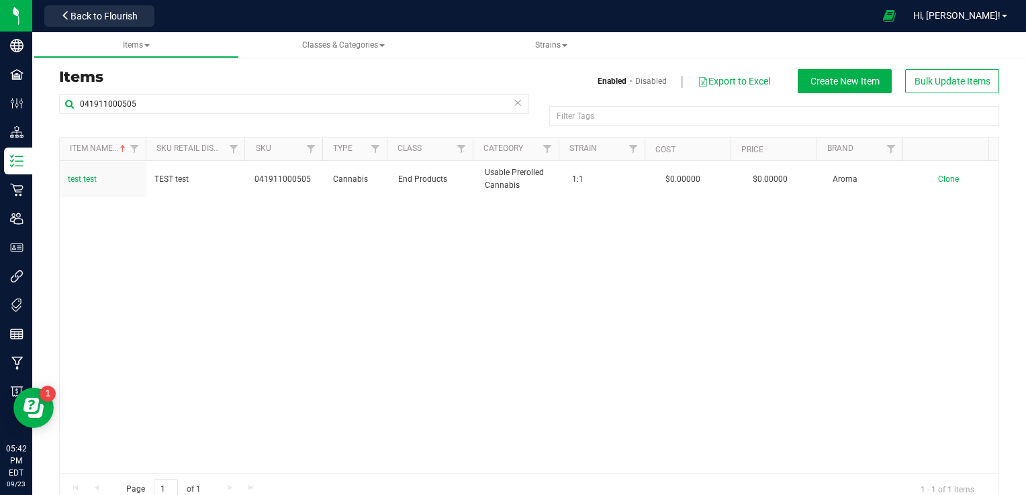
click at [315, 211] on div "test test TEST test 041911000505 Cannabis End Products Usable Prerolled Cannabi…" at bounding box center [529, 317] width 939 height 312
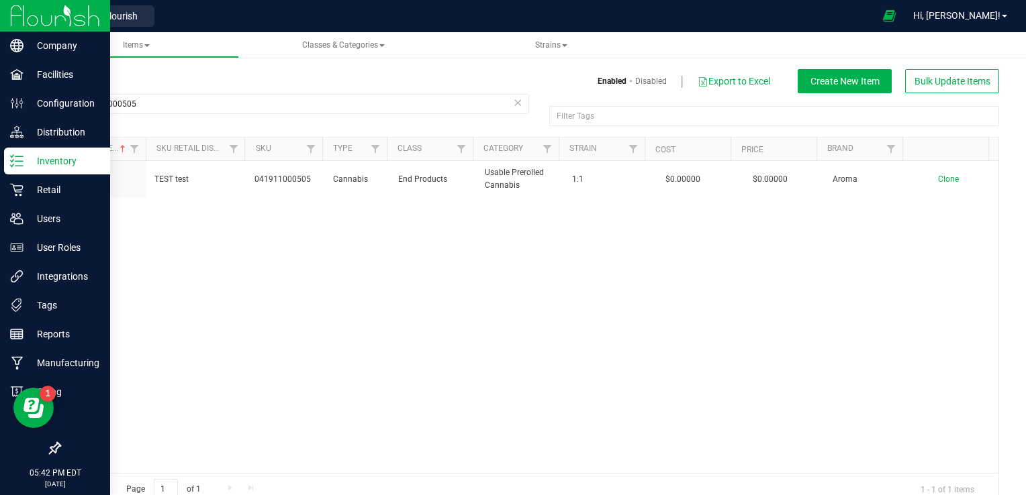
click at [59, 158] on p "Inventory" at bounding box center [63, 161] width 81 height 16
click at [75, 160] on p "Inventory" at bounding box center [63, 161] width 81 height 16
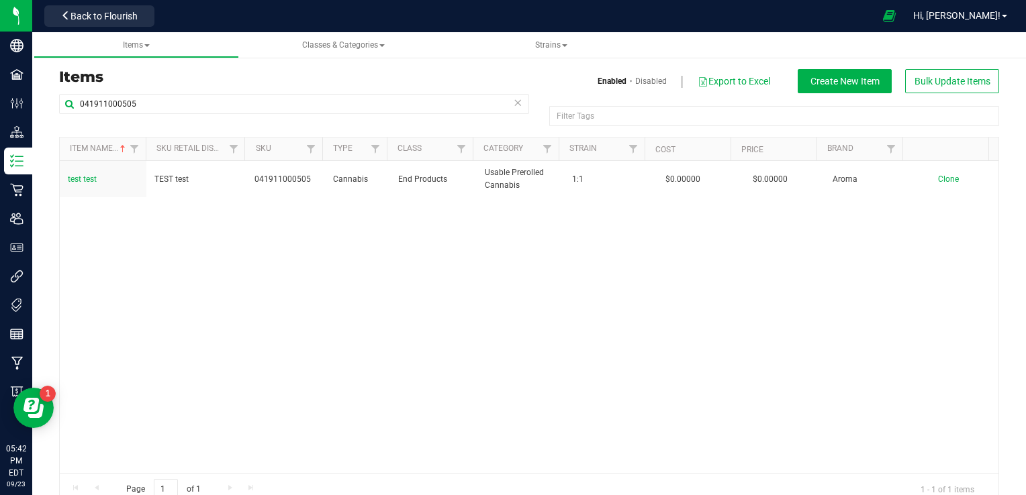
click at [516, 103] on icon at bounding box center [517, 102] width 9 height 16
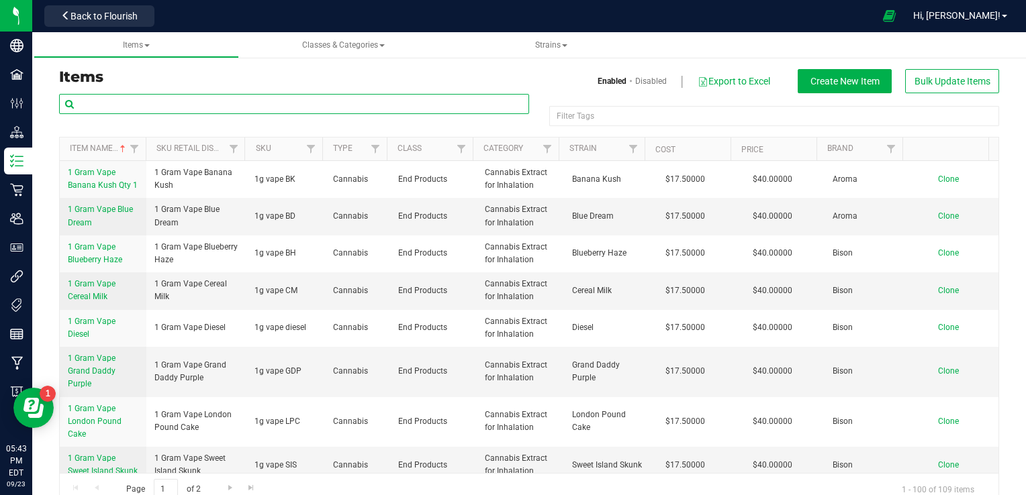
click at [308, 109] on input "text" at bounding box center [294, 104] width 470 height 20
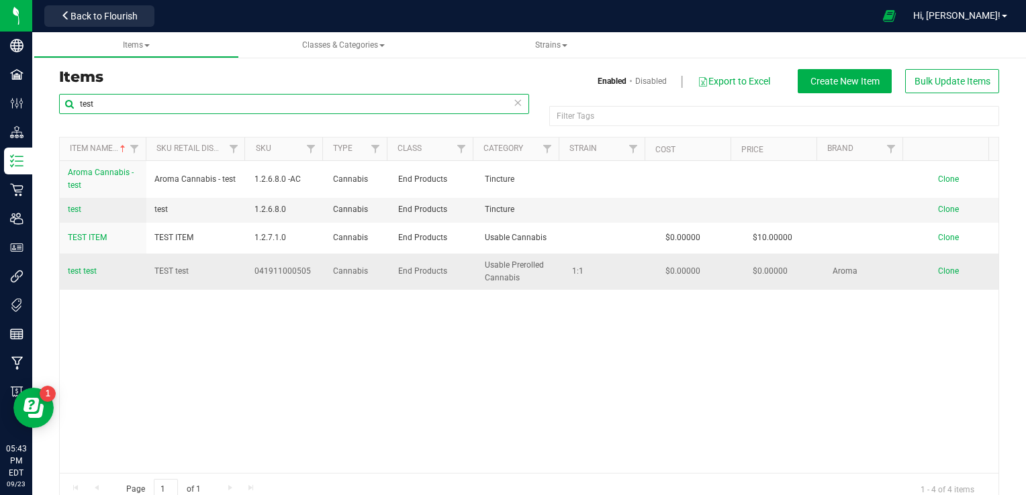
type input "test"
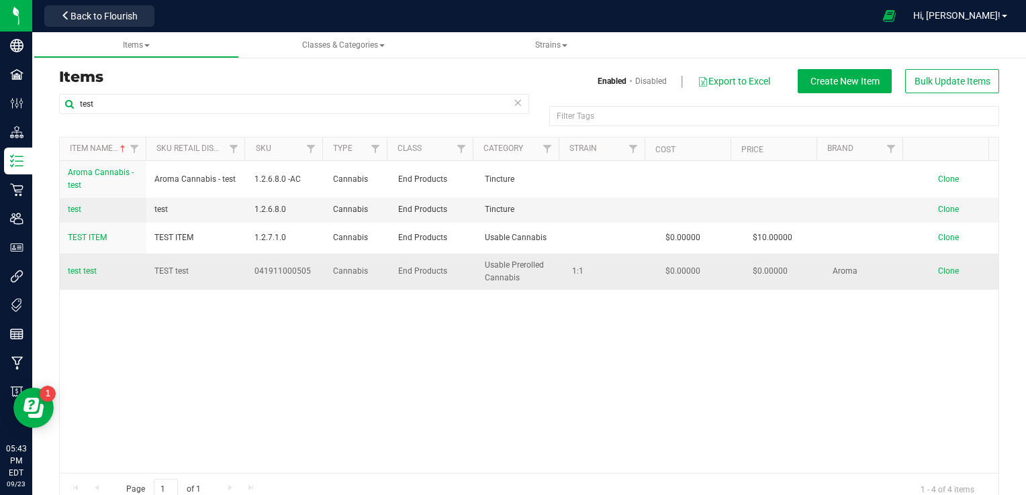
click at [81, 270] on span "test test" at bounding box center [82, 271] width 29 height 9
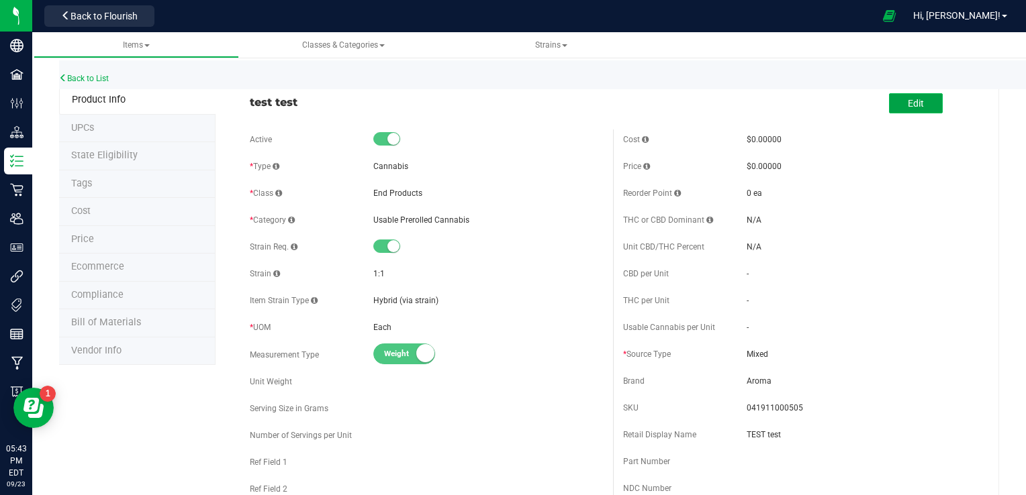
click at [897, 108] on button "Edit" at bounding box center [916, 103] width 54 height 20
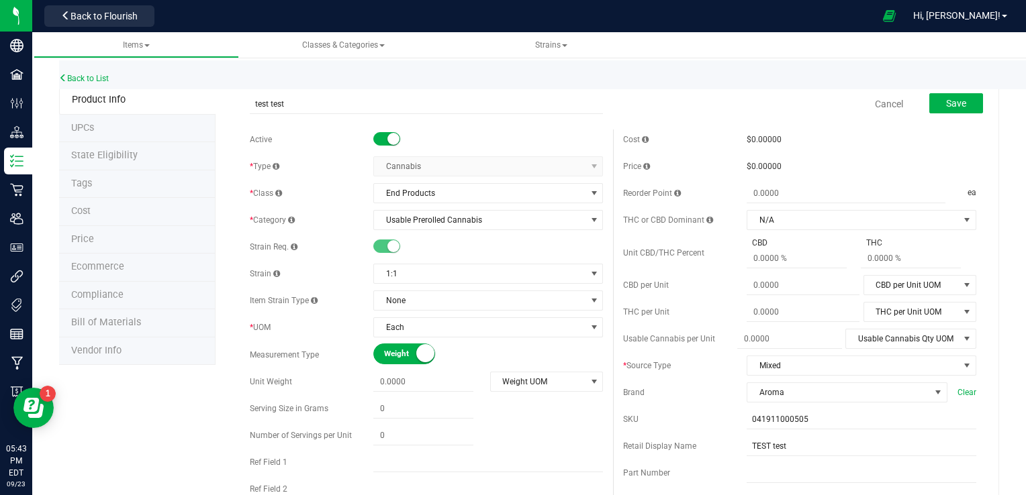
click at [1020, 70] on div "Back to List" at bounding box center [572, 74] width 1026 height 29
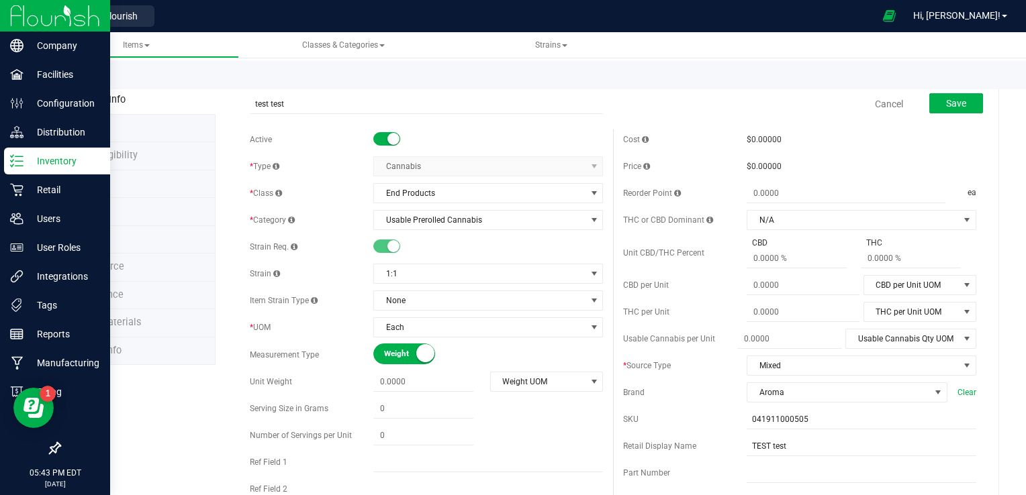
click at [59, 156] on p "Inventory" at bounding box center [63, 161] width 81 height 16
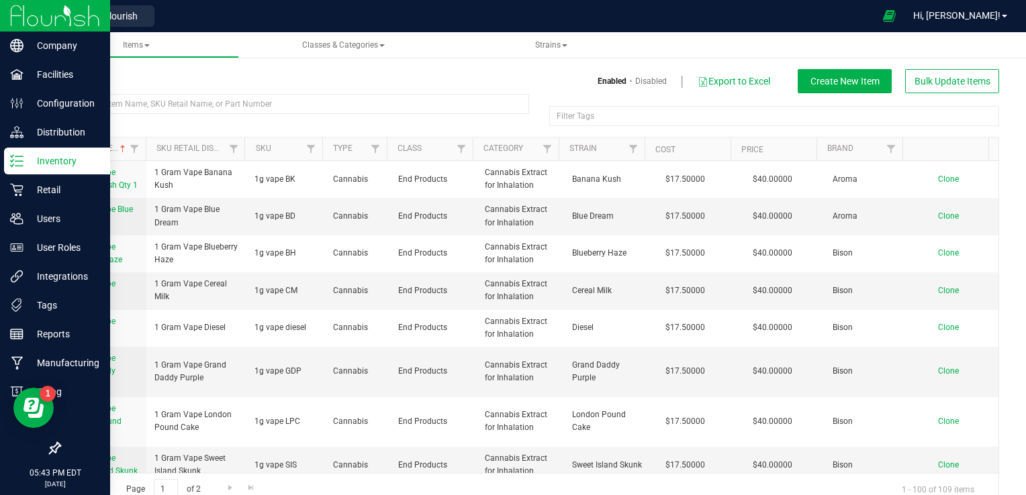
click at [62, 155] on p "Inventory" at bounding box center [63, 161] width 81 height 16
click at [59, 164] on p "Inventory" at bounding box center [63, 161] width 81 height 16
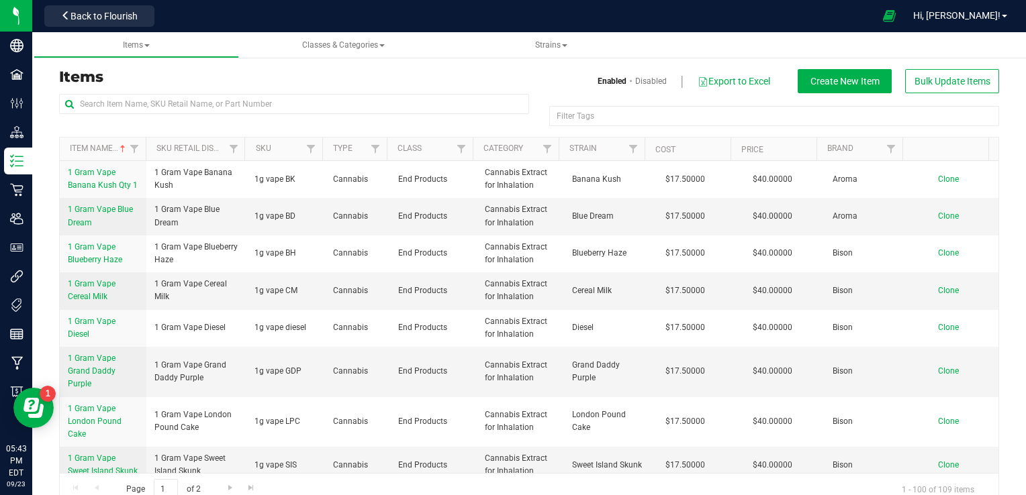
click at [148, 119] on div at bounding box center [294, 109] width 470 height 31
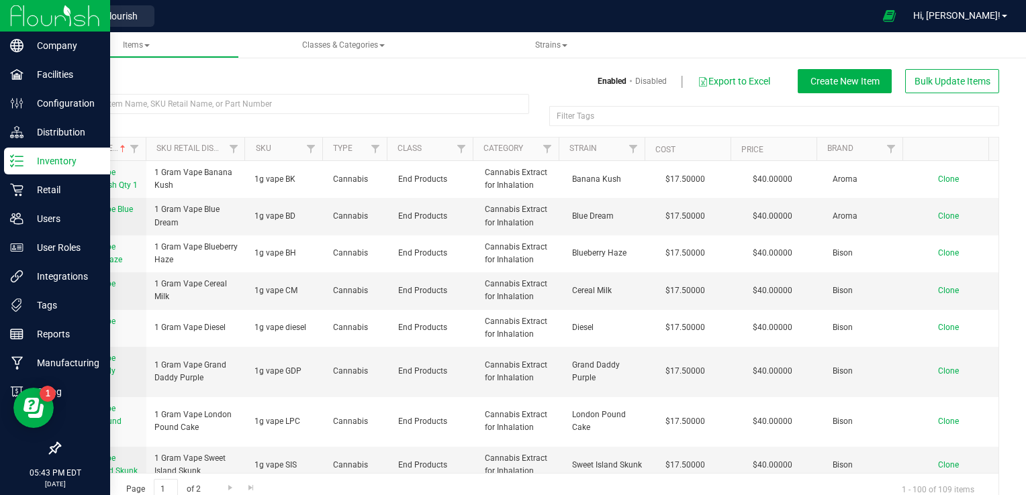
click at [68, 162] on p "Inventory" at bounding box center [63, 161] width 81 height 16
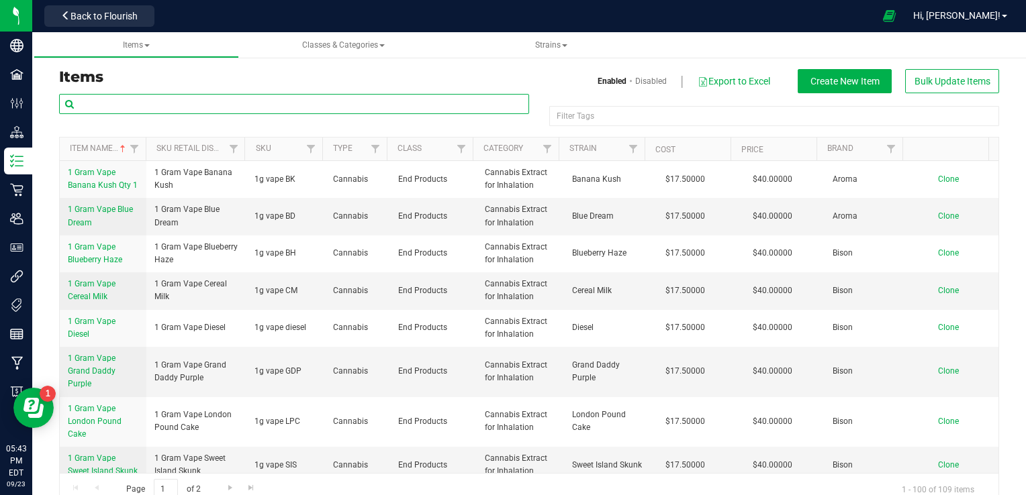
click at [180, 99] on input "text" at bounding box center [294, 104] width 470 height 20
type input "g"
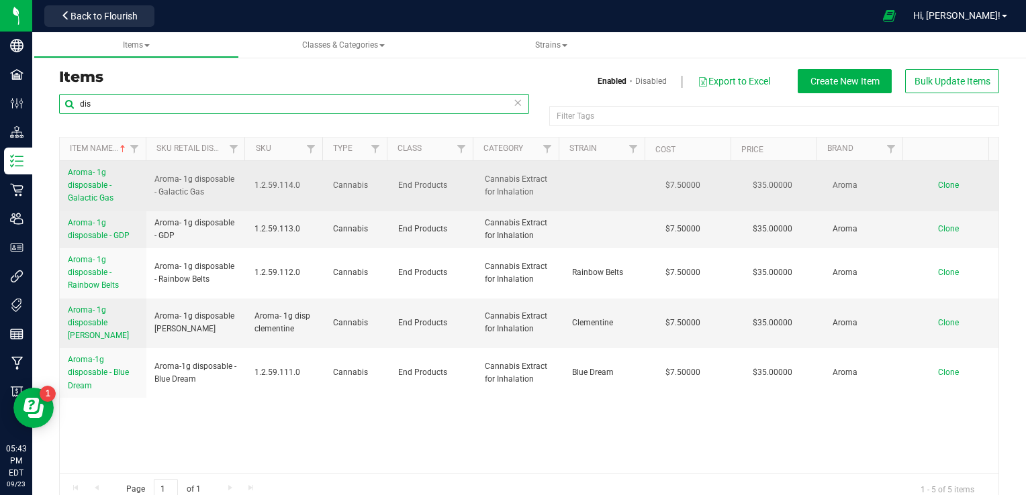
type input "dis"
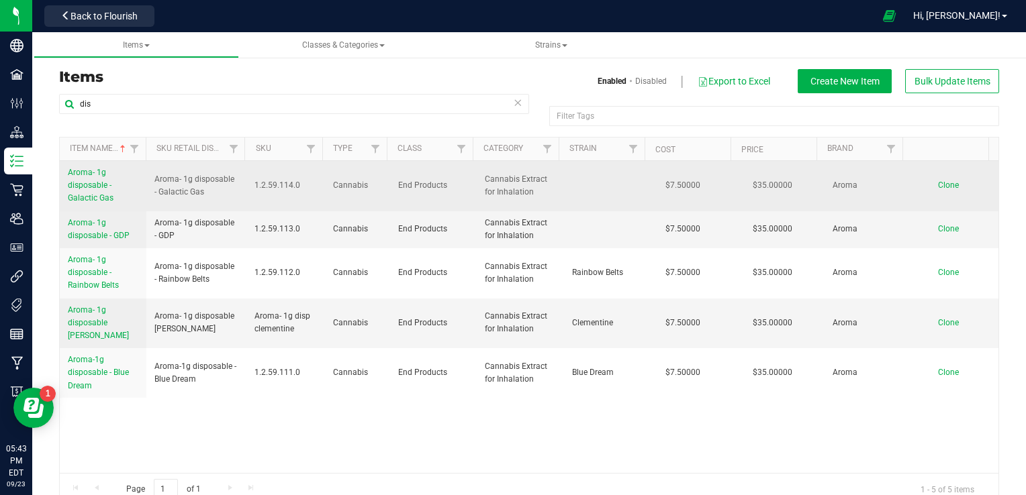
click at [79, 195] on span "Aroma- 1g disposable - Galactic Gas" at bounding box center [91, 185] width 46 height 35
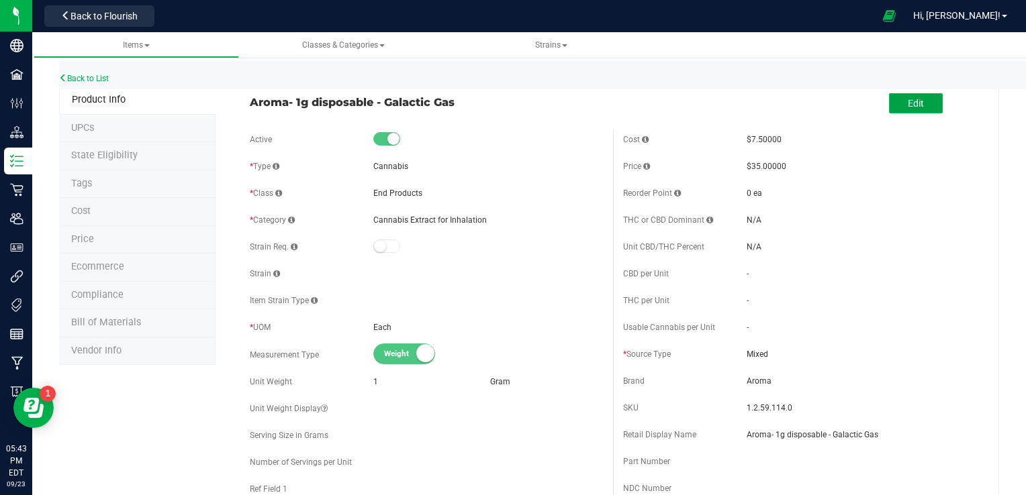
click at [920, 95] on button "Edit" at bounding box center [916, 103] width 54 height 20
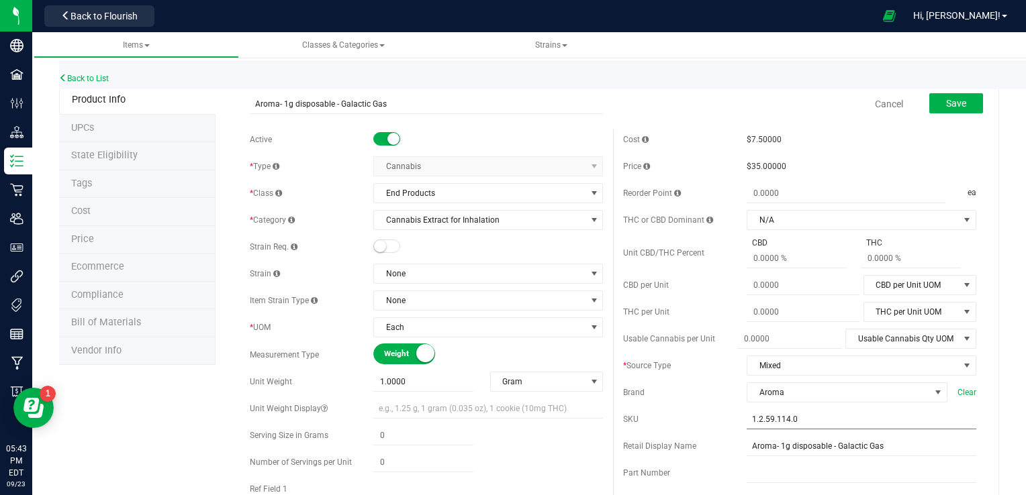
click at [803, 410] on input "1.2.59.114.0" at bounding box center [862, 420] width 230 height 20
type input "1"
type input "669185410938"
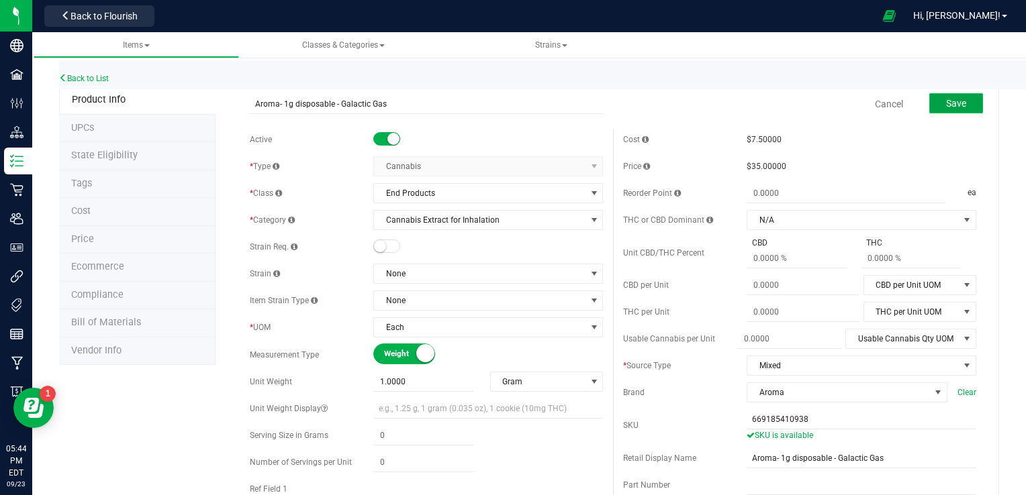
click at [935, 105] on button "Save" at bounding box center [956, 103] width 54 height 20
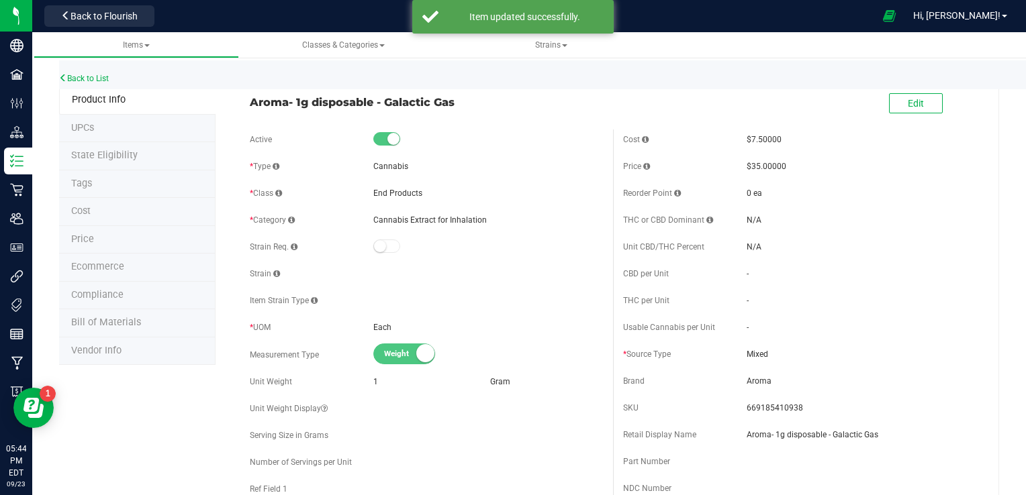
click at [141, 130] on li "UPCs" at bounding box center [137, 129] width 156 height 28
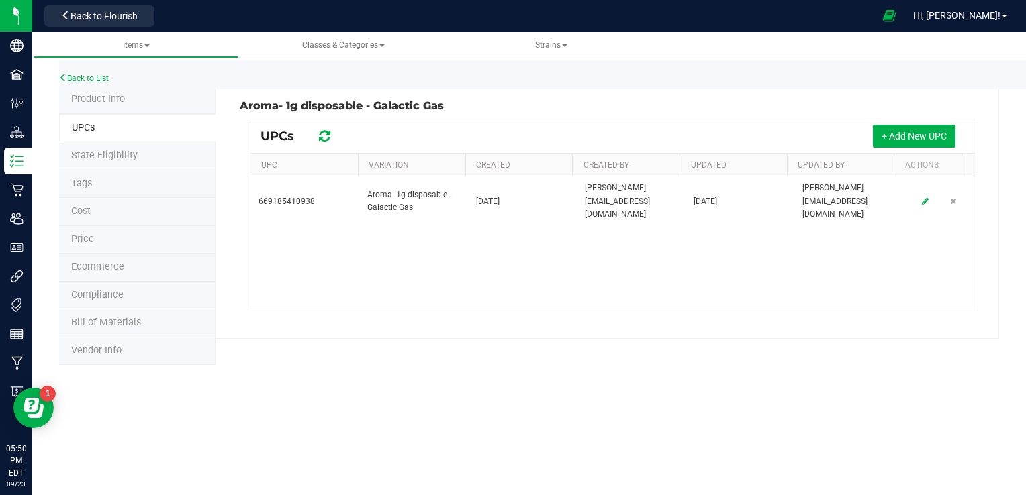
click at [117, 102] on span "Product Info" at bounding box center [98, 98] width 54 height 11
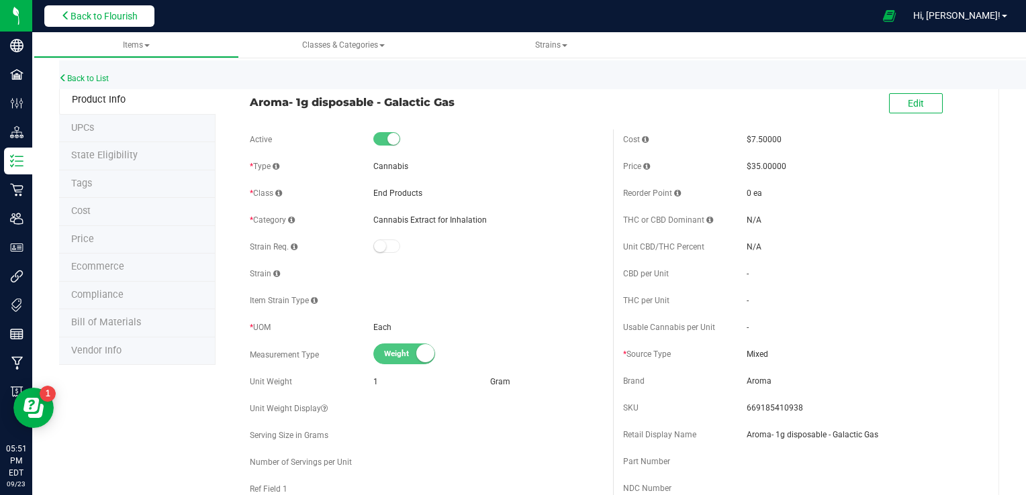
click at [84, 21] on span "Back to Flourish" at bounding box center [103, 16] width 67 height 11
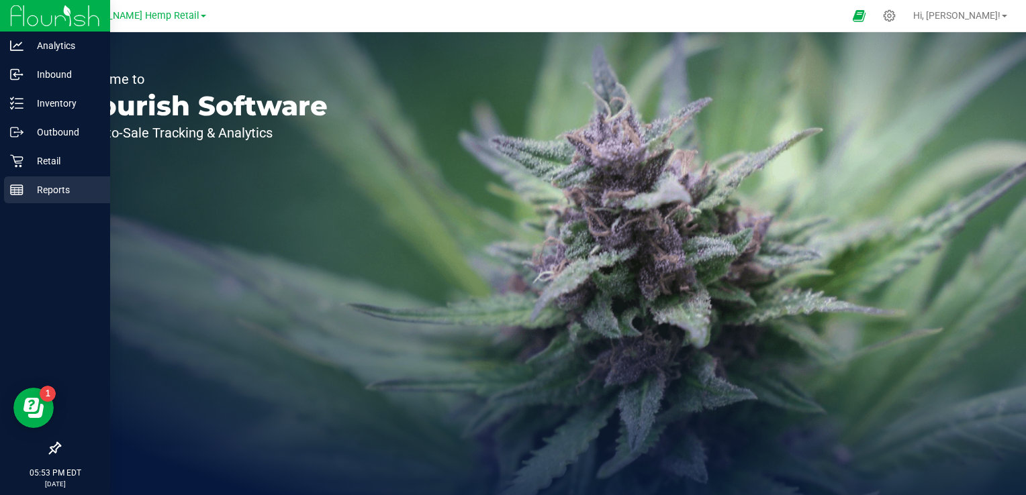
click at [56, 196] on p "Reports" at bounding box center [63, 190] width 81 height 16
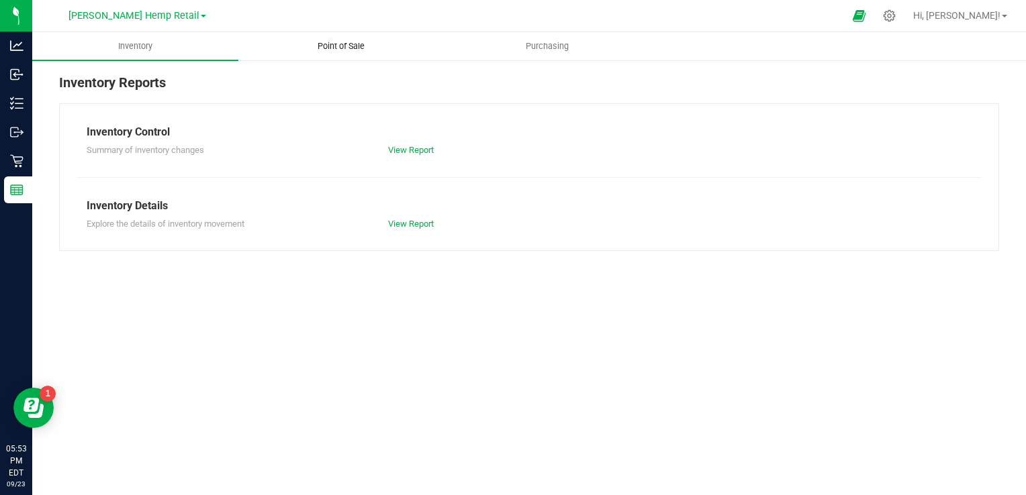
click at [344, 41] on span "Point of Sale" at bounding box center [340, 46] width 83 height 12
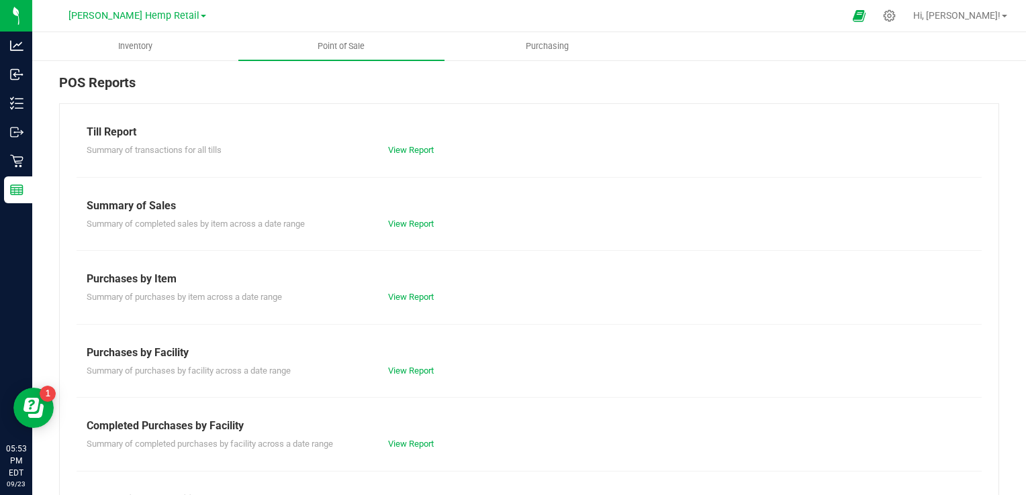
click at [406, 154] on div "View Report" at bounding box center [528, 150] width 301 height 13
click at [410, 146] on link "View Report" at bounding box center [411, 150] width 46 height 10
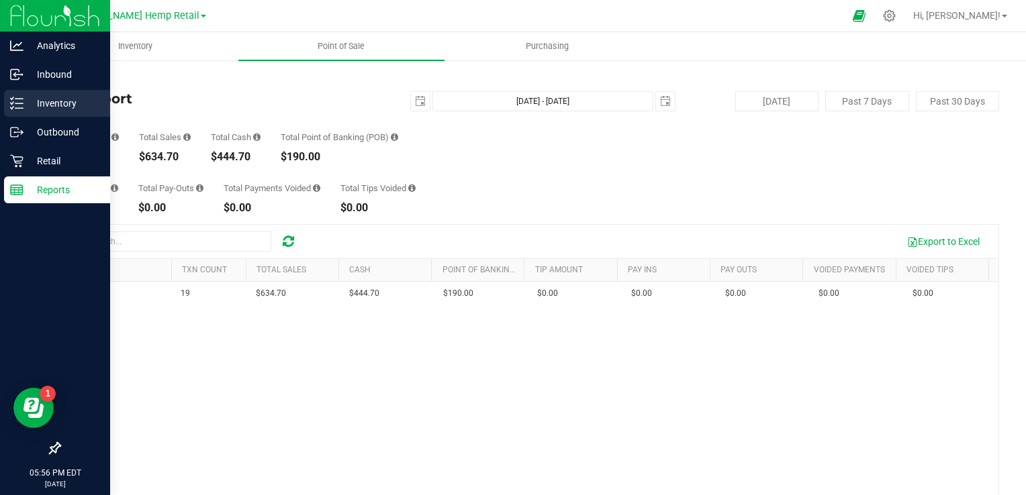
click at [56, 107] on p "Inventory" at bounding box center [63, 103] width 81 height 16
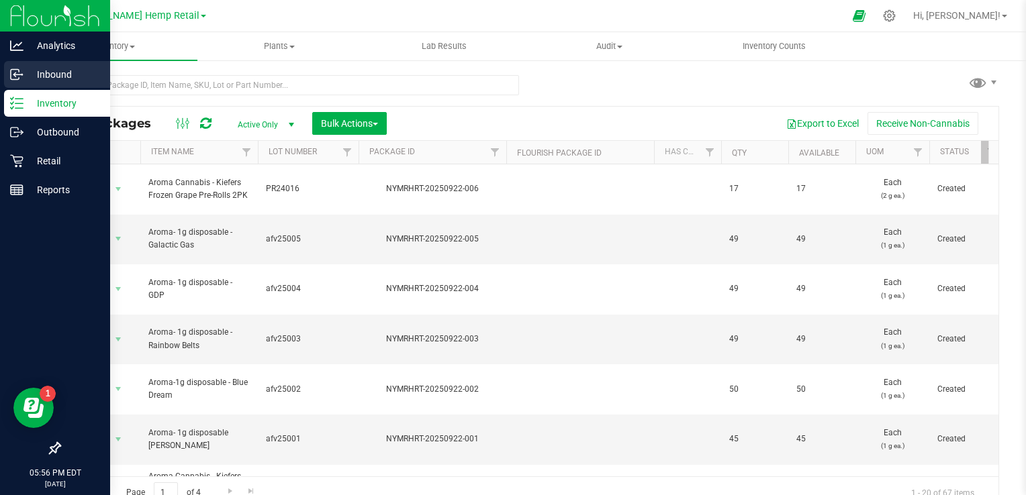
click at [57, 75] on p "Inbound" at bounding box center [63, 74] width 81 height 16
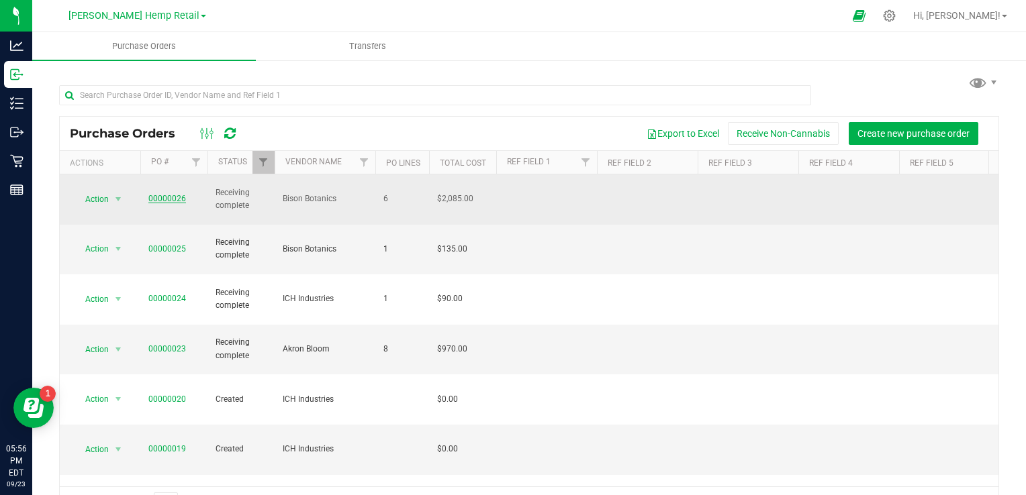
click at [172, 194] on link "00000026" at bounding box center [167, 198] width 38 height 9
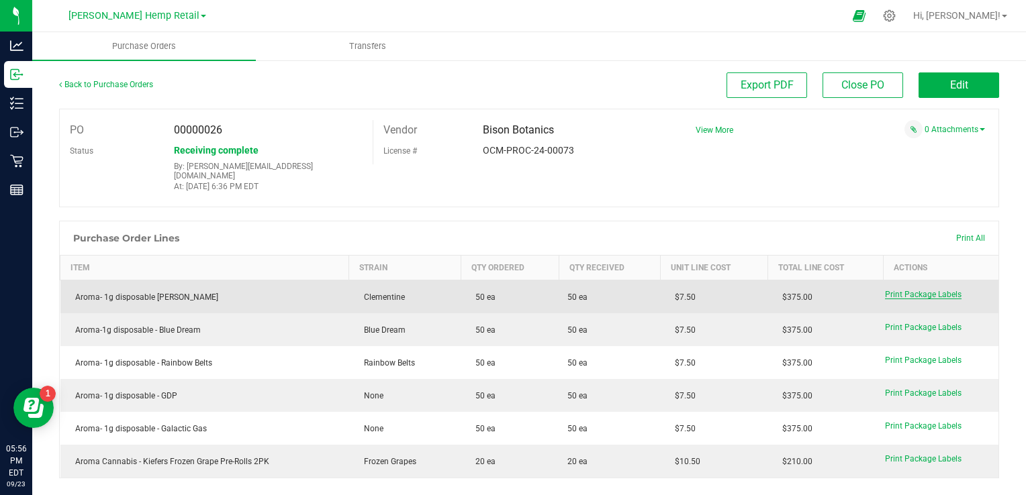
click at [912, 290] on span "Print Package Labels" at bounding box center [923, 294] width 77 height 9
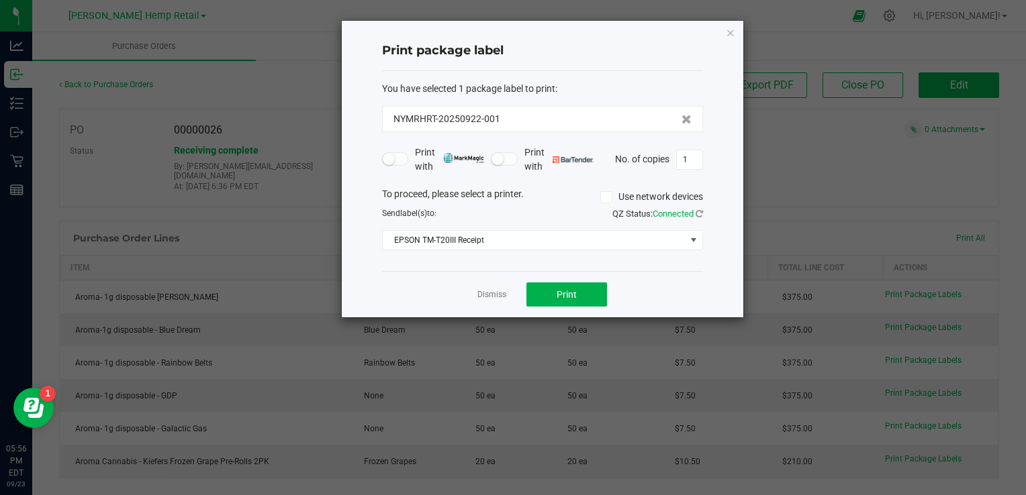
click at [606, 197] on icon at bounding box center [606, 197] width 9 height 0
click at [0, 0] on input "Use network devices" at bounding box center [0, 0] width 0 height 0
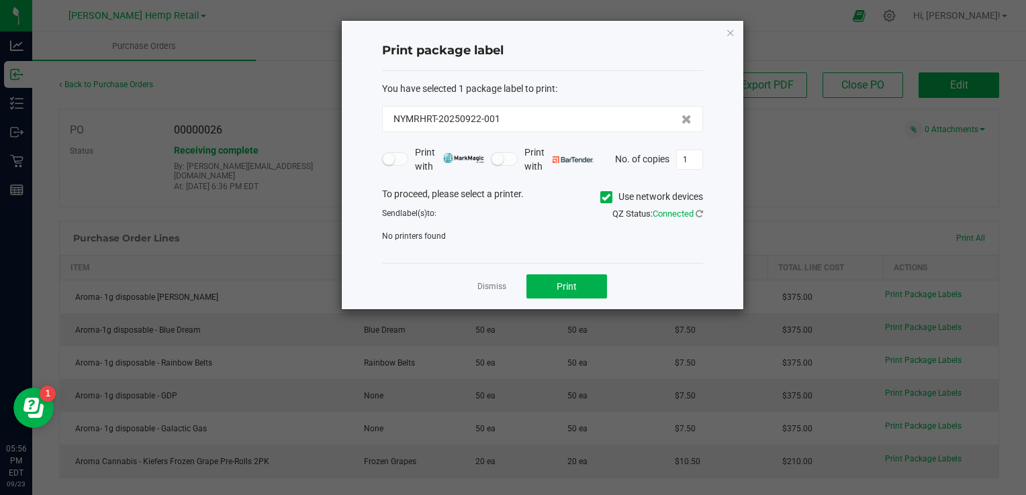
click at [607, 197] on icon at bounding box center [606, 197] width 9 height 0
click at [0, 0] on input "Use network devices" at bounding box center [0, 0] width 0 height 0
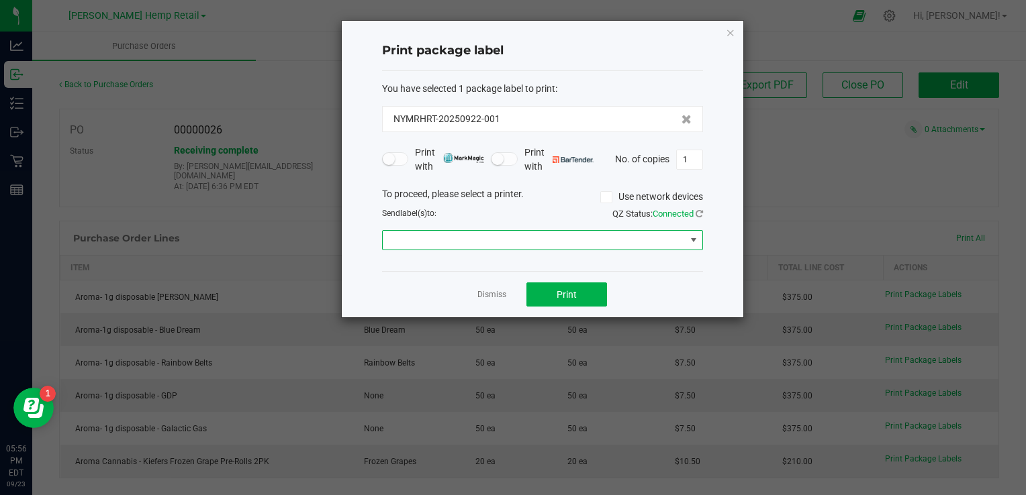
click at [687, 240] on span at bounding box center [693, 240] width 17 height 19
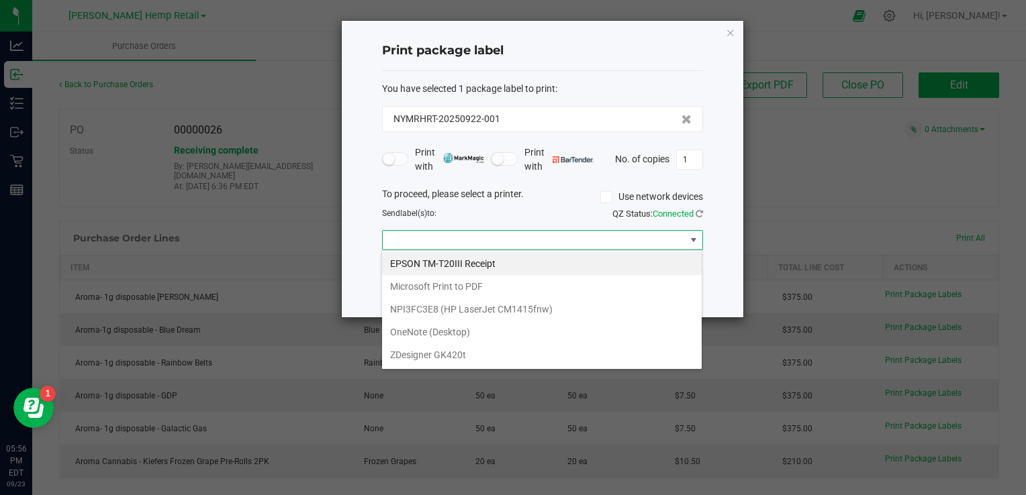
scroll to position [19, 321]
click at [453, 355] on GK420t "ZDesigner GK420t" at bounding box center [542, 355] width 320 height 23
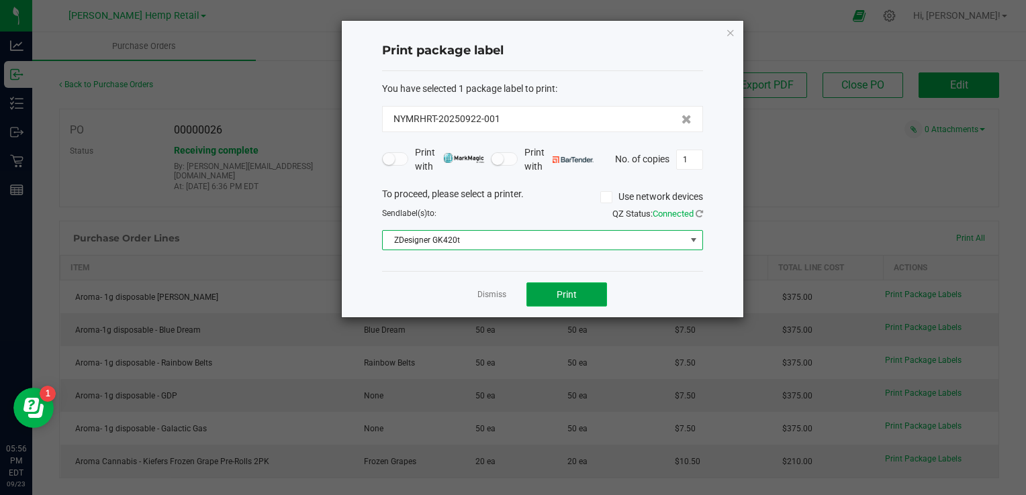
click at [569, 295] on span "Print" at bounding box center [567, 294] width 20 height 11
click at [561, 293] on span "Print" at bounding box center [567, 294] width 20 height 11
click at [691, 234] on span at bounding box center [693, 240] width 17 height 19
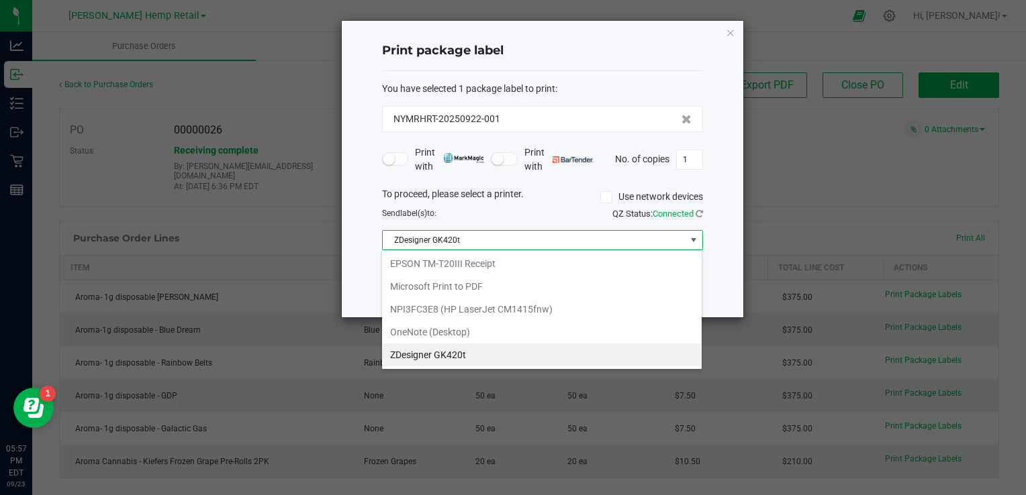
click at [419, 353] on GK420t "ZDesigner GK420t" at bounding box center [542, 355] width 320 height 23
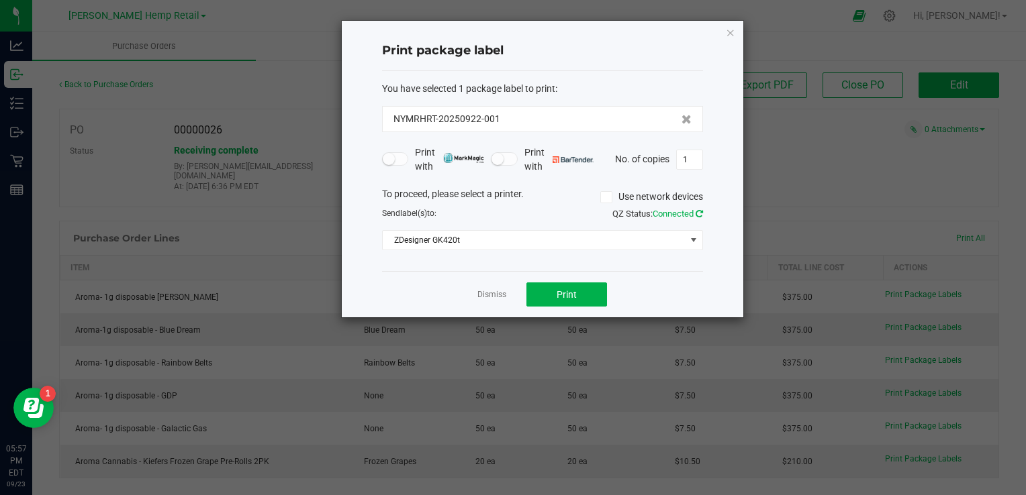
click at [700, 211] on icon at bounding box center [699, 213] width 7 height 9
click at [761, 197] on ngb-modal-window "Print package label You have selected 1 package label to print : NYMRHRT-202509…" at bounding box center [518, 247] width 1036 height 495
click at [554, 283] on button "Print" at bounding box center [566, 295] width 81 height 24
click at [484, 299] on link "Dismiss" at bounding box center [491, 294] width 29 height 11
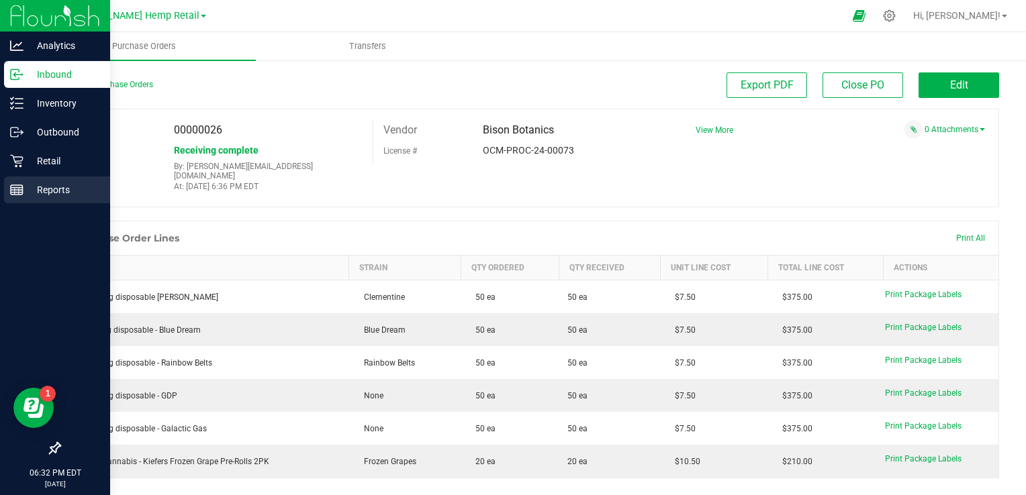
click at [56, 192] on p "Reports" at bounding box center [63, 190] width 81 height 16
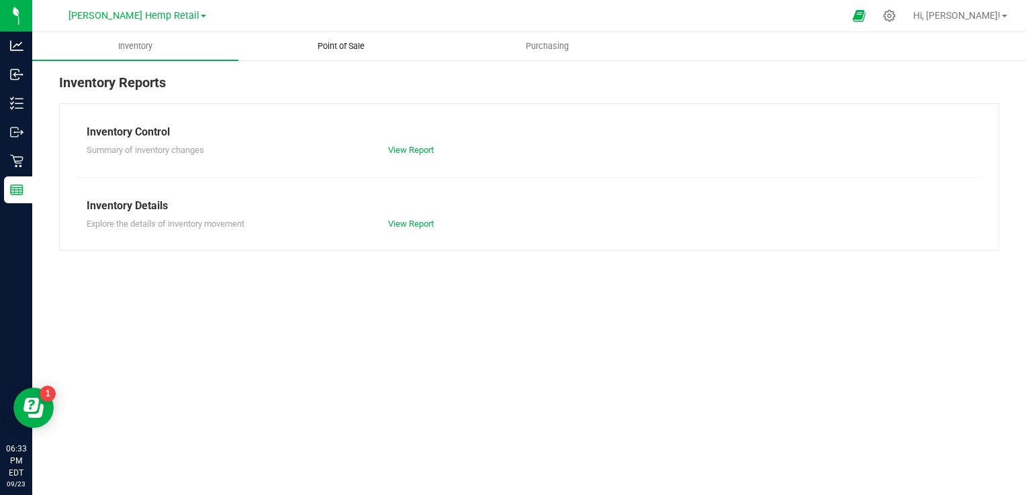
click at [348, 50] on span "Point of Sale" at bounding box center [340, 46] width 83 height 12
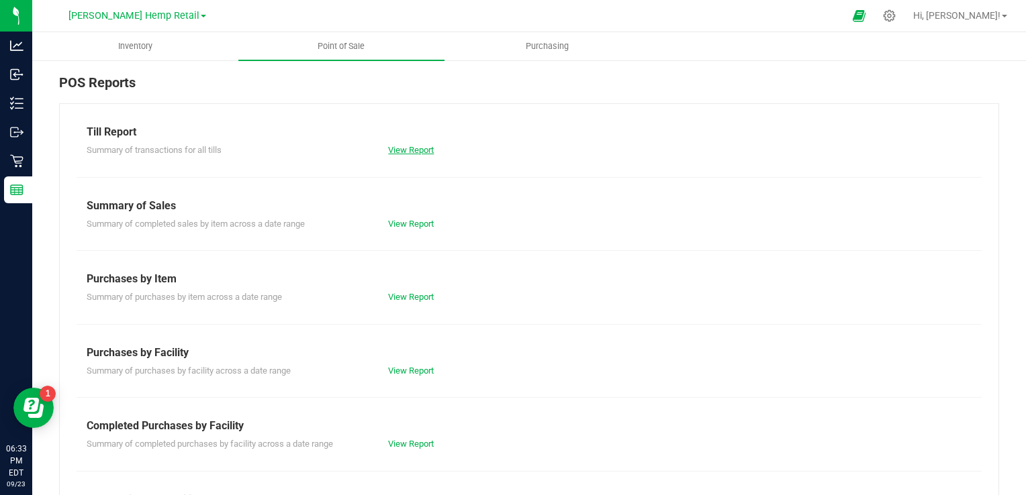
click at [418, 150] on link "View Report" at bounding box center [411, 150] width 46 height 10
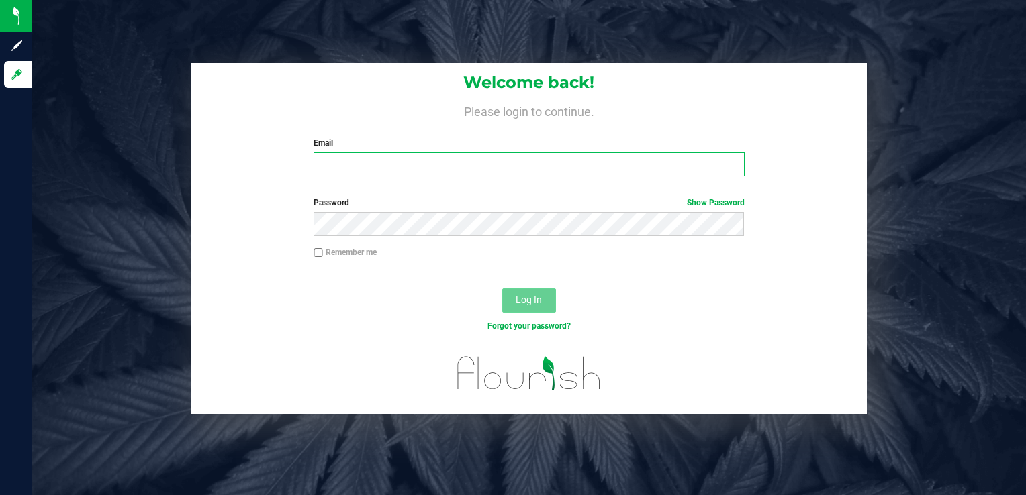
type input "[PERSON_NAME][EMAIL_ADDRESS][DOMAIN_NAME]"
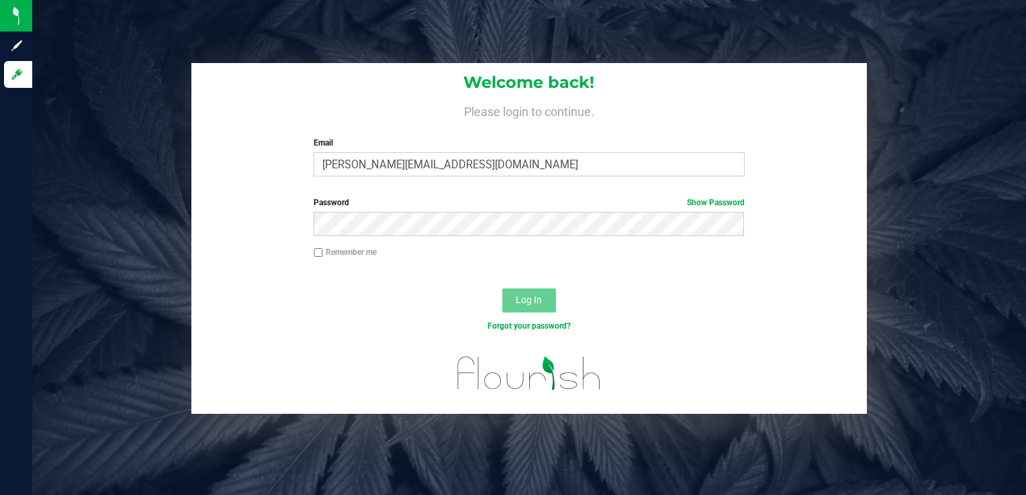
click at [514, 303] on button "Log In" at bounding box center [529, 301] width 54 height 24
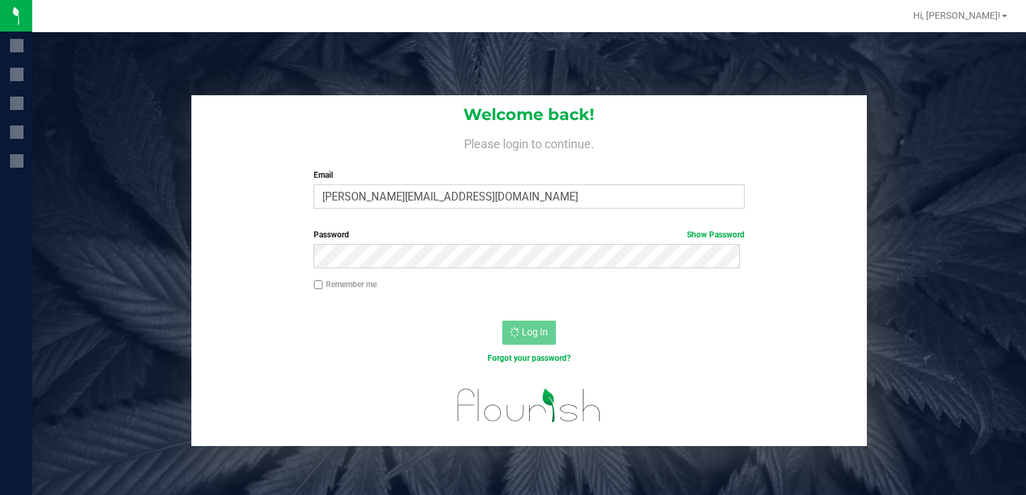
click at [514, 304] on div at bounding box center [529, 304] width 338 height 1
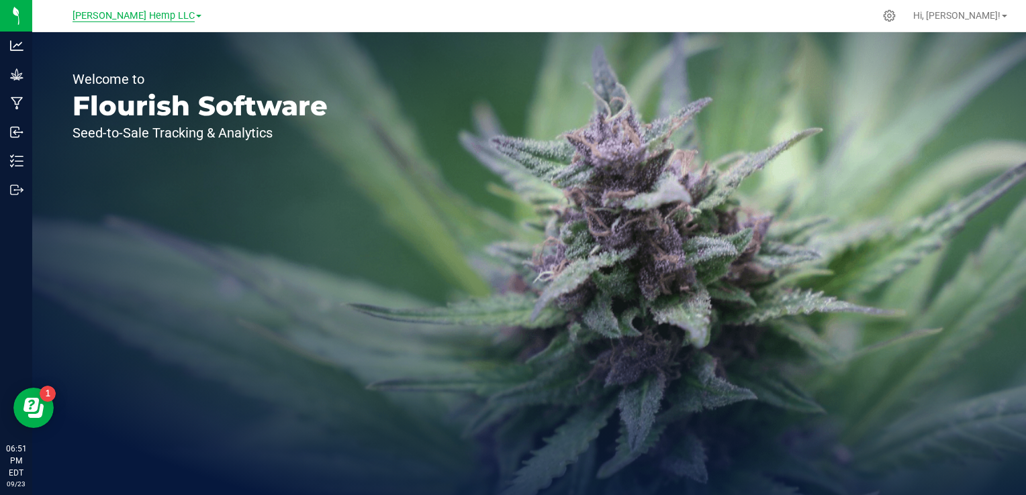
click at [144, 13] on span "[PERSON_NAME] Hemp LLC" at bounding box center [134, 16] width 122 height 12
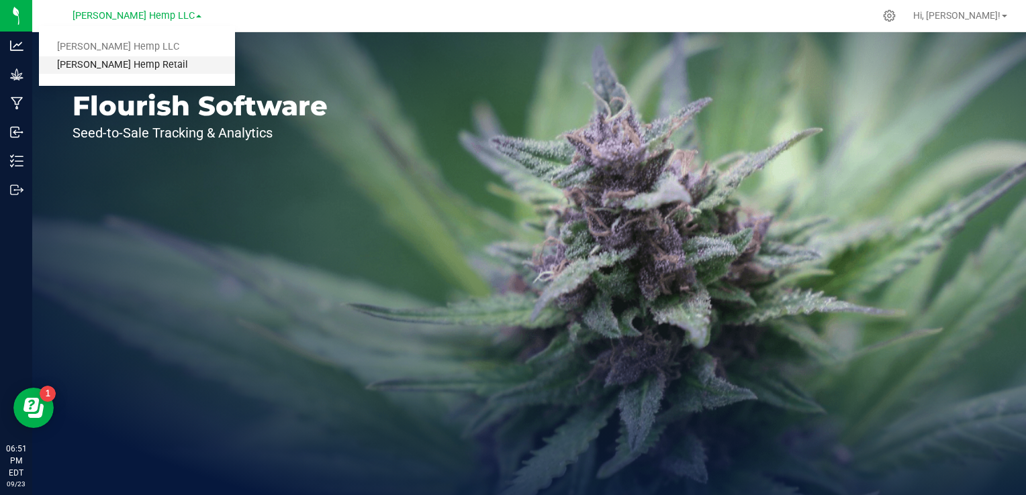
click at [121, 58] on link "[PERSON_NAME] Hemp Retail" at bounding box center [137, 65] width 196 height 18
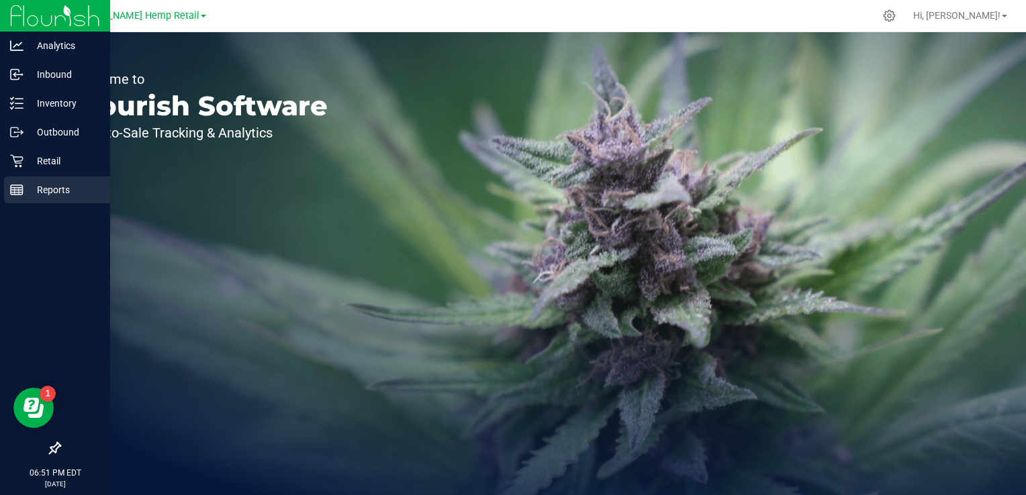
click at [21, 186] on icon at bounding box center [16, 189] width 13 height 13
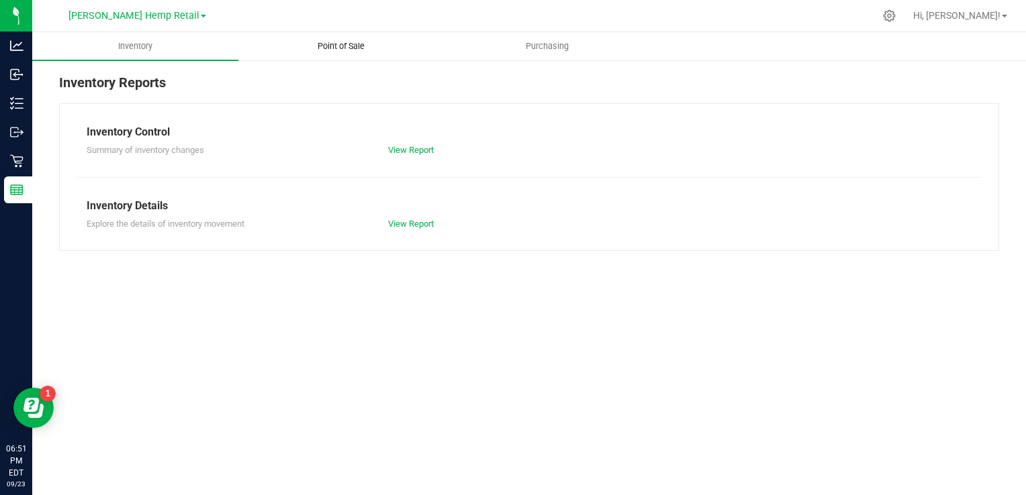
click at [322, 50] on span "Point of Sale" at bounding box center [340, 46] width 83 height 12
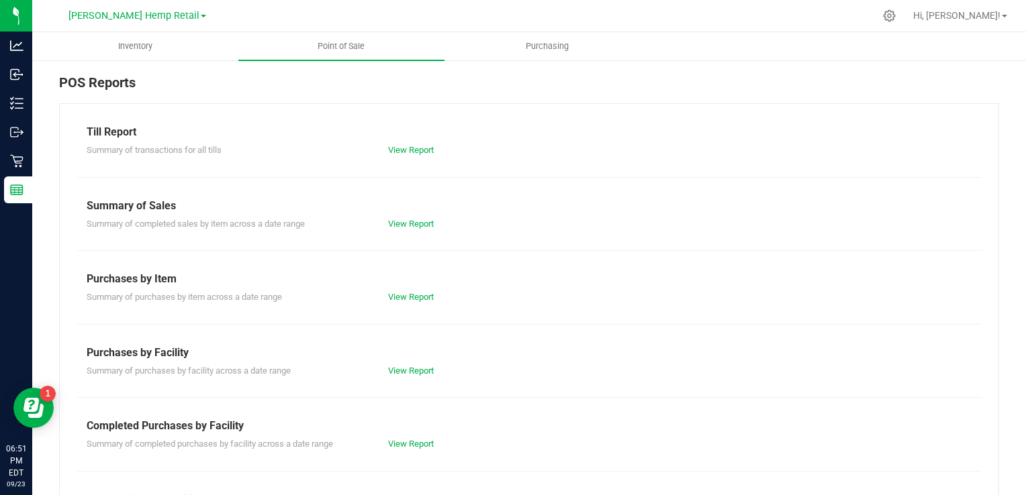
click at [403, 157] on div "Till Report Summary of transactions for all tills View Report Summary of Sales …" at bounding box center [529, 397] width 940 height 589
click at [396, 144] on div "View Report" at bounding box center [528, 150] width 301 height 13
click at [395, 147] on link "View Report" at bounding box center [411, 150] width 46 height 10
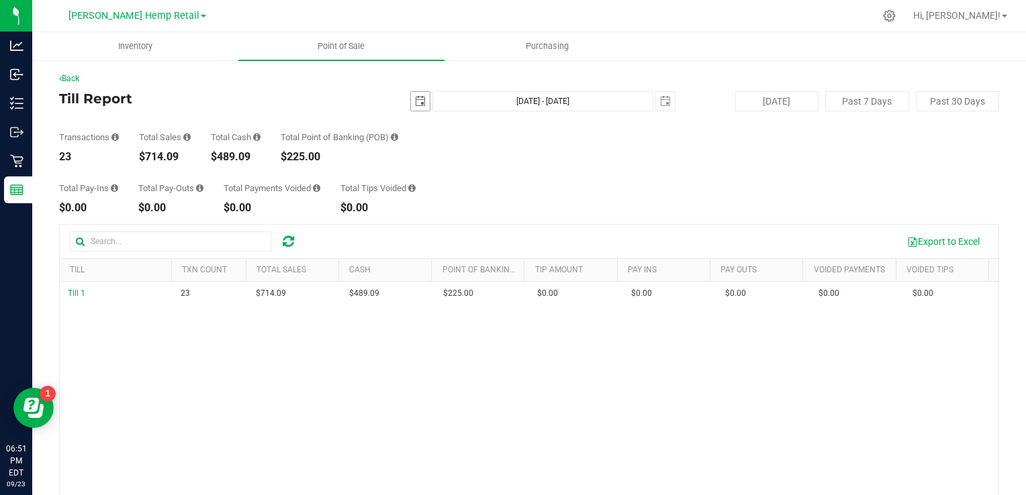
click at [411, 99] on span "select" at bounding box center [420, 101] width 19 height 19
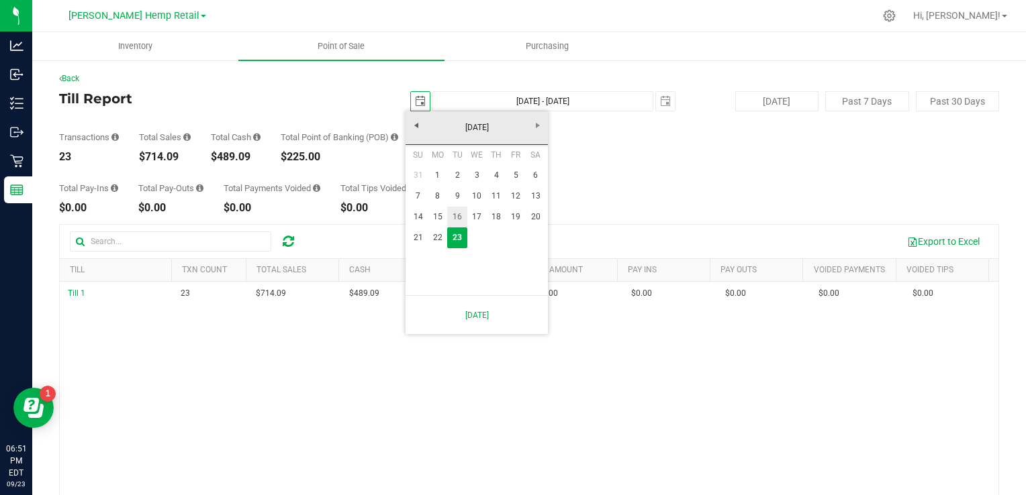
click at [457, 216] on link "16" at bounding box center [456, 217] width 19 height 21
type input "[DATE]"
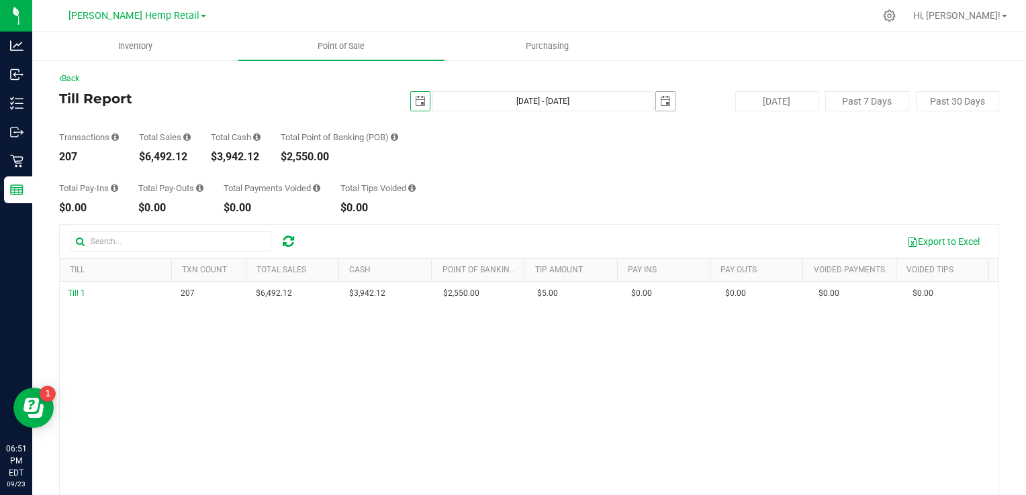
click at [660, 102] on span "select" at bounding box center [665, 101] width 11 height 11
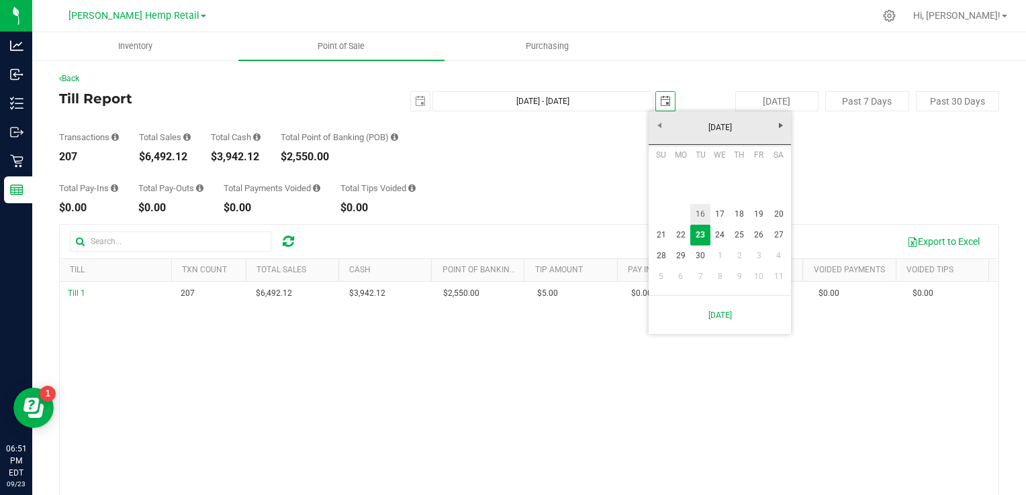
click at [696, 218] on link "16" at bounding box center [699, 214] width 19 height 21
type input "[DATE] - [DATE]"
type input "[DATE]"
